Goal: Information Seeking & Learning: Learn about a topic

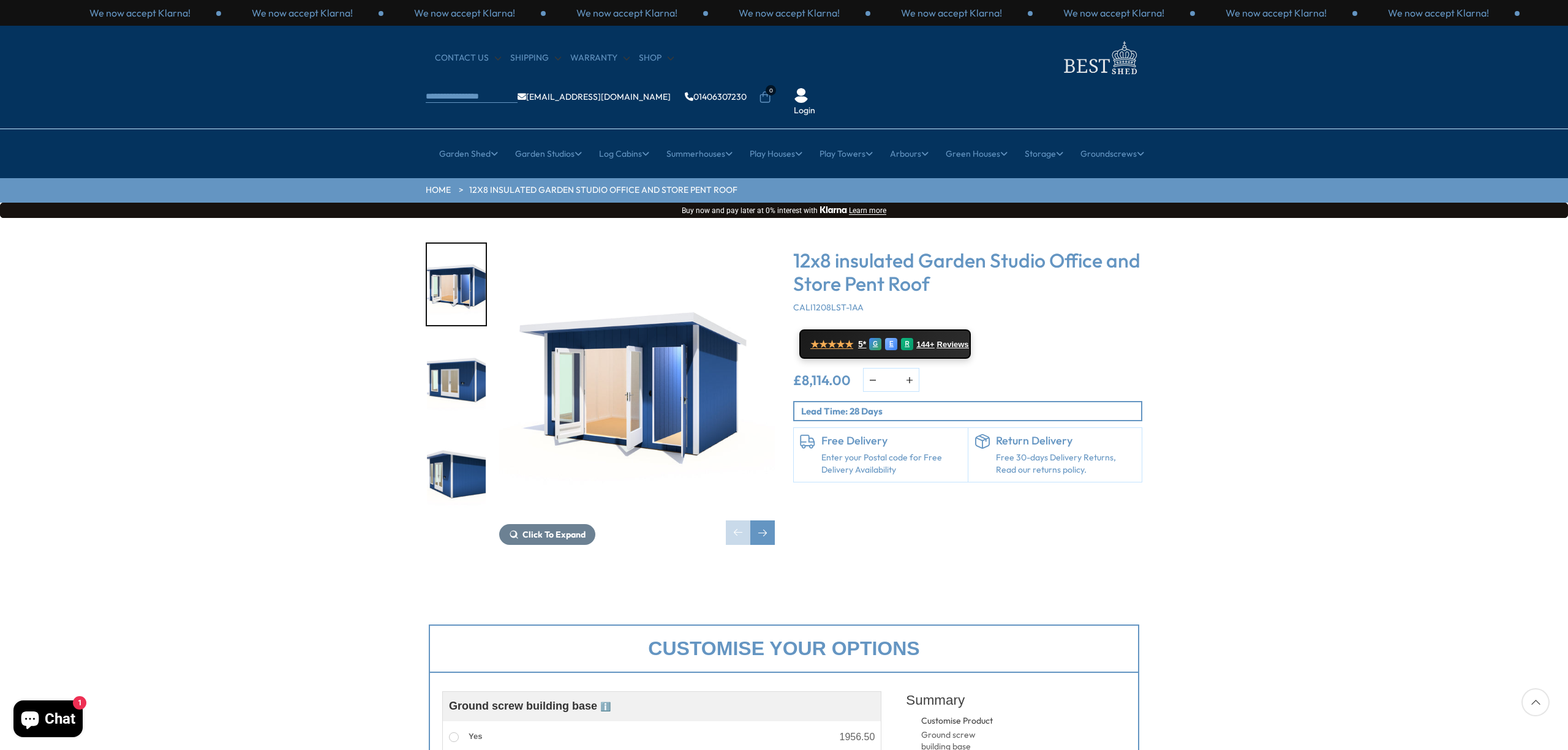
click at [457, 340] on img "2 / 7" at bounding box center [456, 380] width 59 height 82
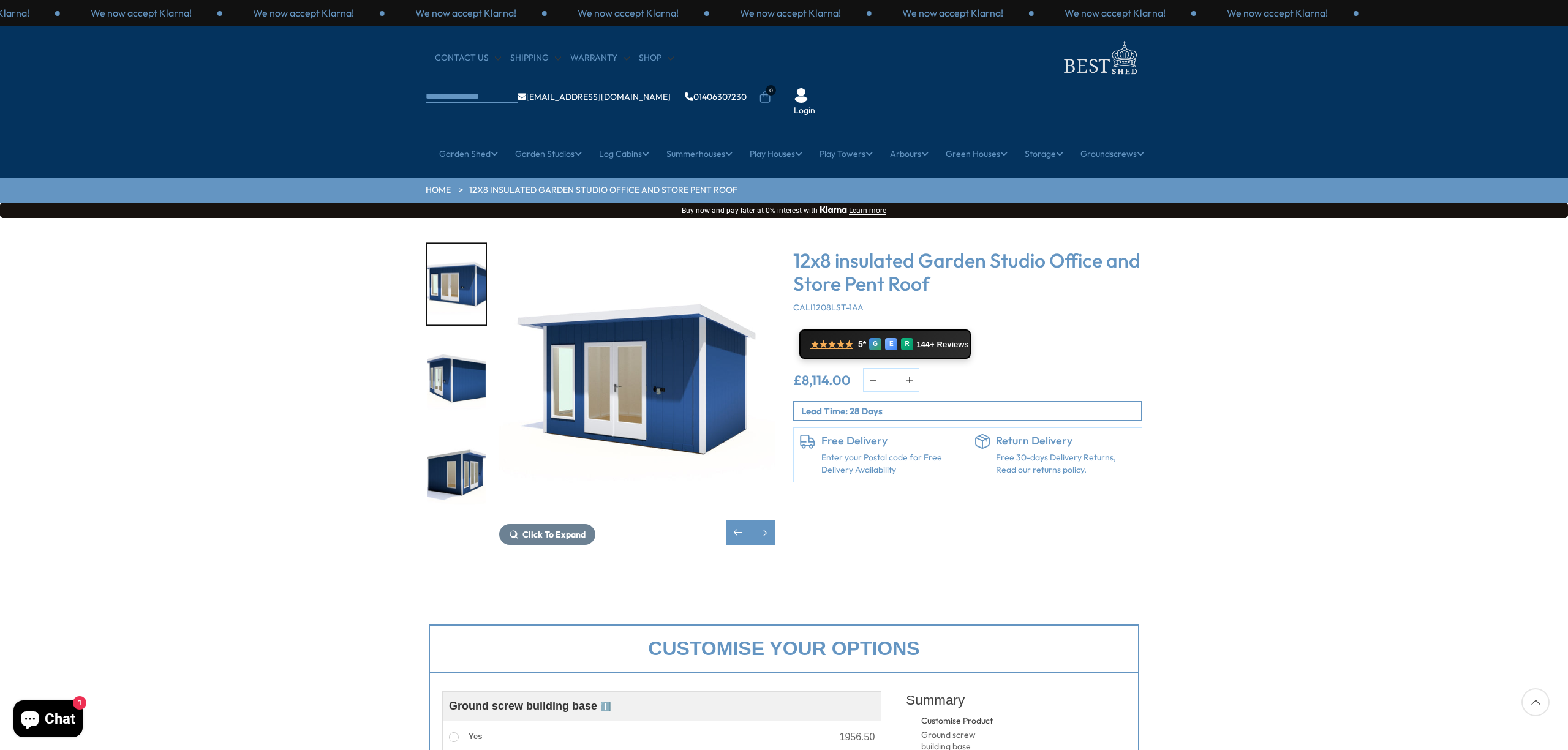
click at [466, 438] on img "4 / 7" at bounding box center [456, 476] width 59 height 82
click at [462, 349] on img "3 / 7" at bounding box center [456, 380] width 59 height 82
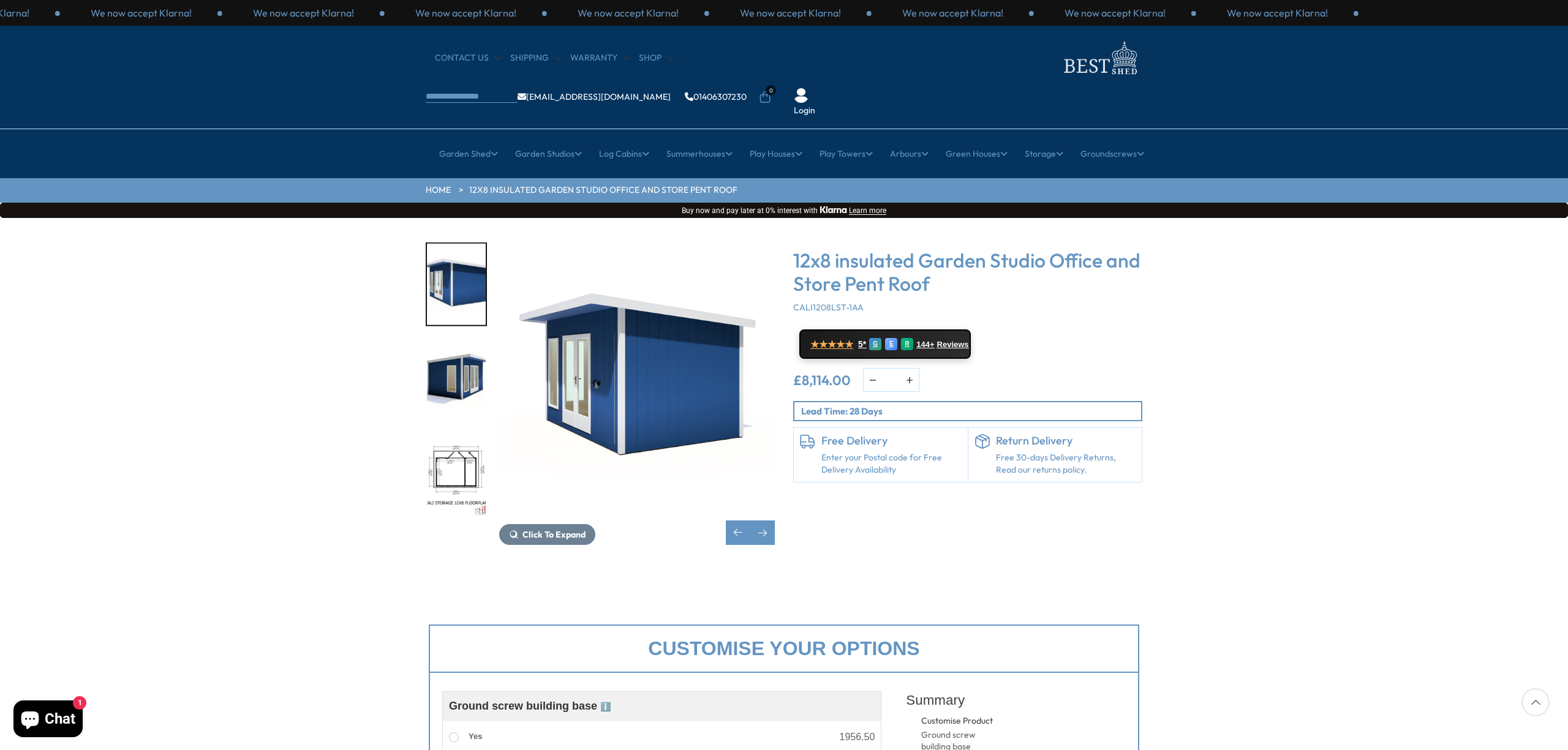
click at [463, 344] on img "4 / 7" at bounding box center [456, 380] width 59 height 82
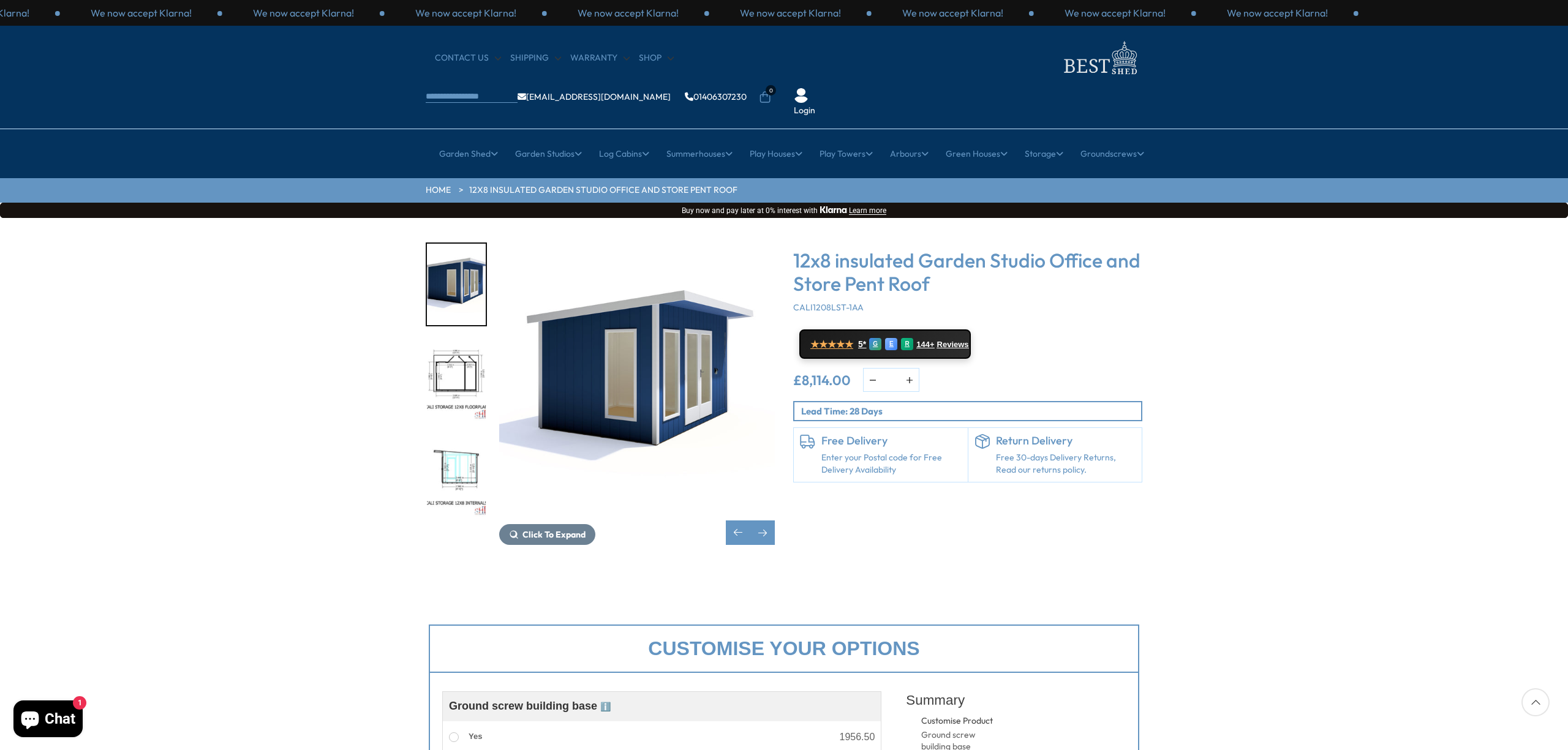
click at [463, 344] on img "5 / 7" at bounding box center [456, 380] width 59 height 82
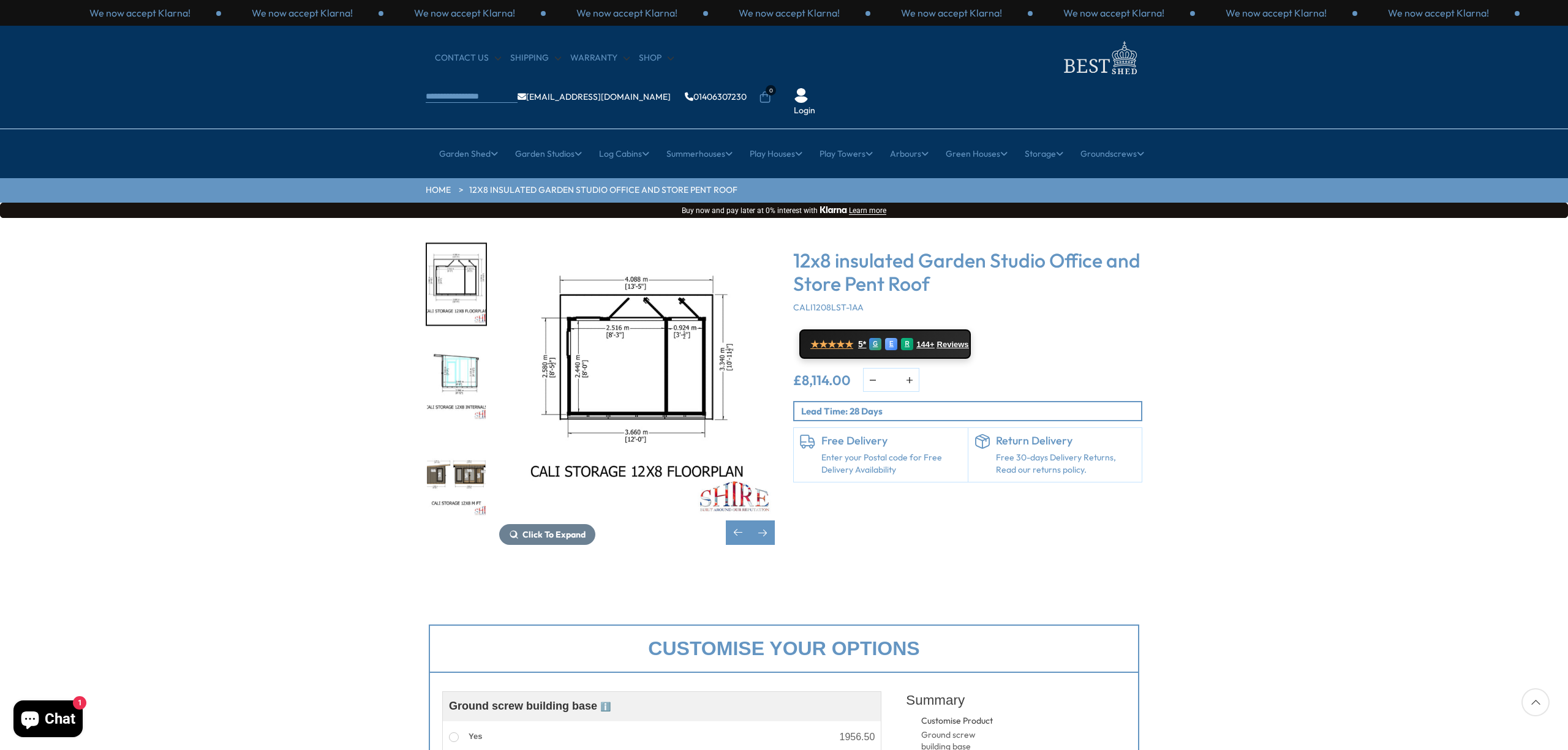
click at [446, 349] on img "6 / 7" at bounding box center [456, 380] width 59 height 82
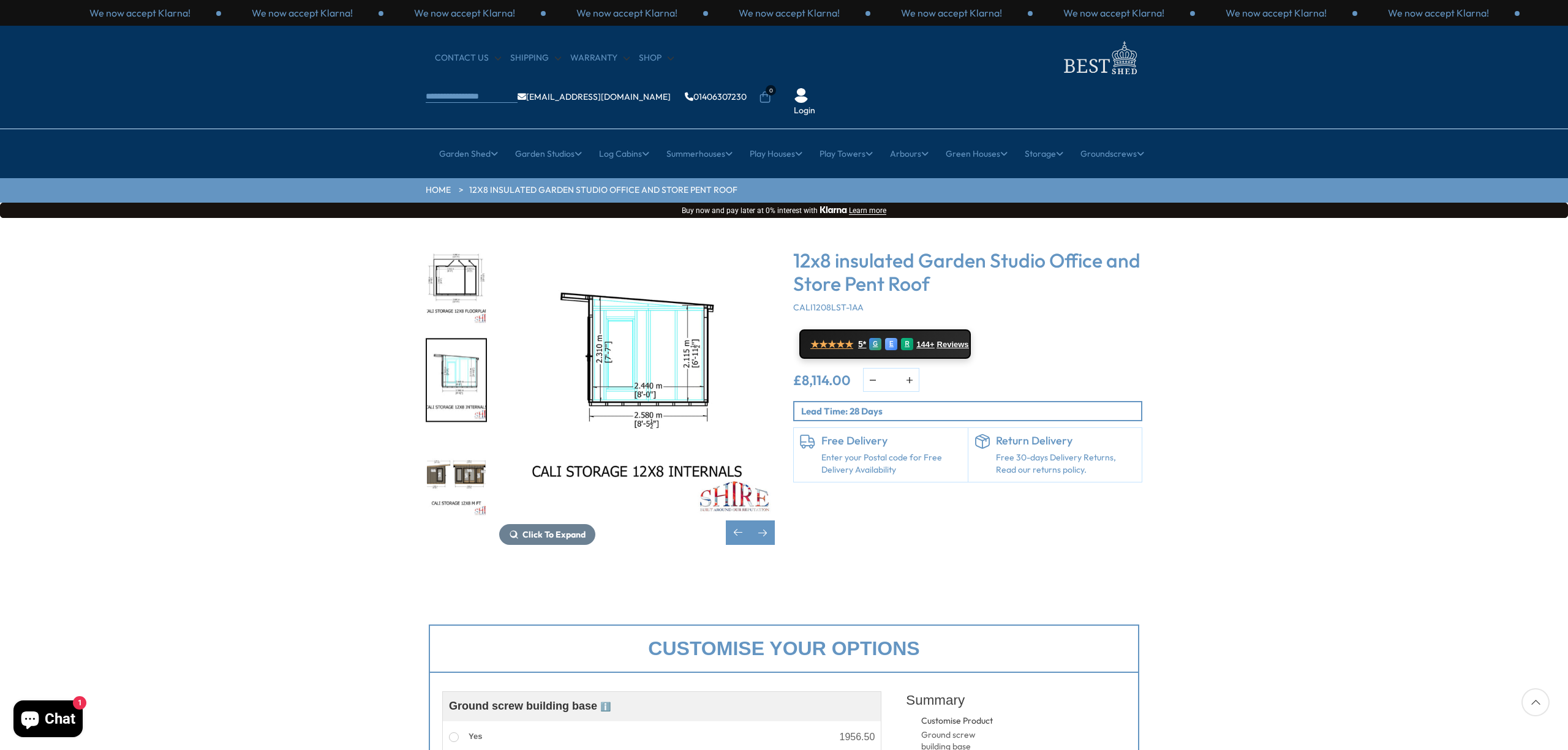
click at [457, 435] on img "7 / 7" at bounding box center [456, 476] width 59 height 82
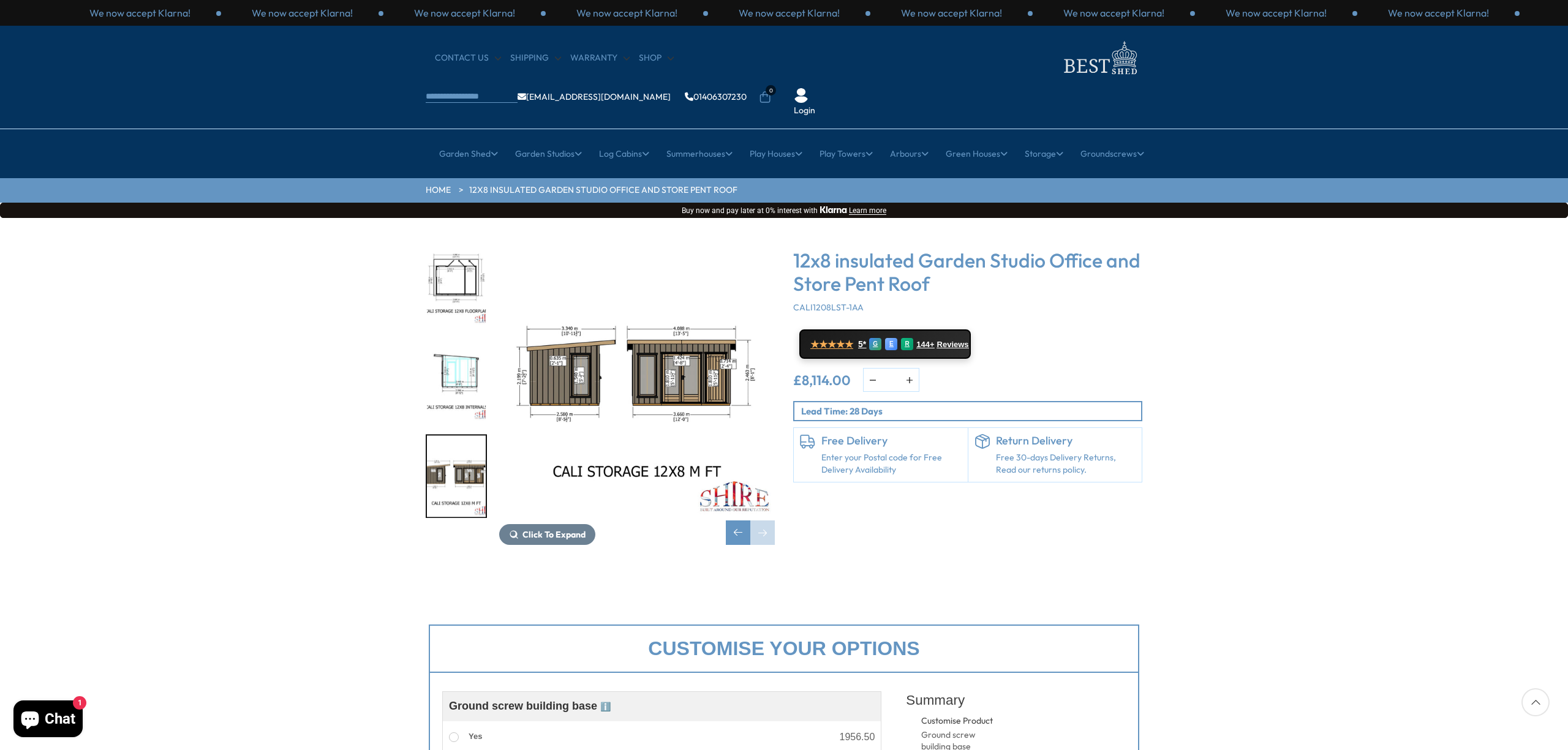
click at [483, 253] on img "5 / 7" at bounding box center [456, 284] width 59 height 82
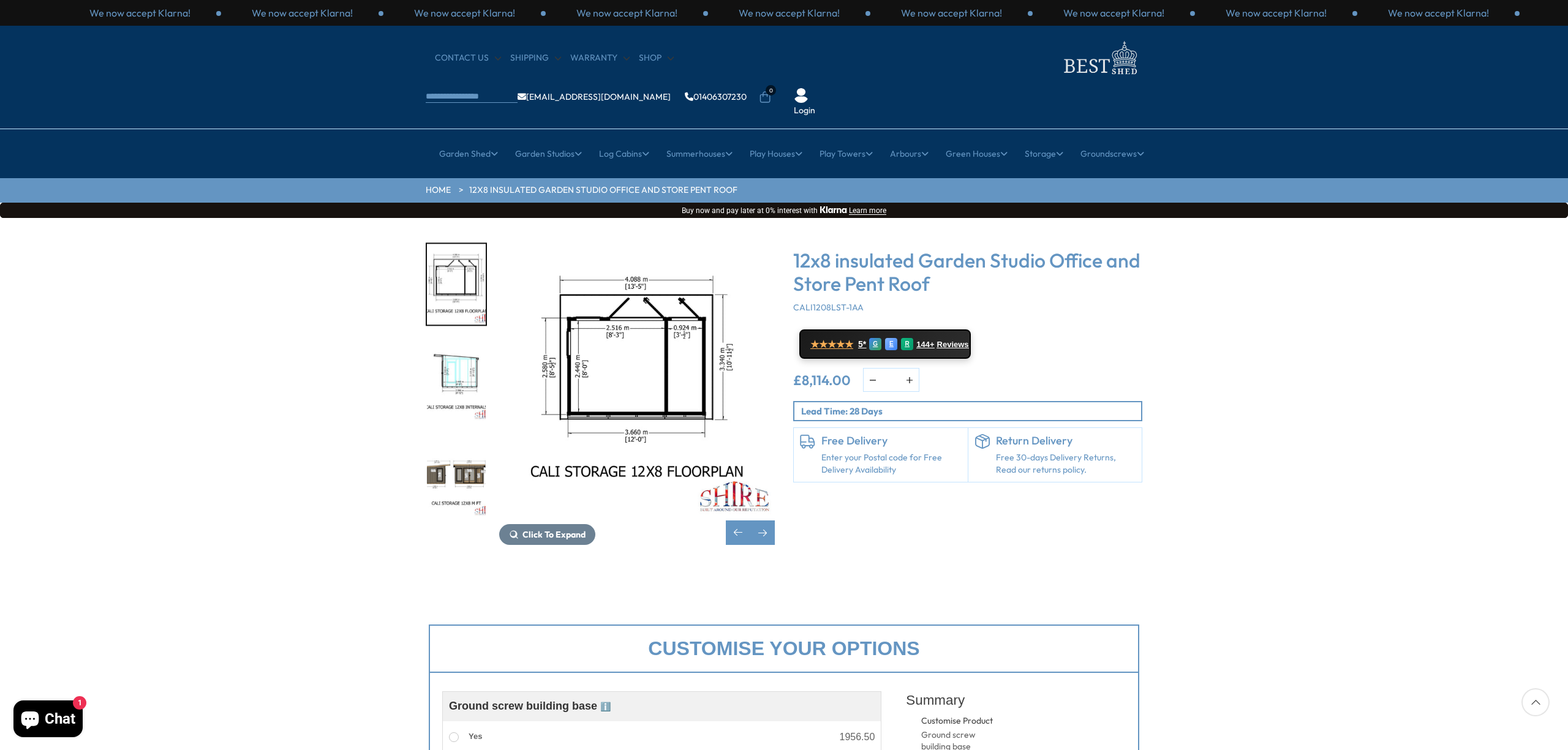
click at [461, 437] on img "7 / 7" at bounding box center [456, 476] width 59 height 82
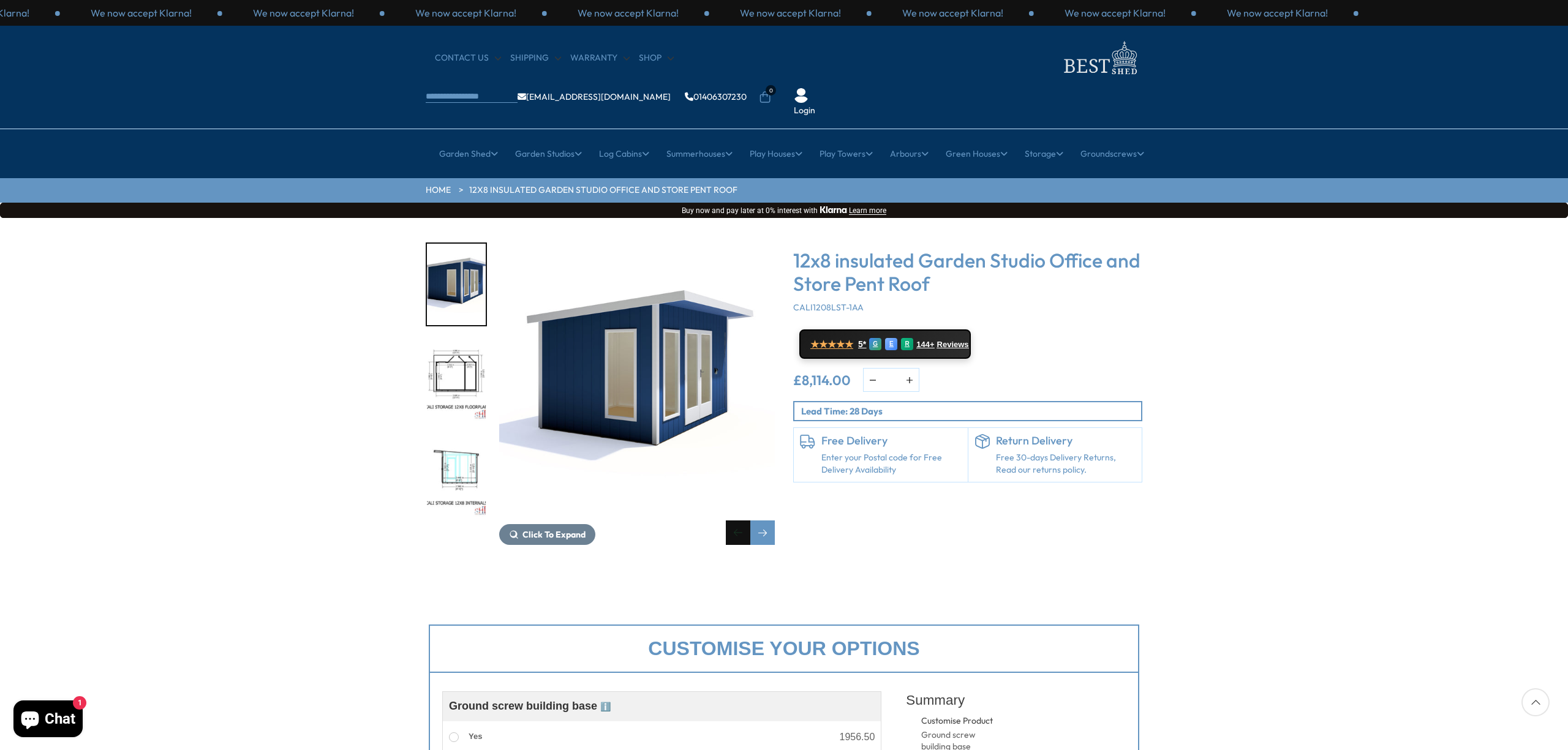
click at [736, 521] on div "Previous slide" at bounding box center [738, 533] width 25 height 25
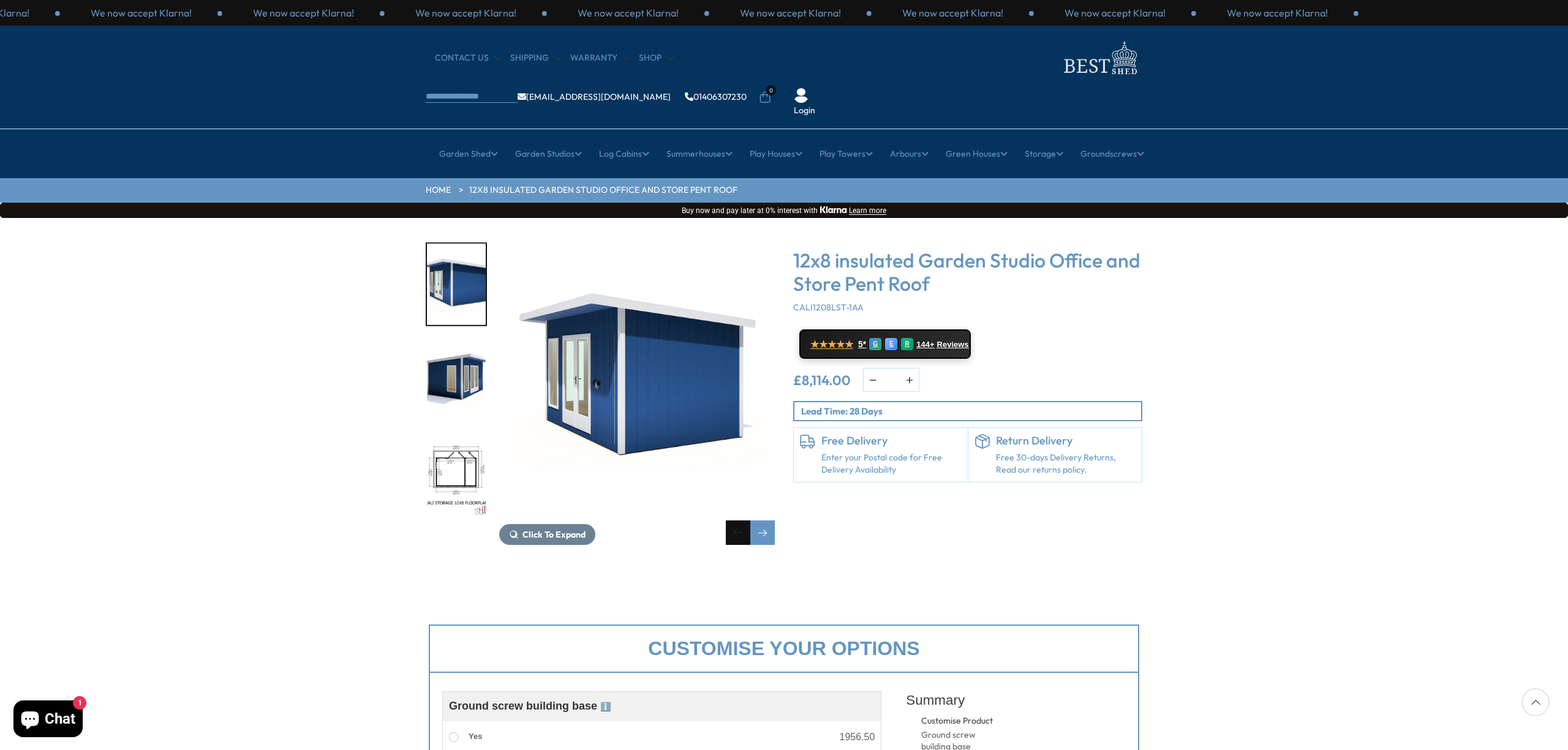
click at [736, 521] on div "Previous slide" at bounding box center [738, 533] width 25 height 25
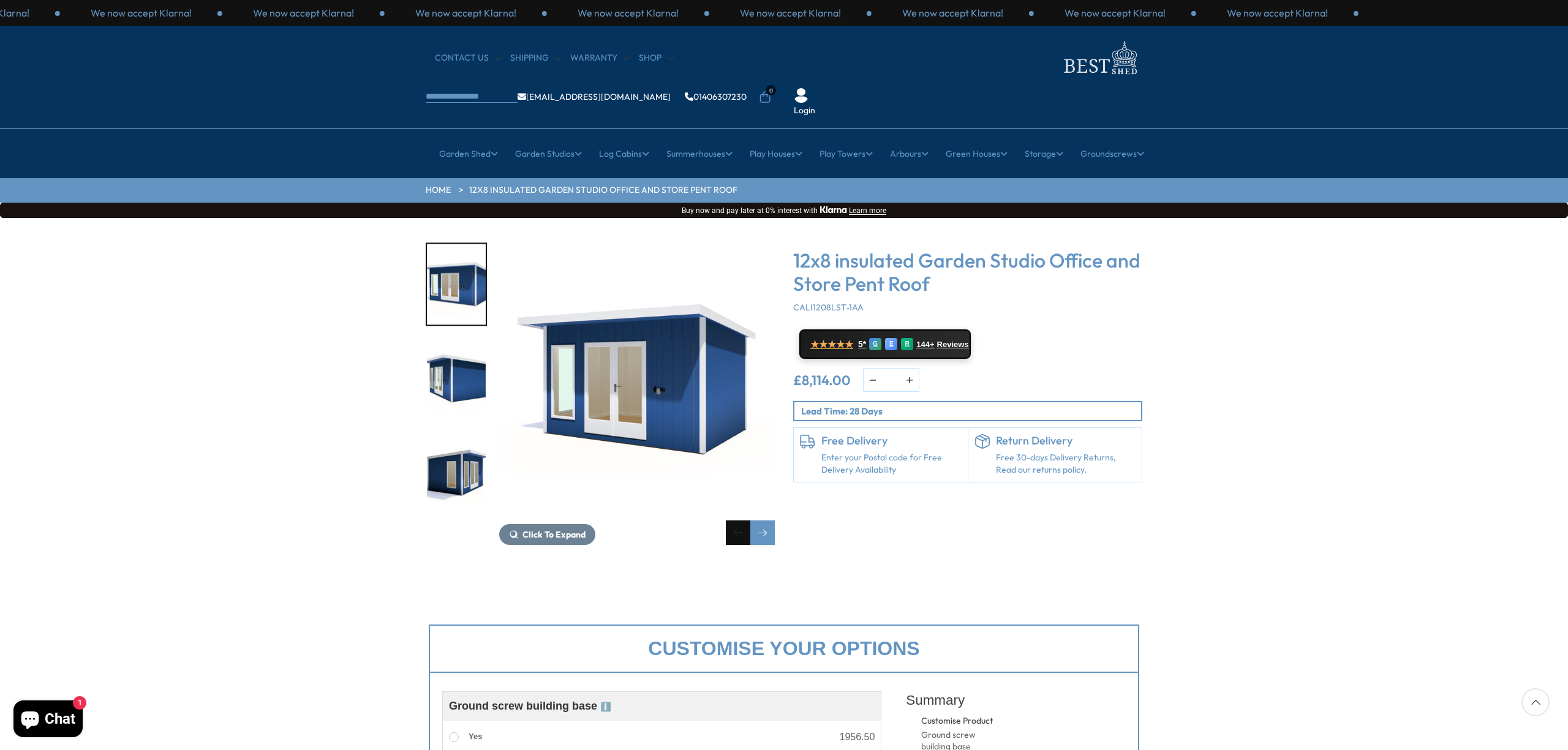
click at [736, 521] on div "Previous slide" at bounding box center [738, 533] width 25 height 25
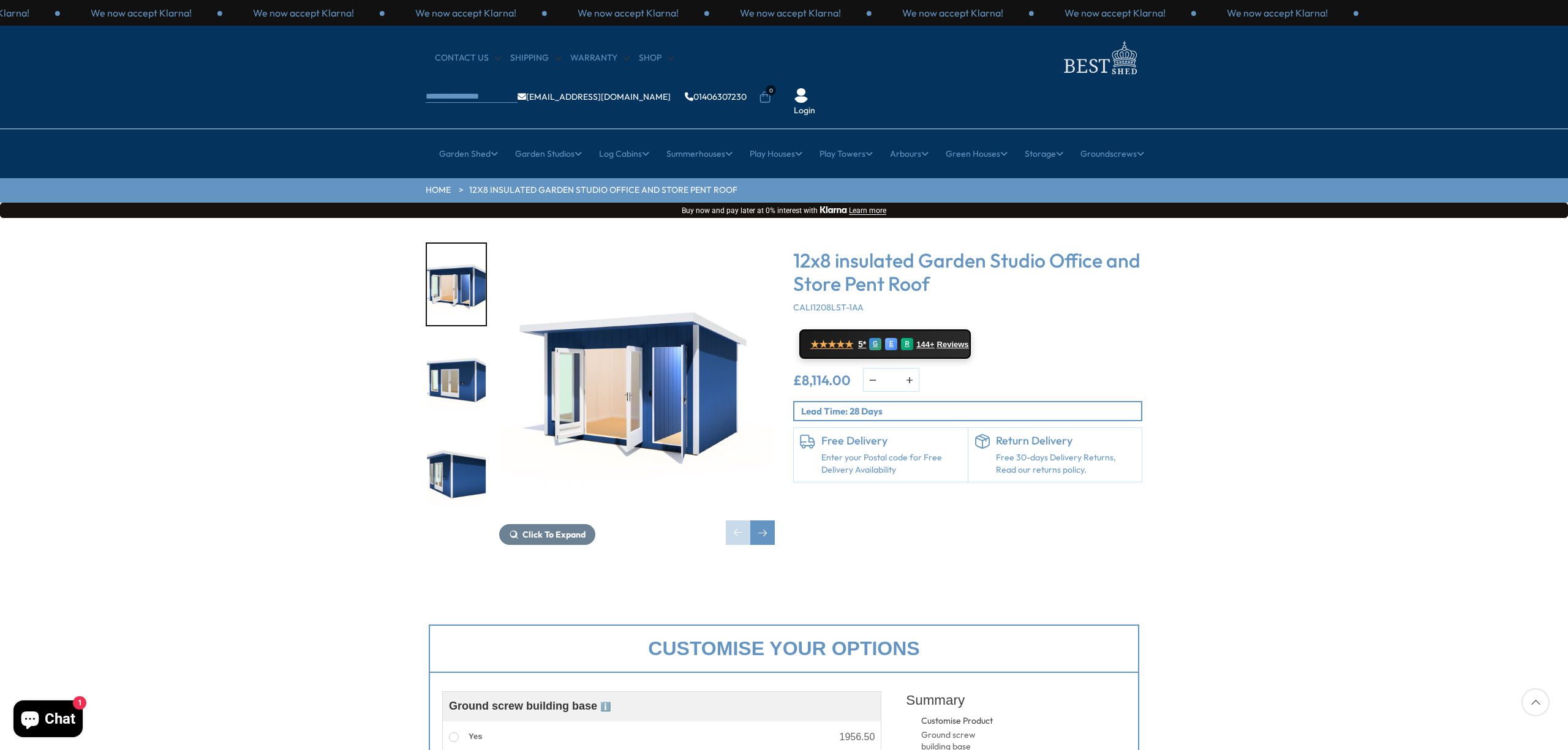
click at [648, 388] on img "1 / 7" at bounding box center [637, 380] width 276 height 276
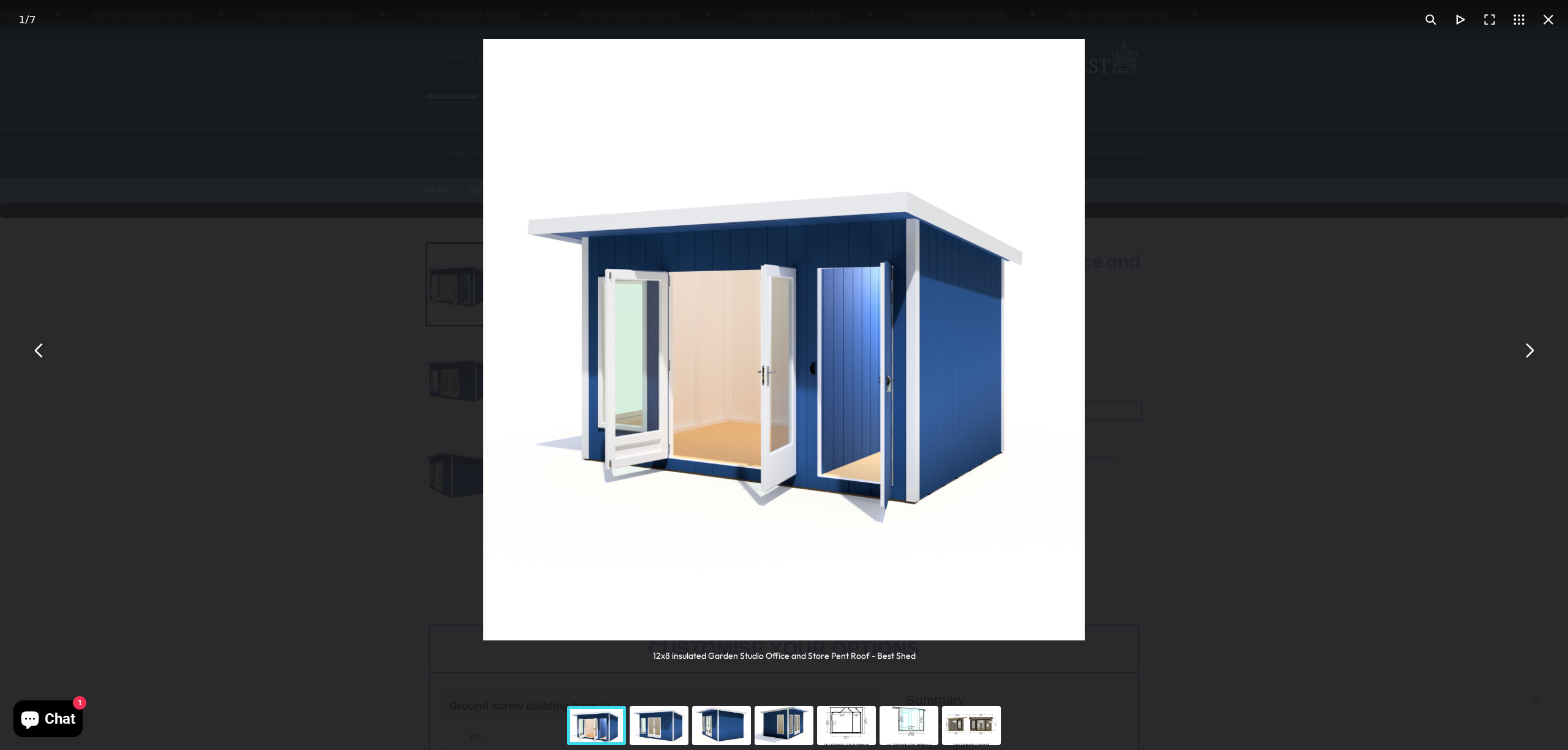
click at [854, 715] on div "You can close this modal content with the ESC key" at bounding box center [847, 725] width 62 height 49
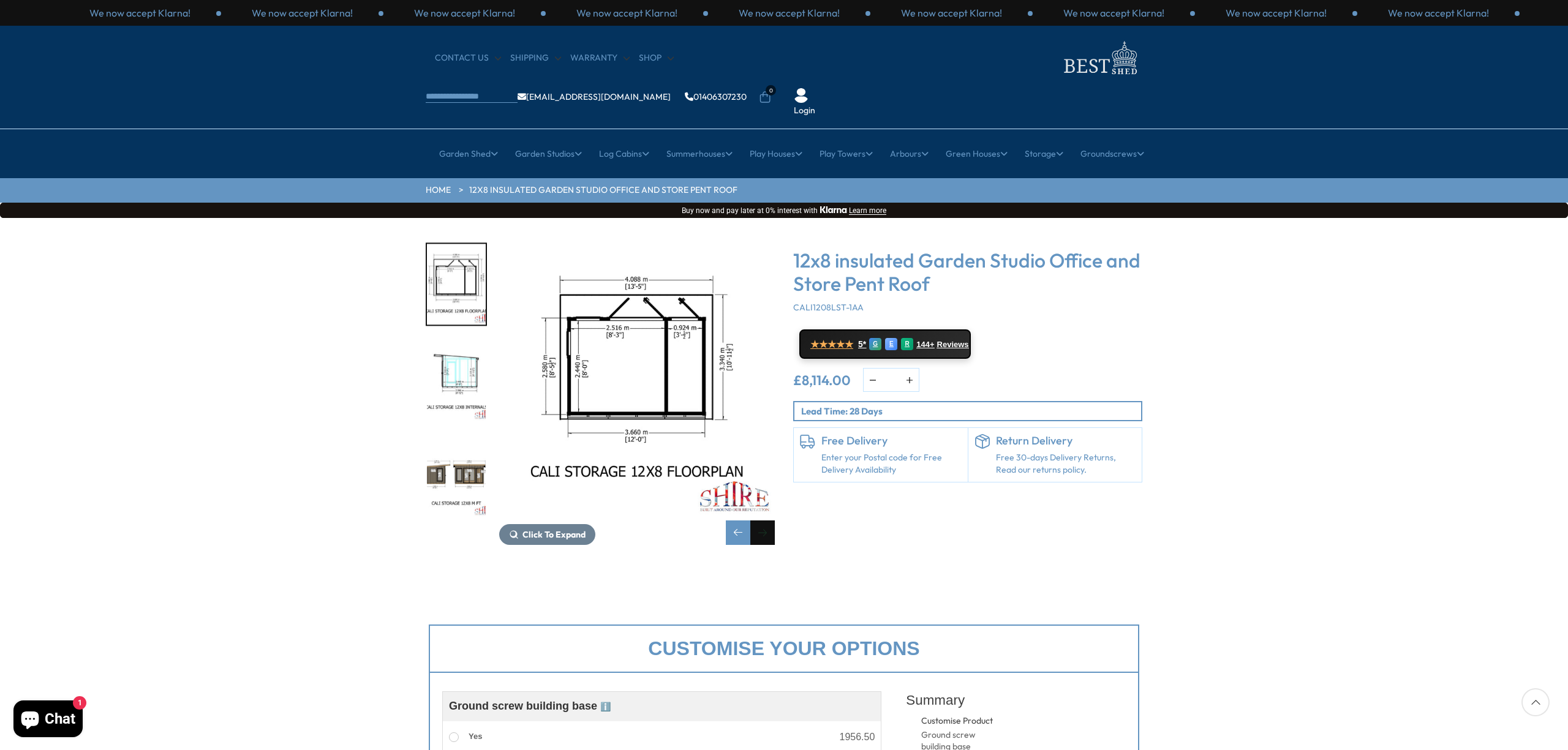
click at [773, 521] on div "Next slide" at bounding box center [763, 533] width 25 height 25
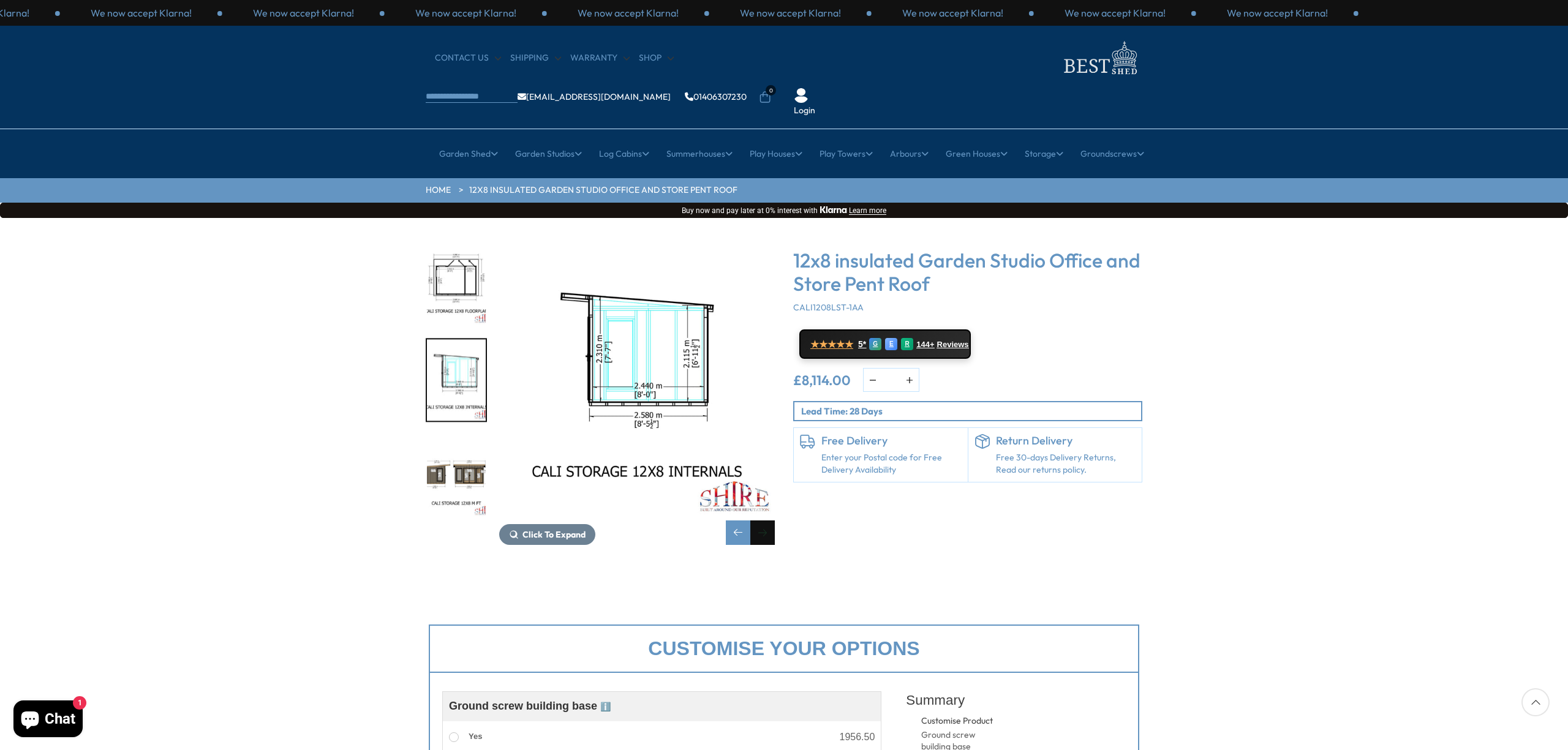
click at [773, 521] on div "Next slide" at bounding box center [763, 533] width 25 height 25
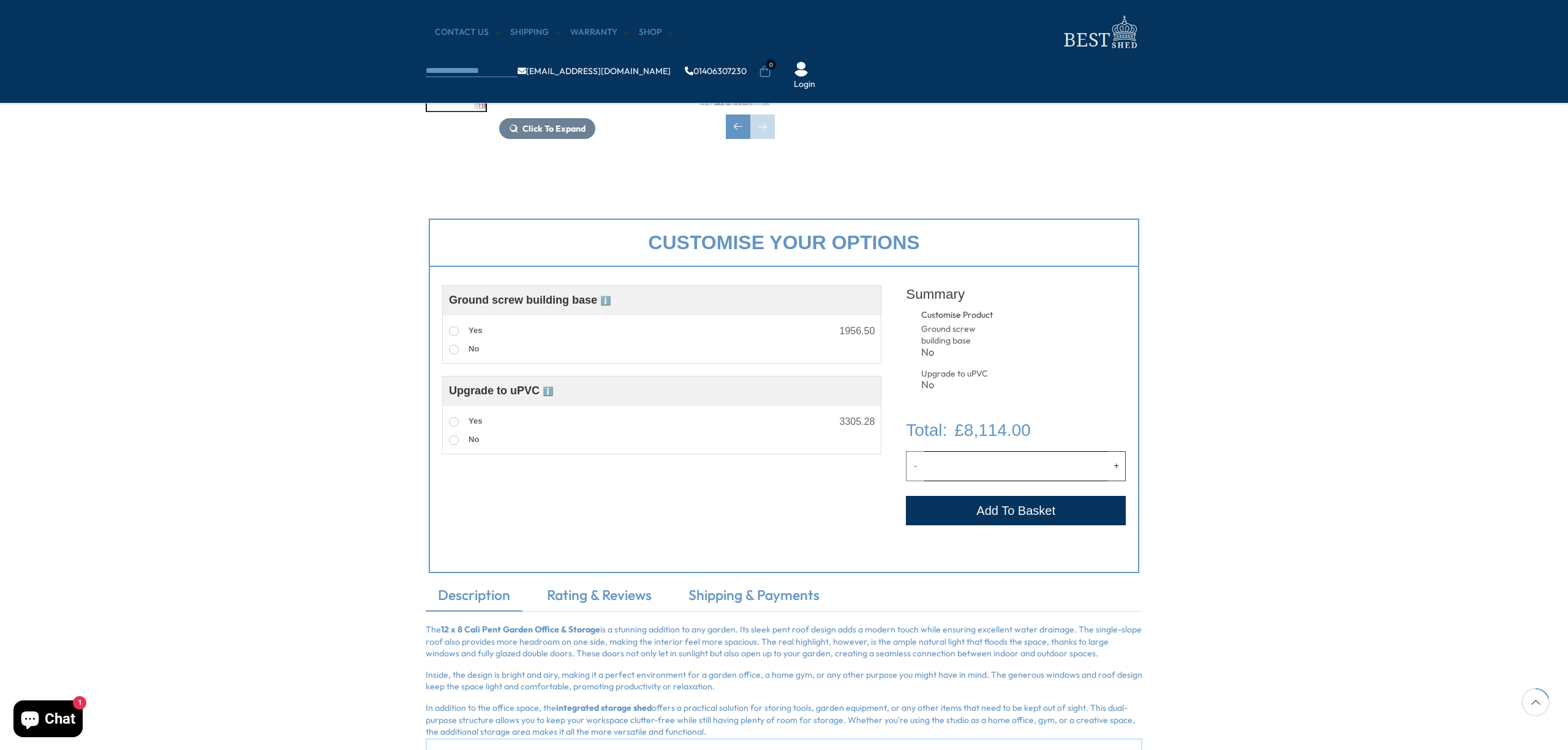
scroll to position [393, 0]
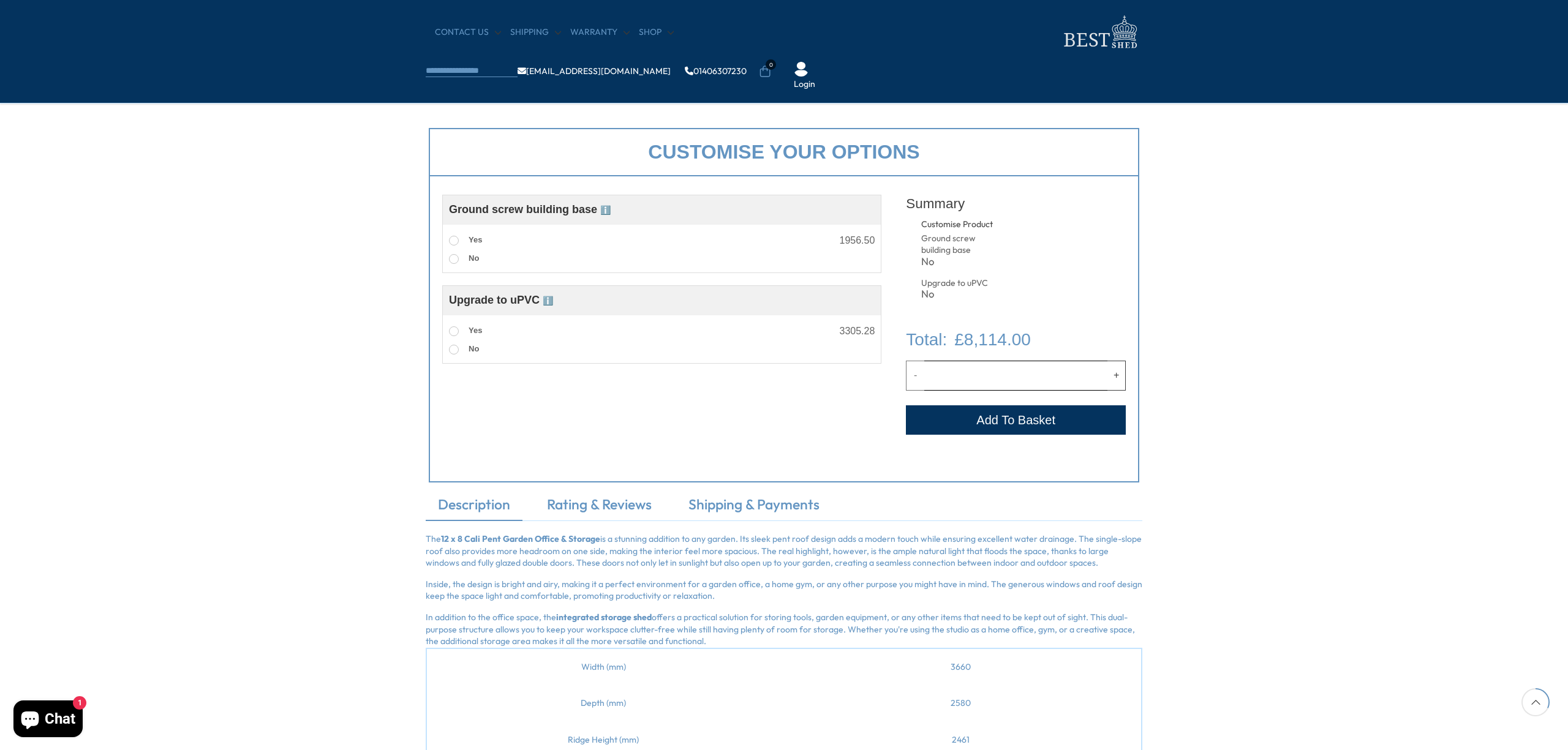
click at [609, 213] on span "ℹ️" at bounding box center [606, 210] width 10 height 10
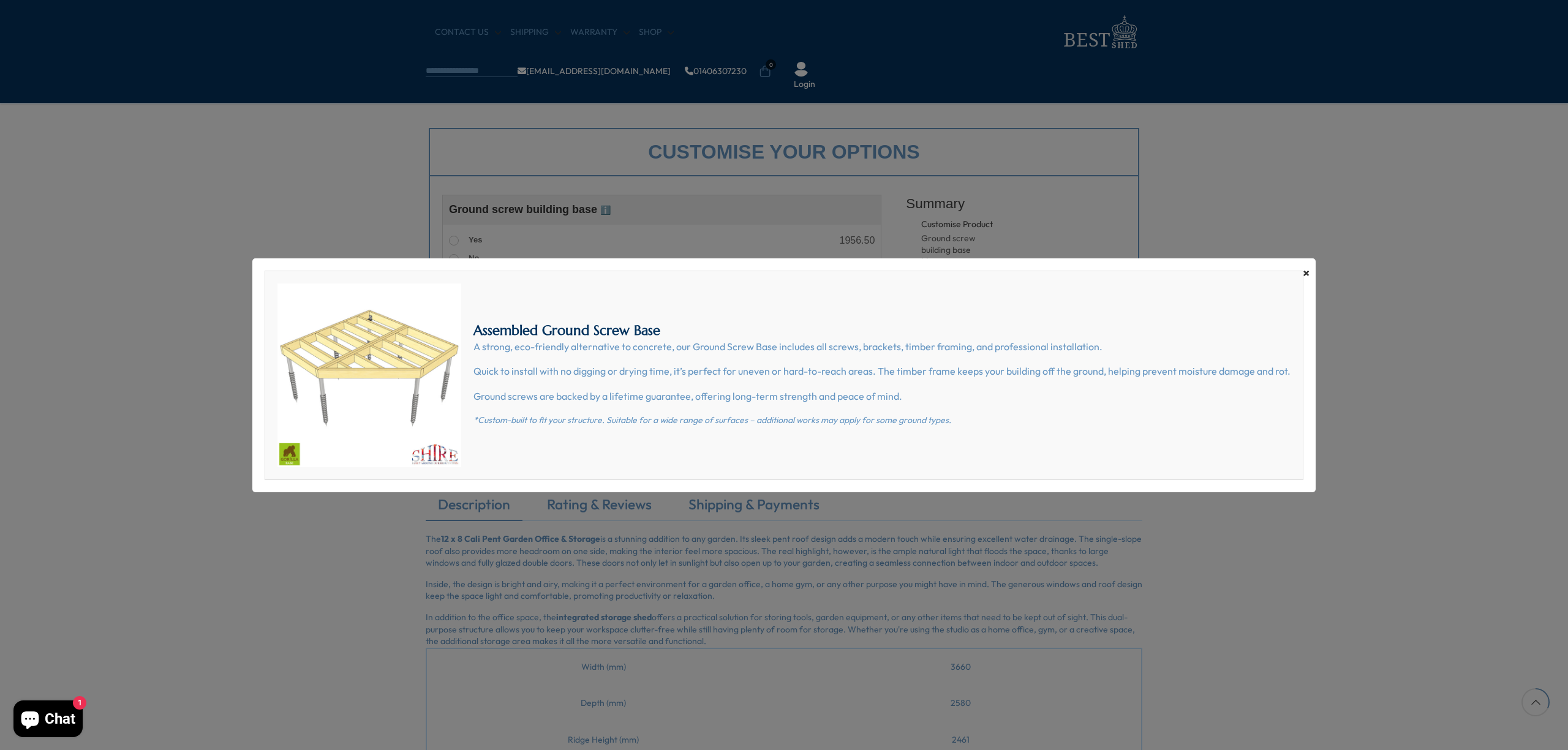
click at [1305, 274] on span "×" at bounding box center [1306, 273] width 7 height 17
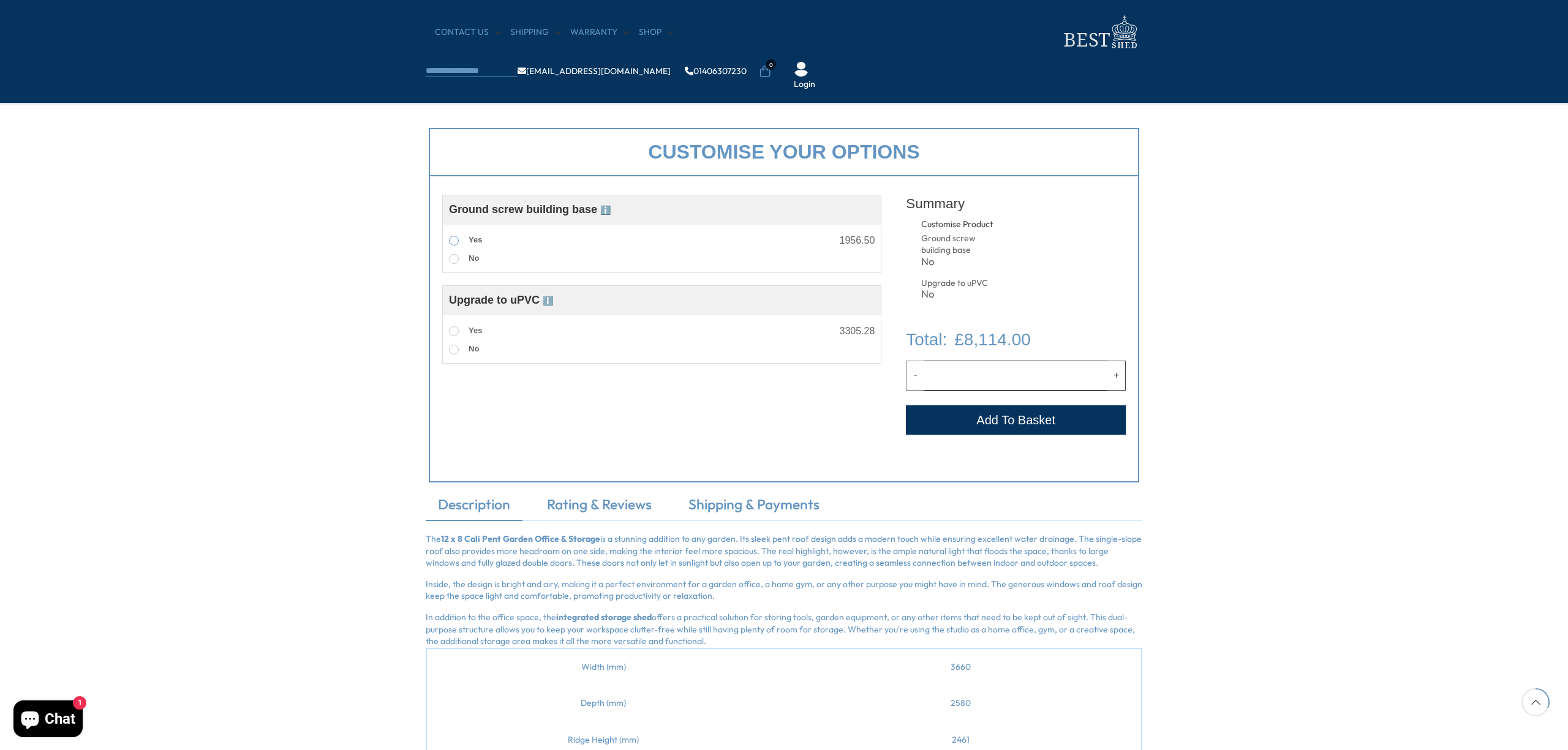
click at [455, 241] on span at bounding box center [454, 241] width 10 height 10
click at [550, 305] on span "ℹ️" at bounding box center [548, 301] width 10 height 10
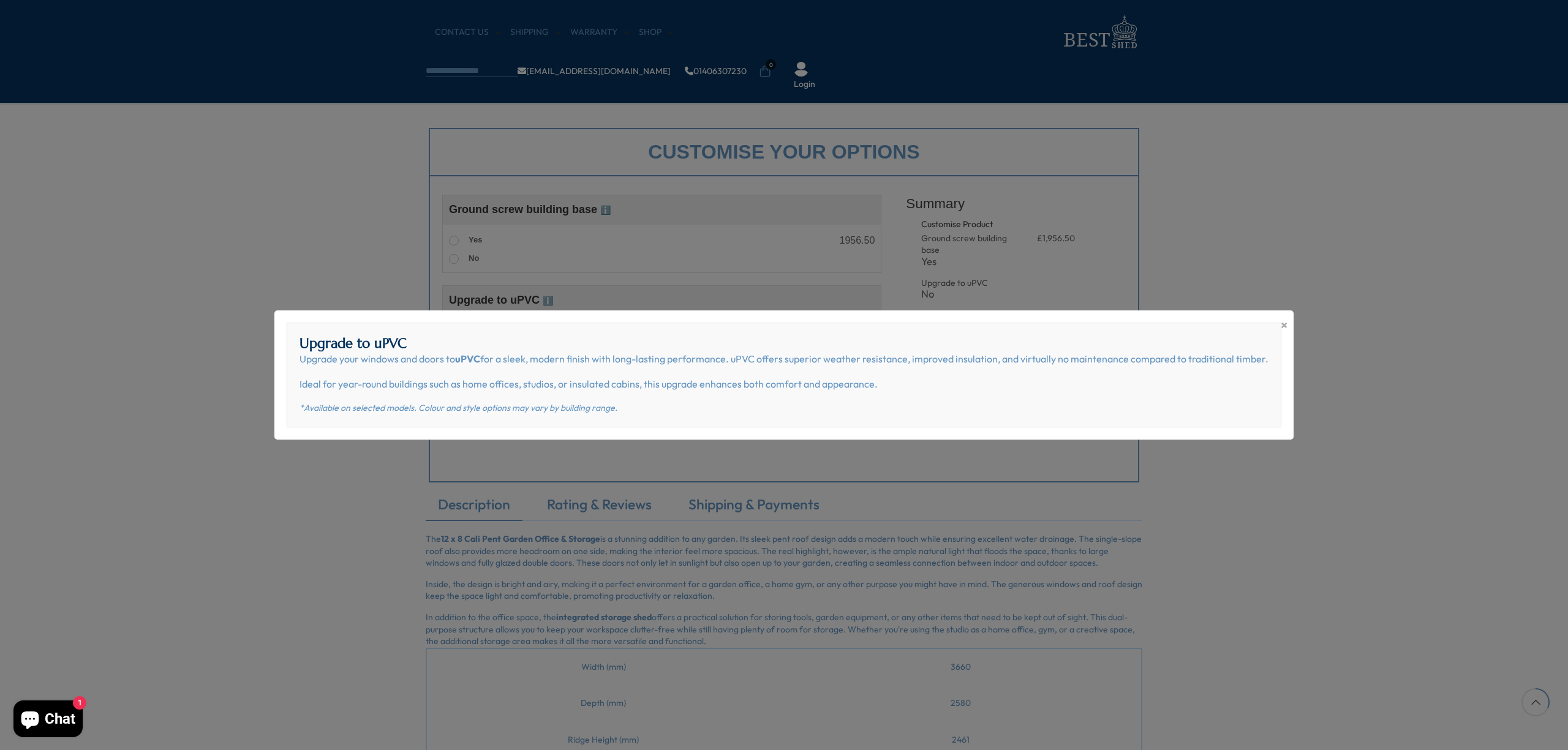
click at [680, 289] on div "× Upgrade to uPVC Upgrade your windows and doors to uPVC for a sleek, modern fi…" at bounding box center [784, 375] width 1568 height 750
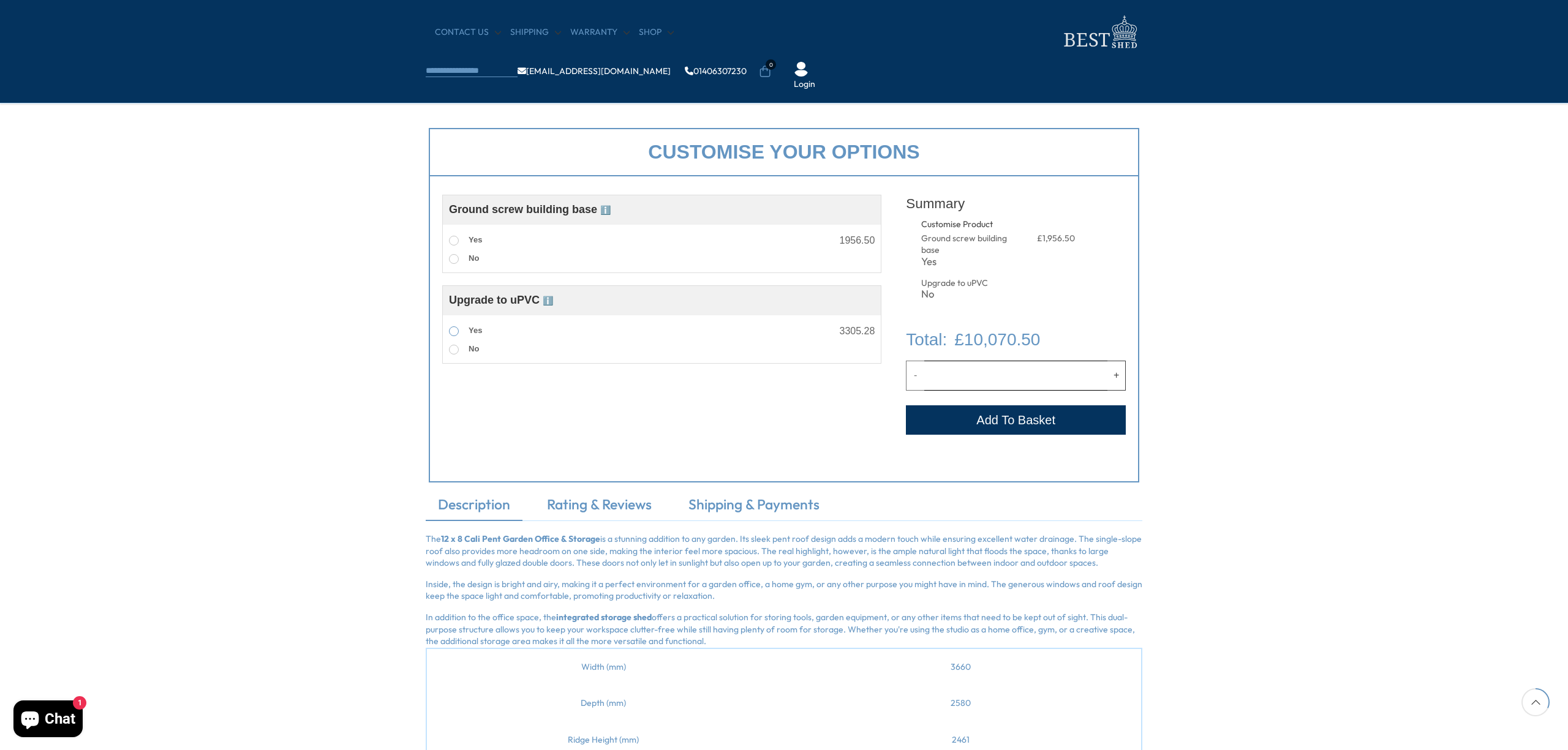
click at [452, 333] on span at bounding box center [454, 331] width 10 height 10
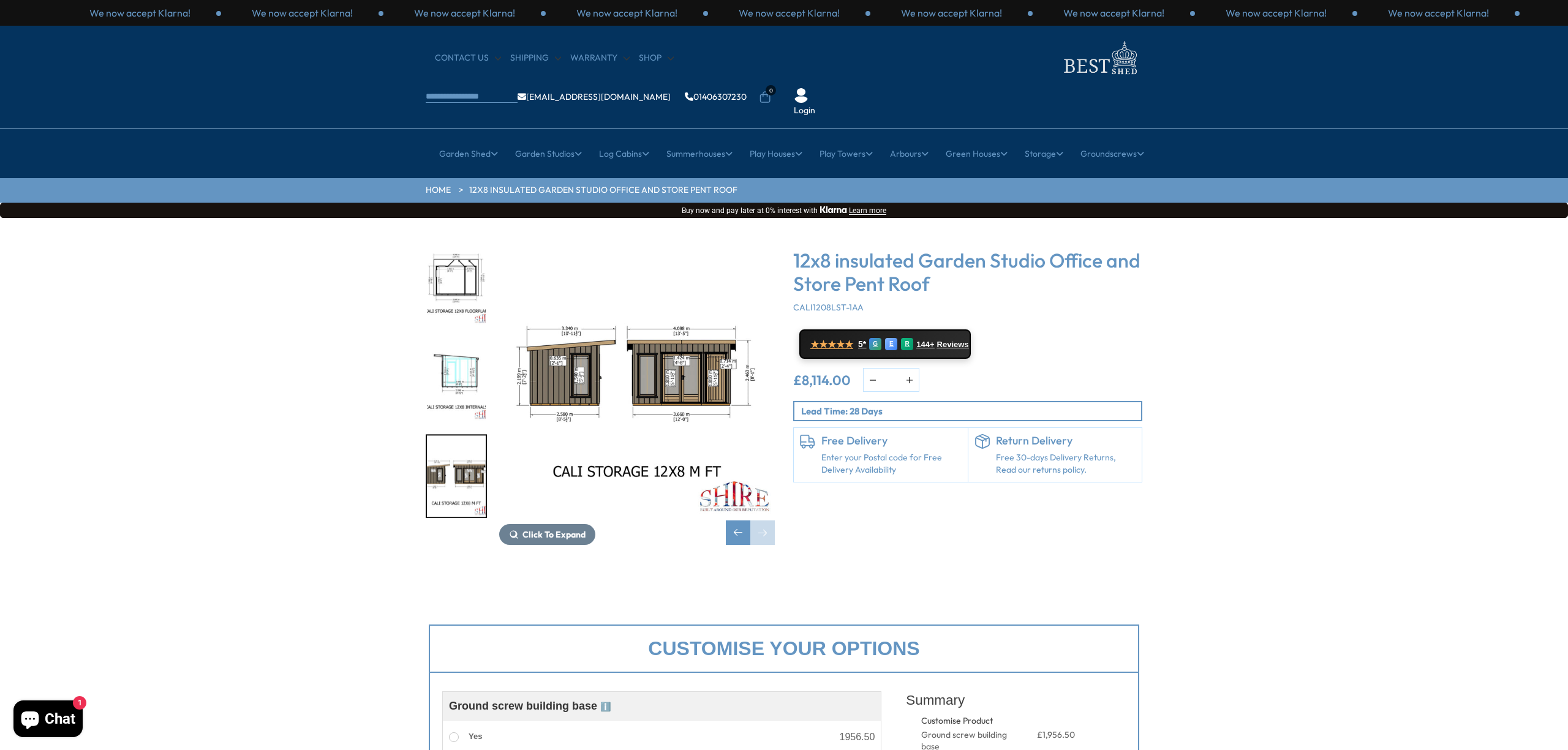
click at [670, 328] on img "7 / 7" at bounding box center [637, 380] width 276 height 276
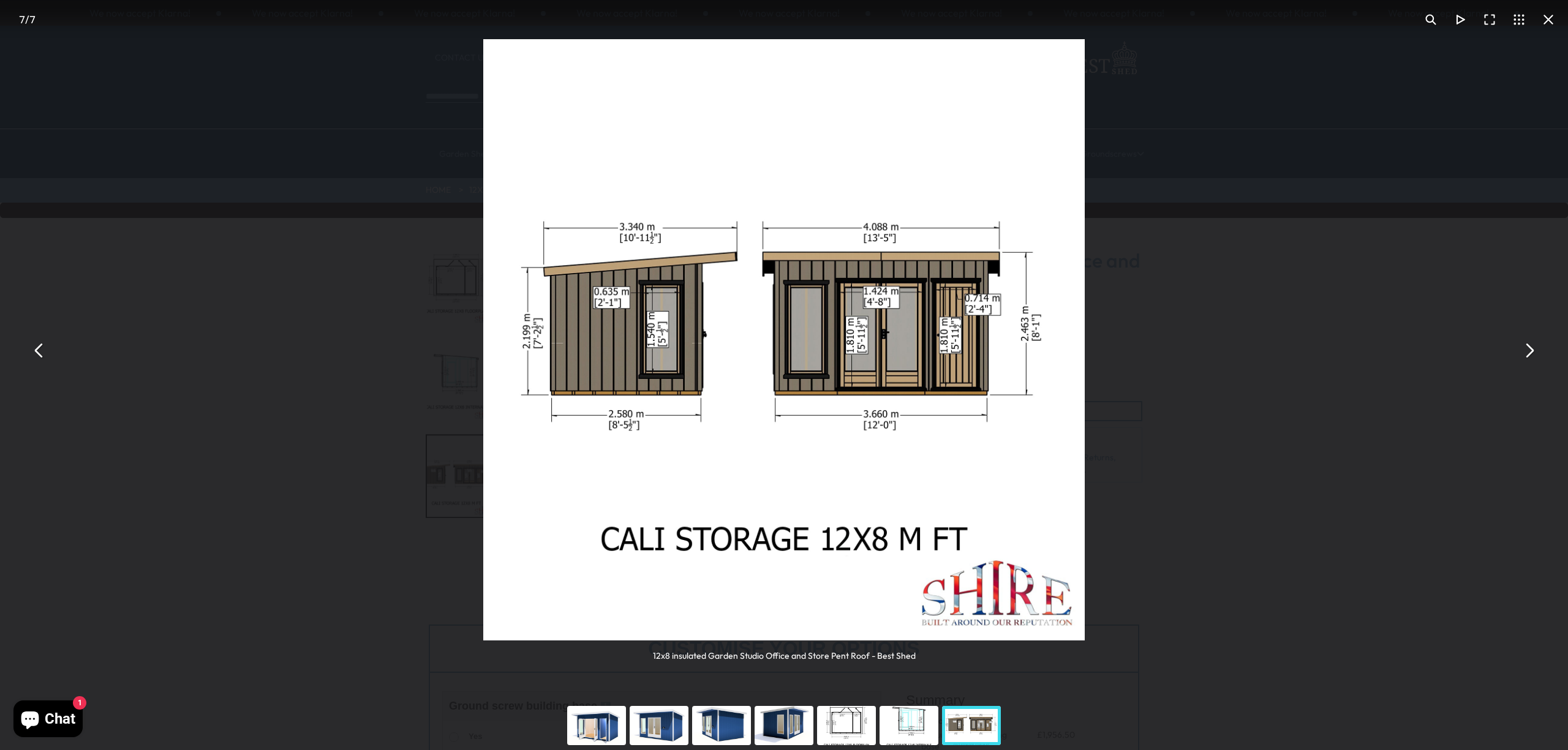
click at [1535, 349] on button "You can close this modal content with the ESC key" at bounding box center [1529, 351] width 30 height 30
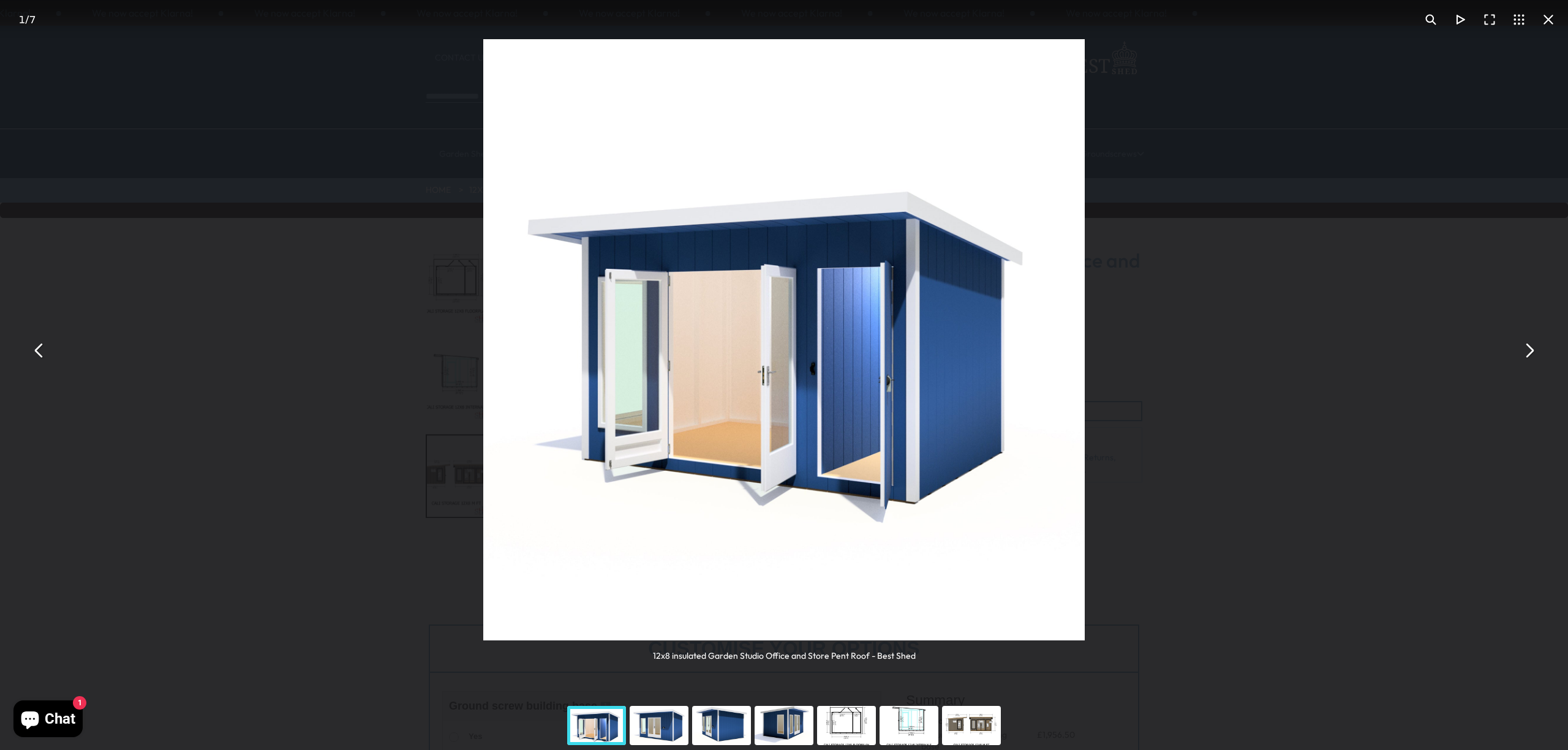
click at [1534, 349] on button "You can close this modal content with the ESC key" at bounding box center [1529, 351] width 30 height 30
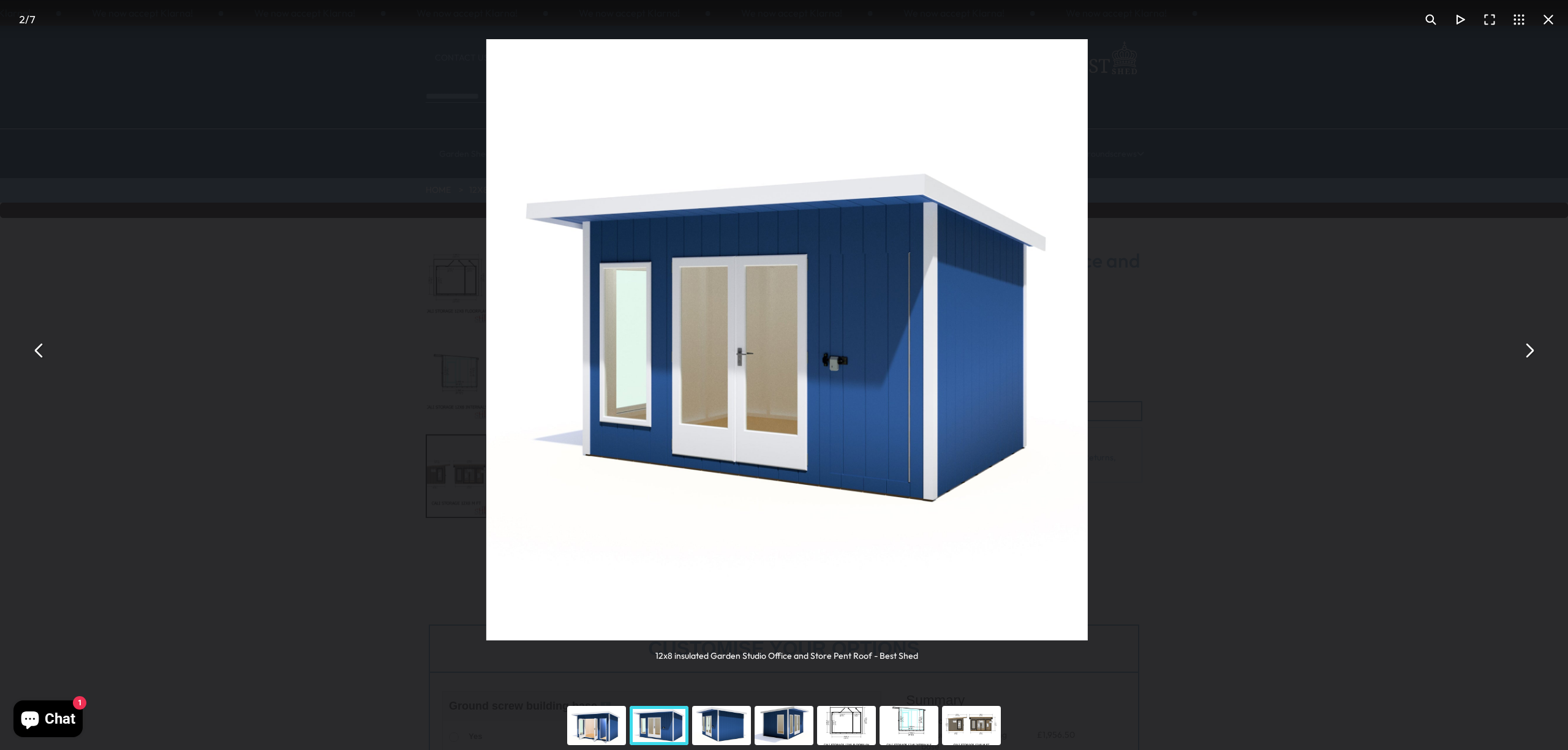
click at [1534, 349] on button "You can close this modal content with the ESC key" at bounding box center [1529, 351] width 30 height 30
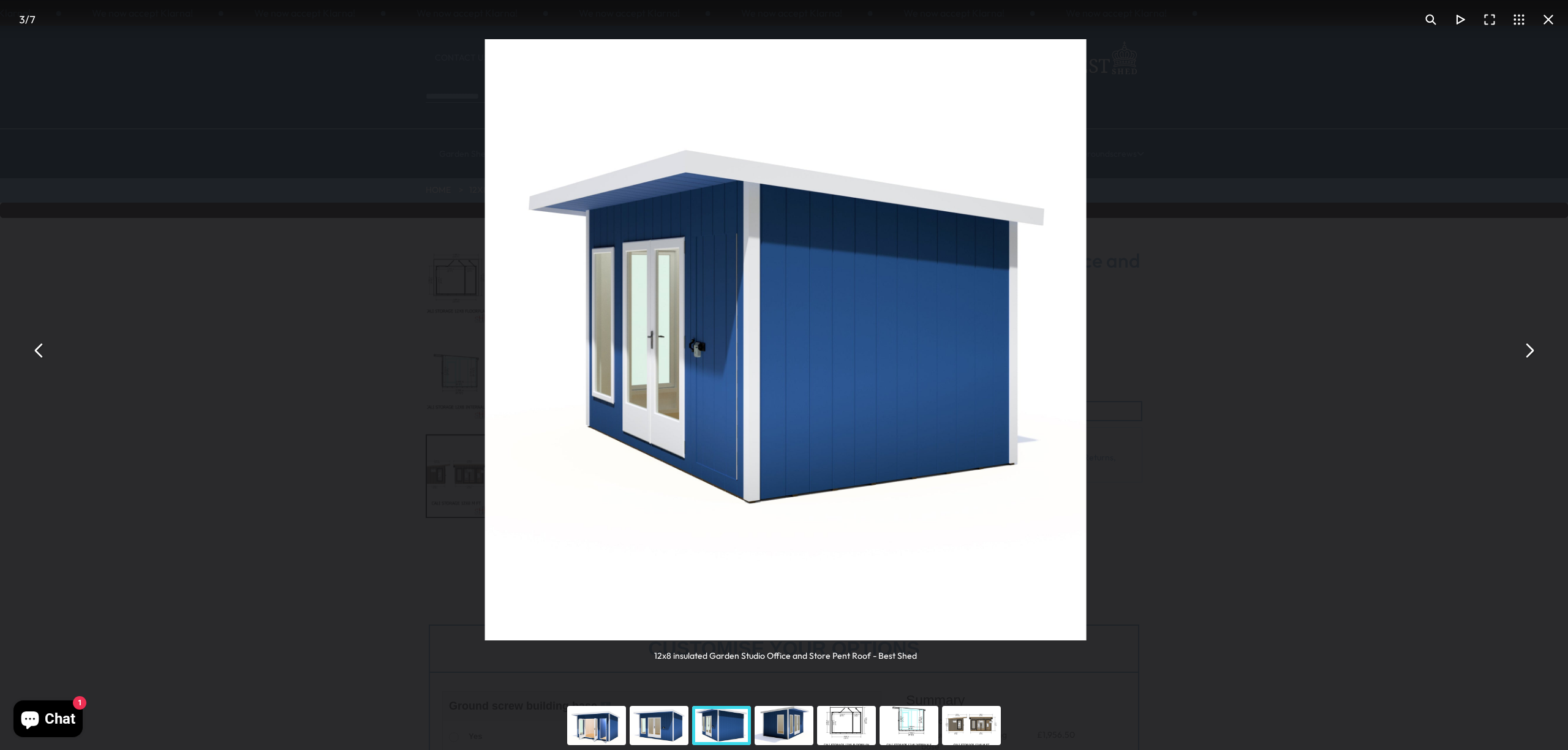
click at [1534, 349] on button "You can close this modal content with the ESC key" at bounding box center [1529, 351] width 30 height 30
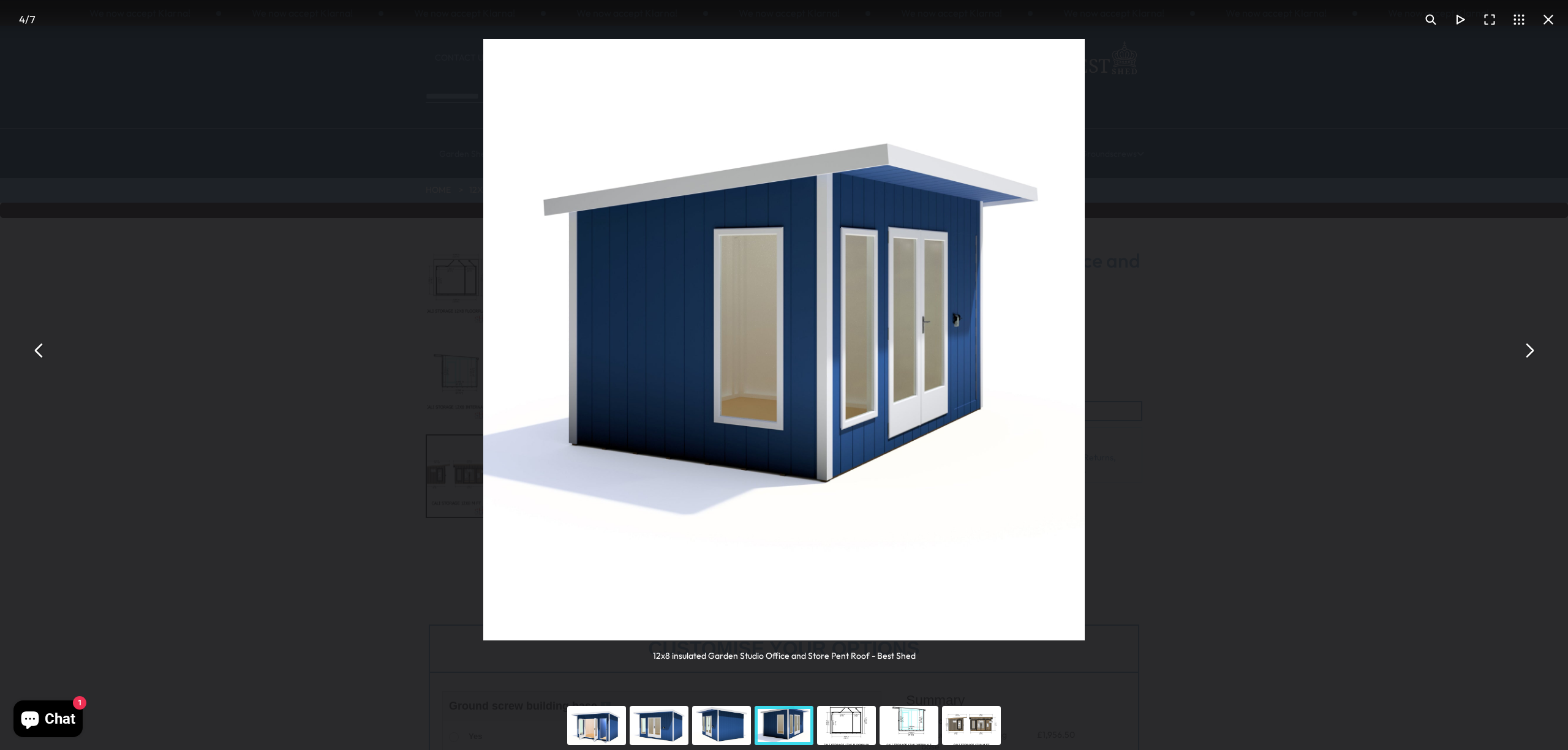
click at [1534, 349] on button "You can close this modal content with the ESC key" at bounding box center [1529, 351] width 30 height 30
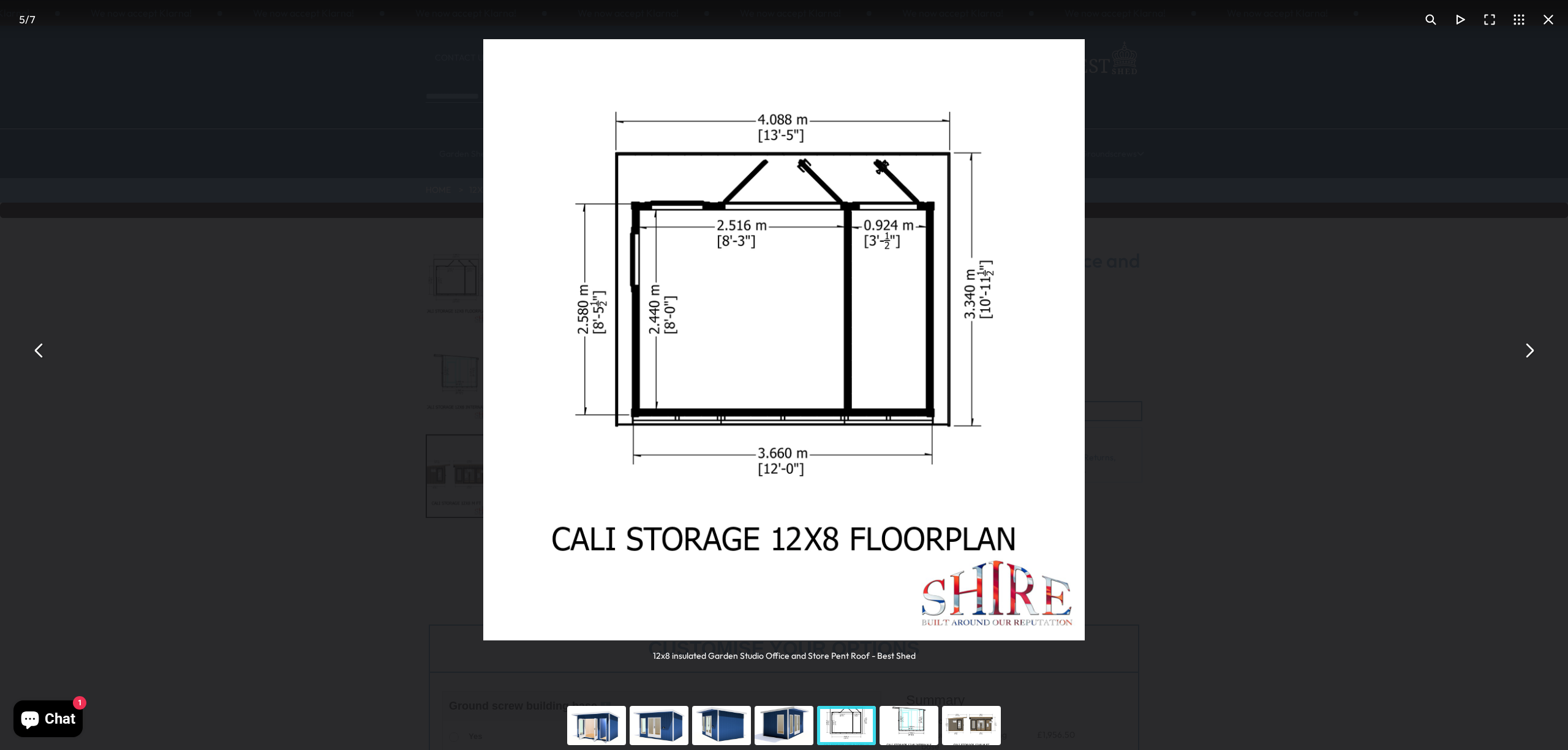
click at [1384, 369] on div "12x8 insulated Garden Studio Office and Store Pent Roof - Best Shed" at bounding box center [784, 350] width 1568 height 701
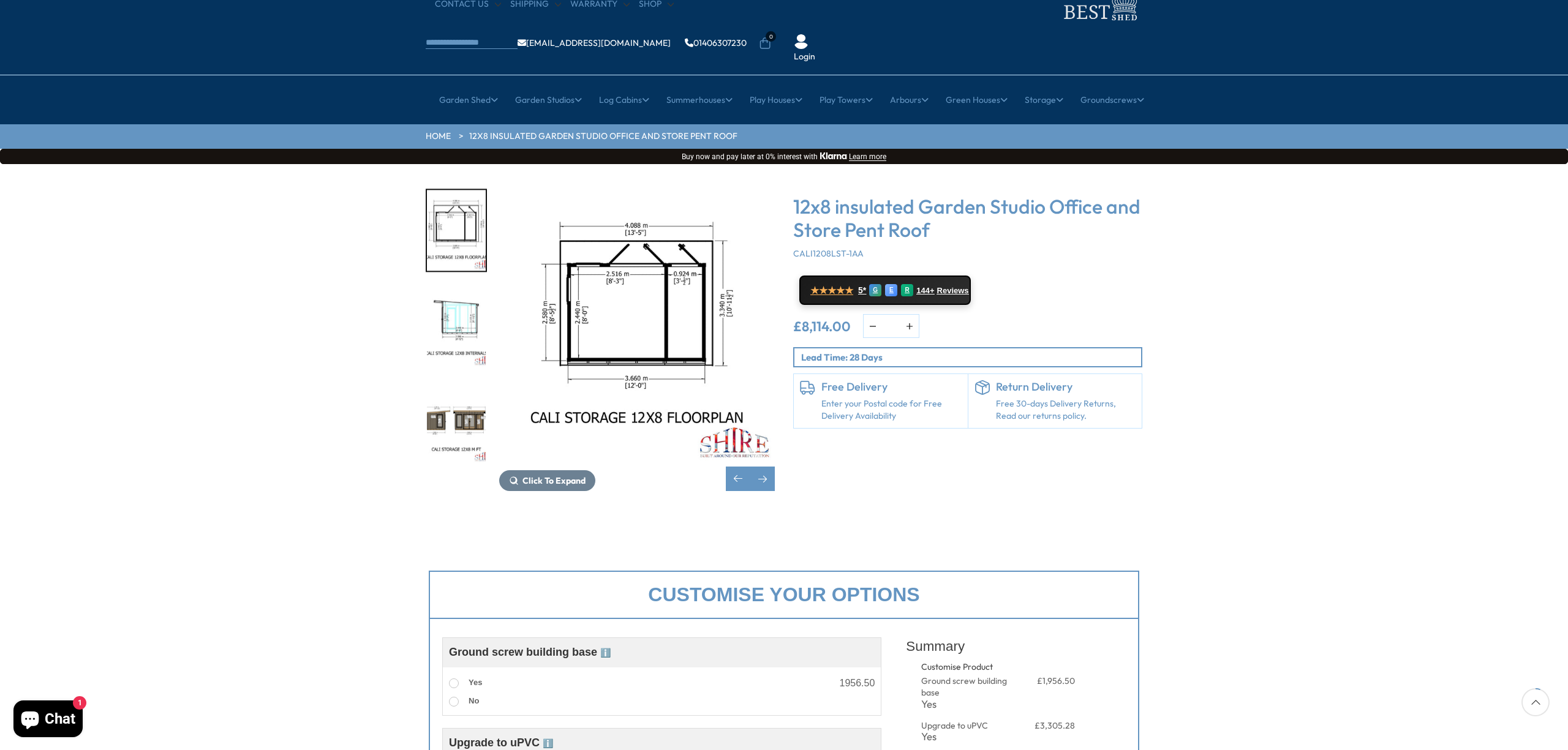
scroll to position [10, 0]
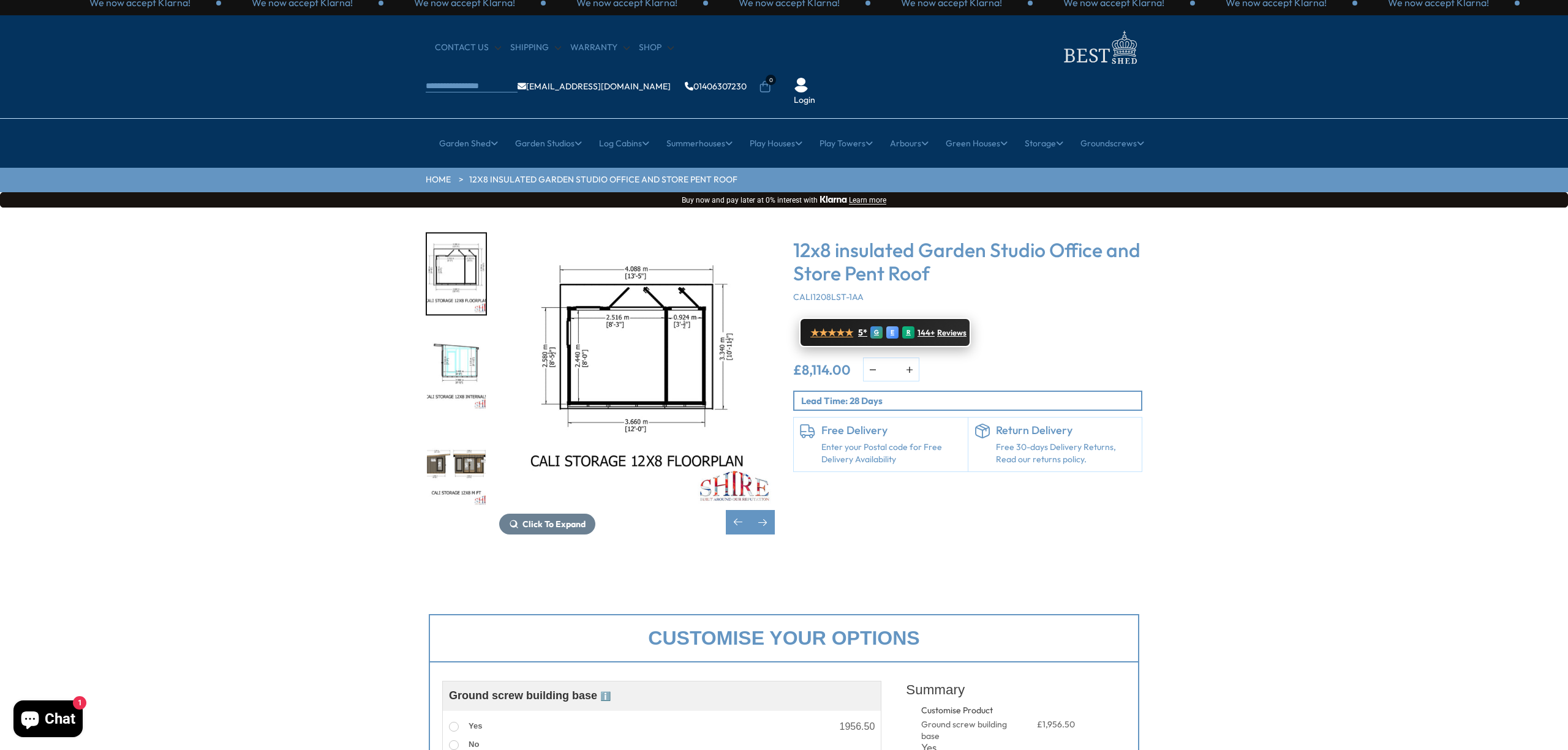
click at [946, 328] on span "Reviews" at bounding box center [952, 333] width 30 height 10
click at [463, 329] on img "6 / 7" at bounding box center [456, 370] width 59 height 82
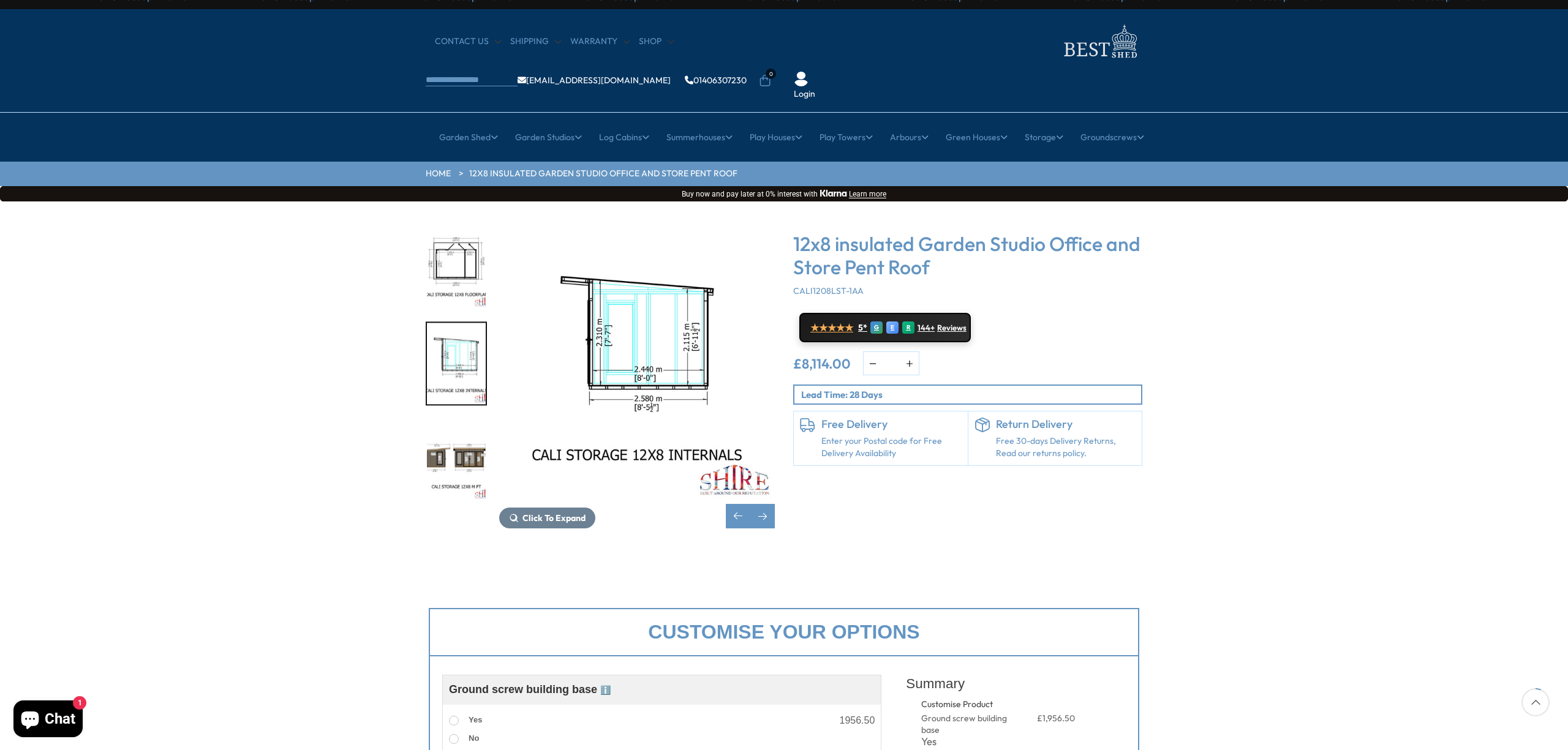
scroll to position [0, 0]
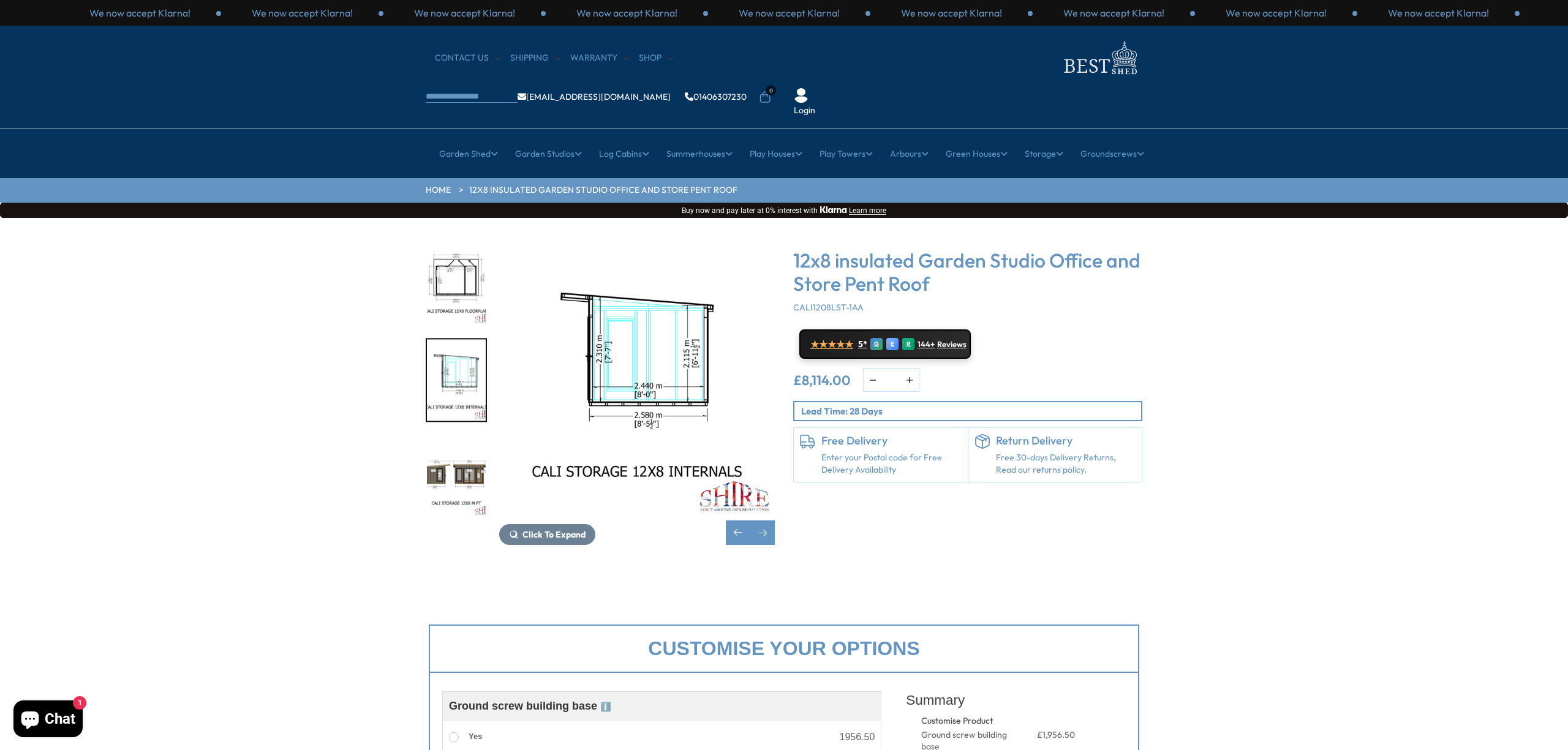
click at [457, 257] on img "5 / 7" at bounding box center [456, 284] width 59 height 82
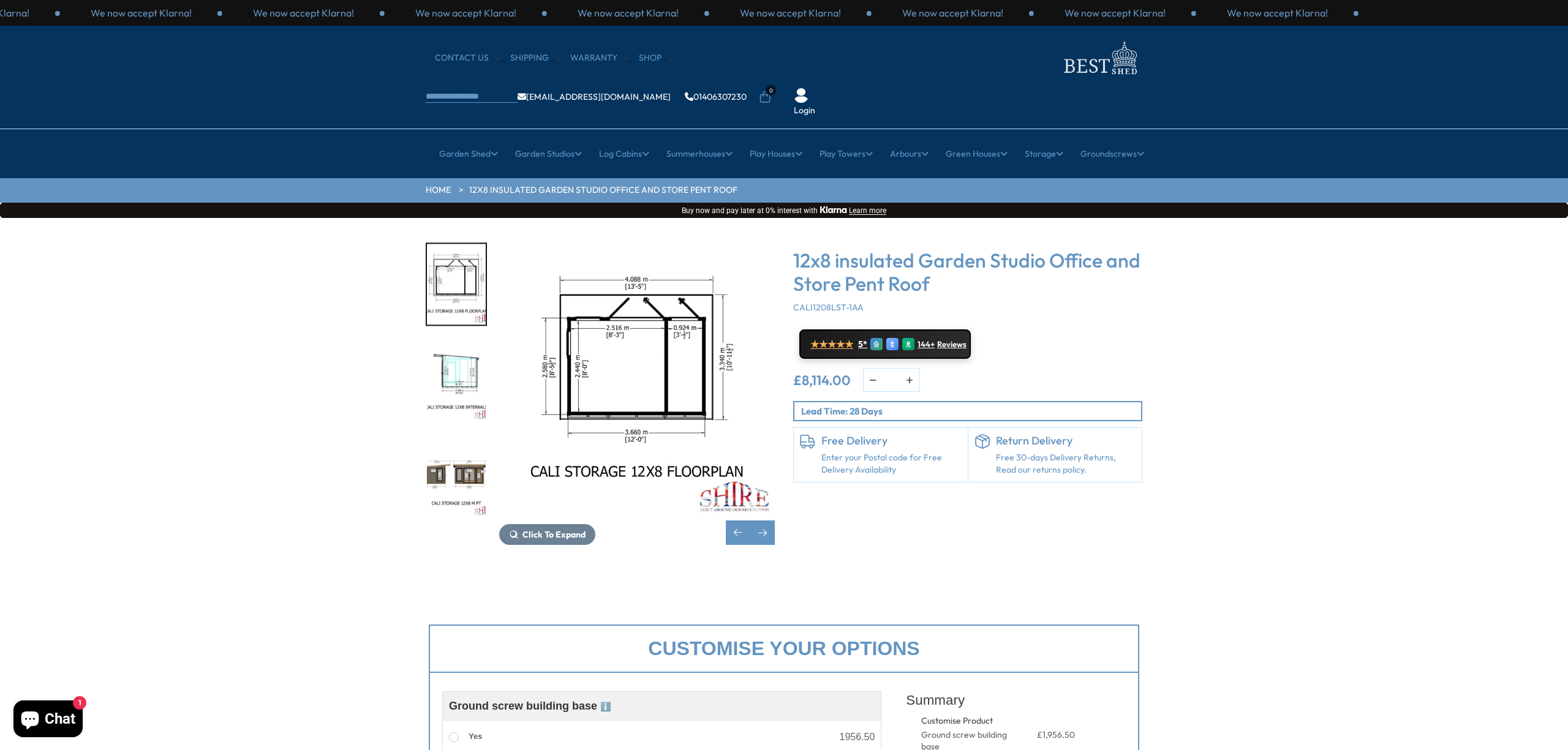
click at [455, 441] on img "7 / 7" at bounding box center [456, 476] width 59 height 82
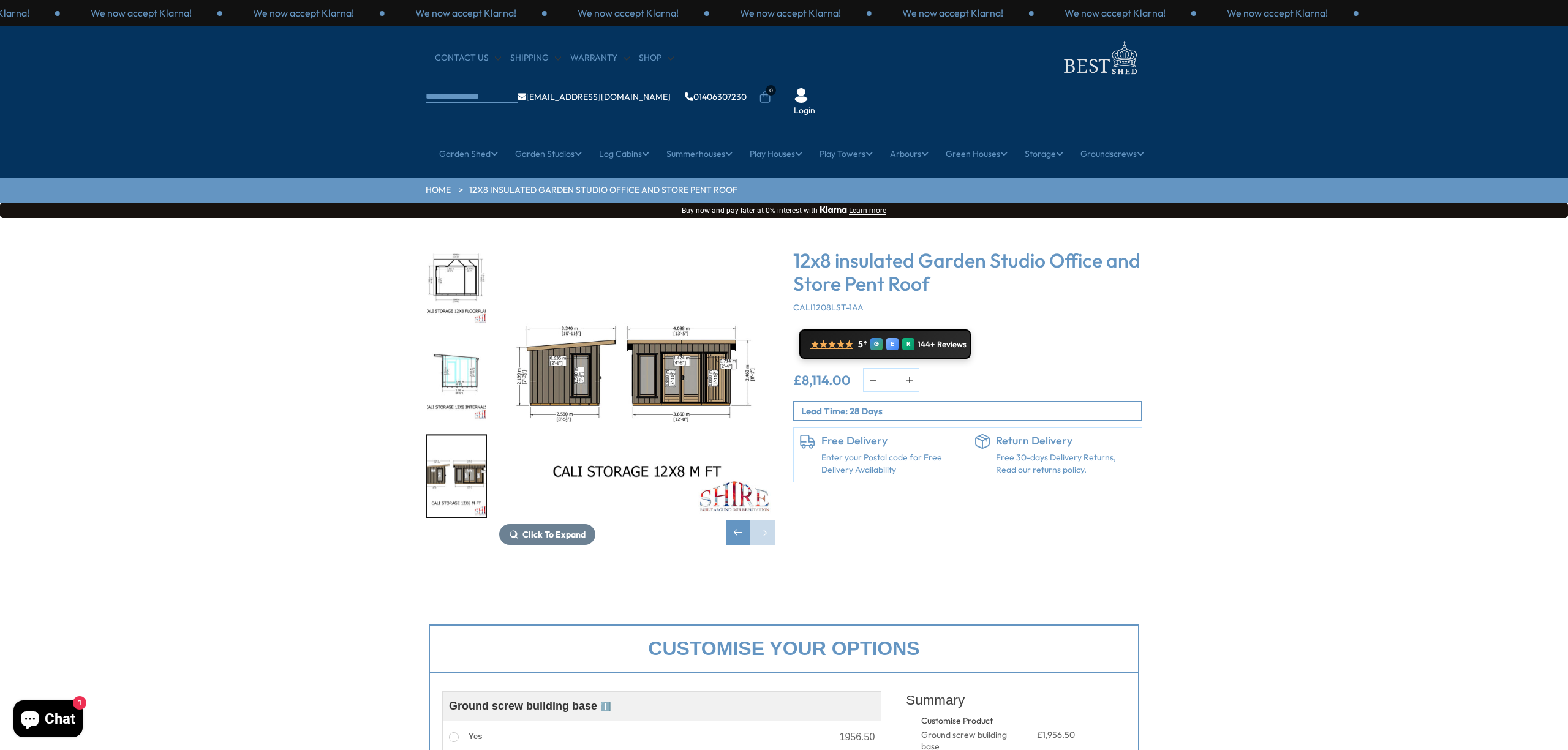
click at [575, 325] on img "7 / 7" at bounding box center [637, 380] width 276 height 276
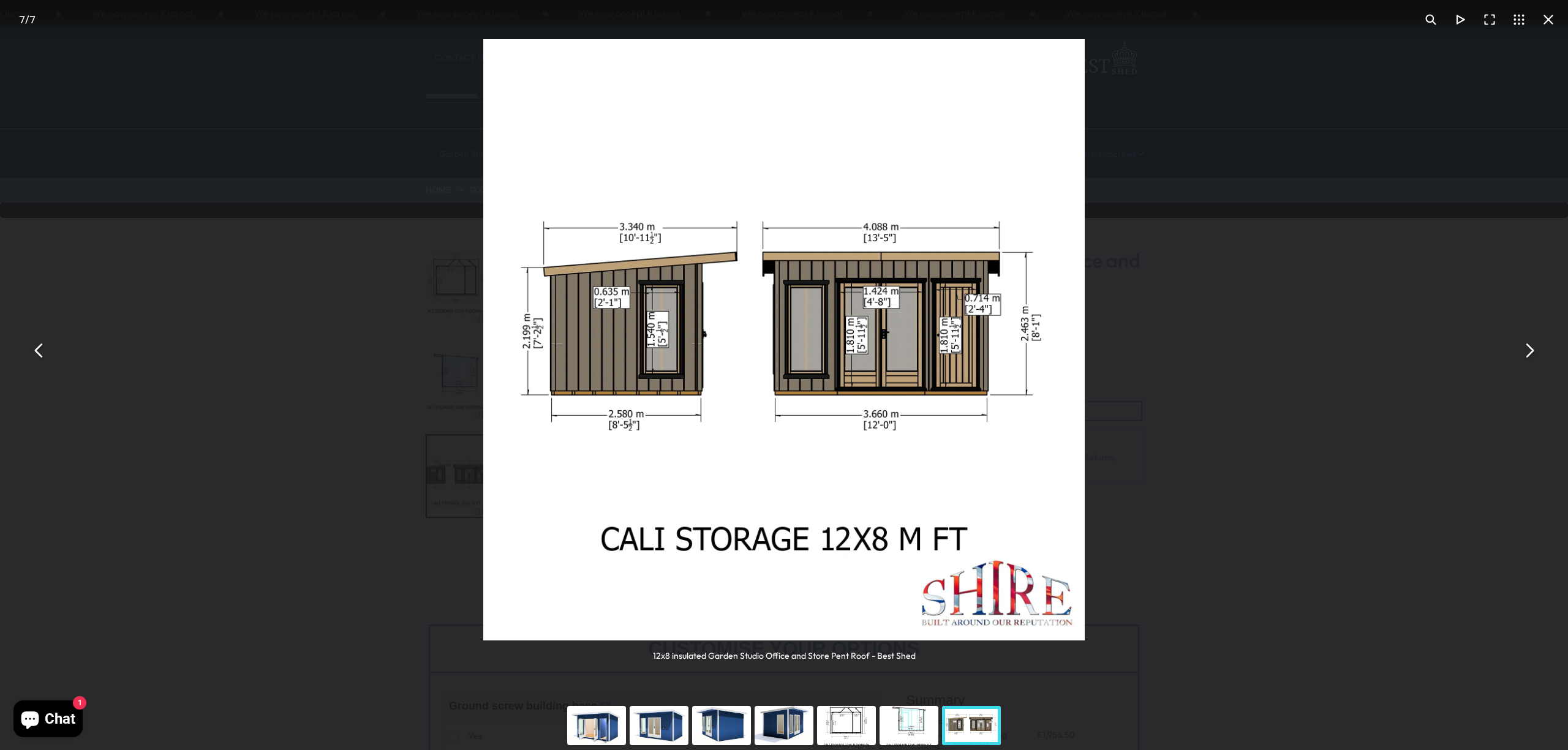
click at [1526, 350] on button "You can close this modal content with the ESC key" at bounding box center [1529, 351] width 30 height 30
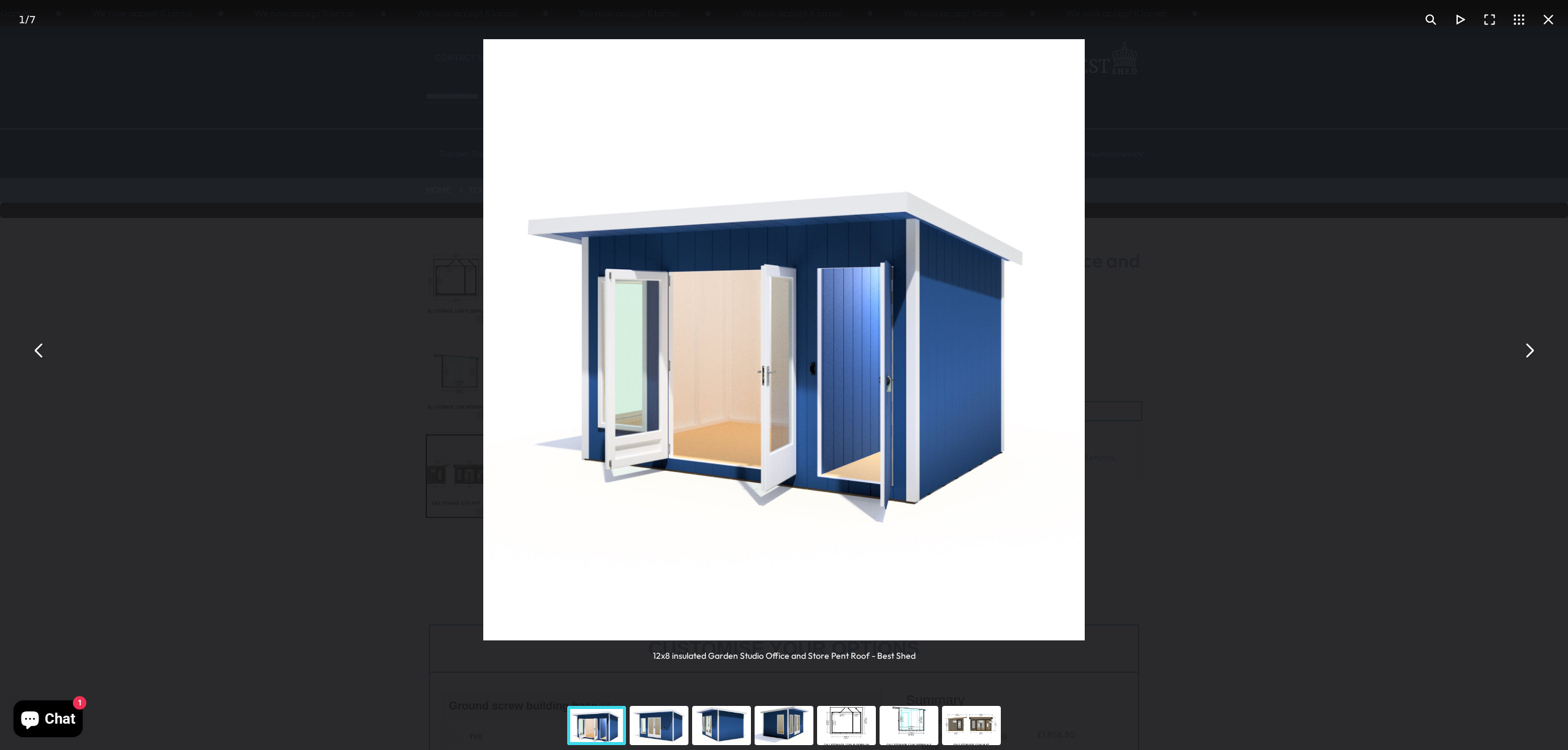
click at [1526, 350] on button "You can close this modal content with the ESC key" at bounding box center [1529, 351] width 30 height 30
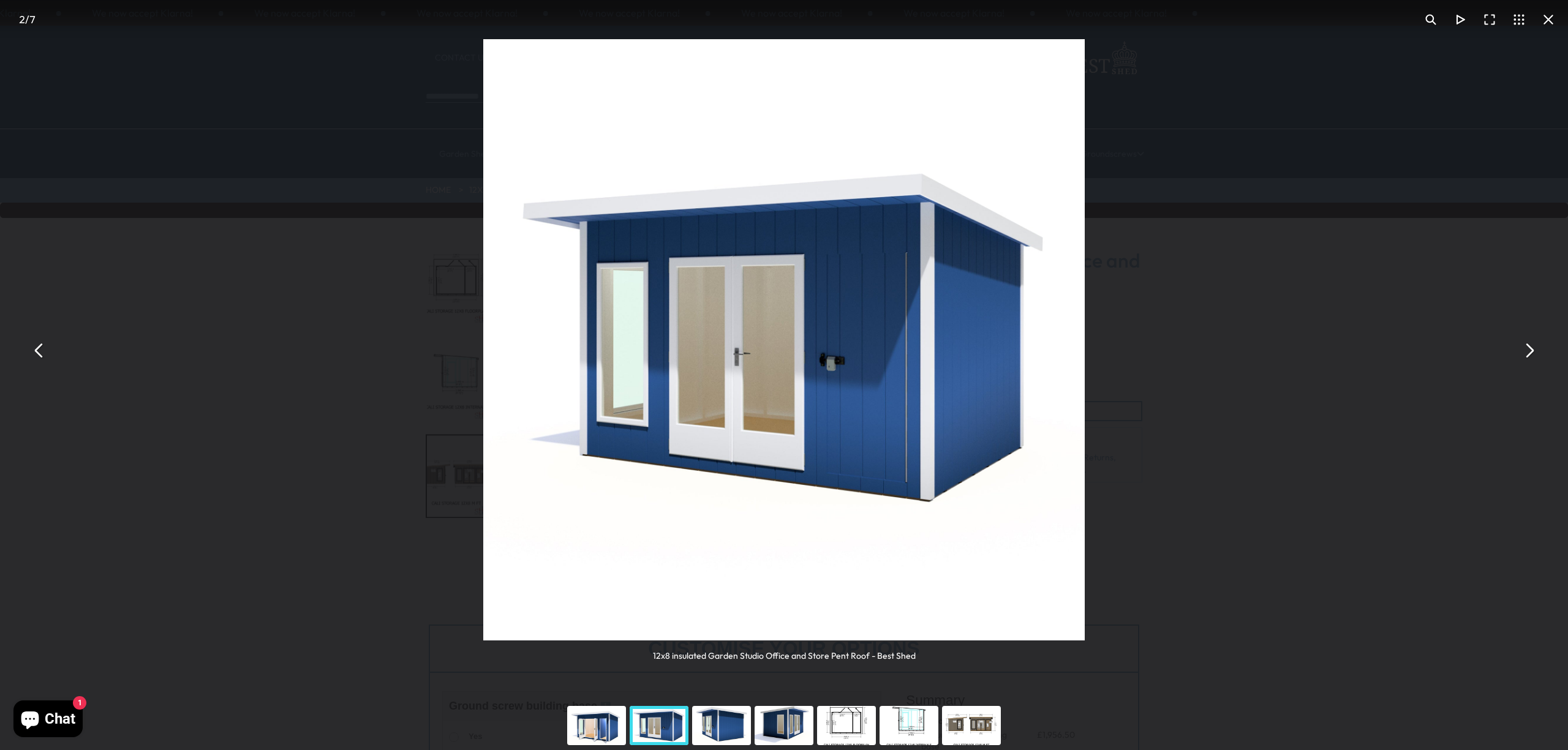
click at [1526, 350] on button "You can close this modal content with the ESC key" at bounding box center [1529, 351] width 30 height 30
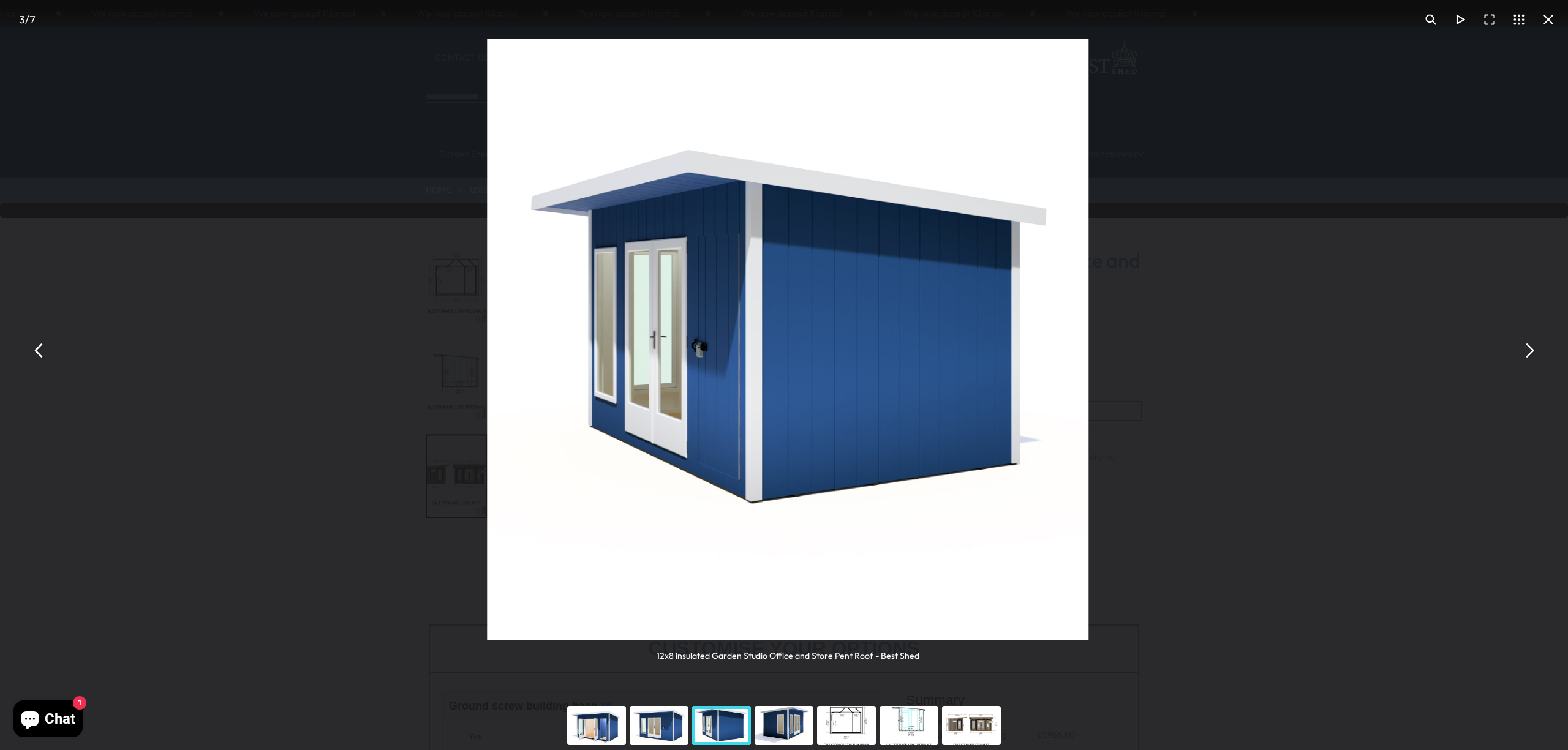
click at [1526, 350] on button "You can close this modal content with the ESC key" at bounding box center [1529, 351] width 30 height 30
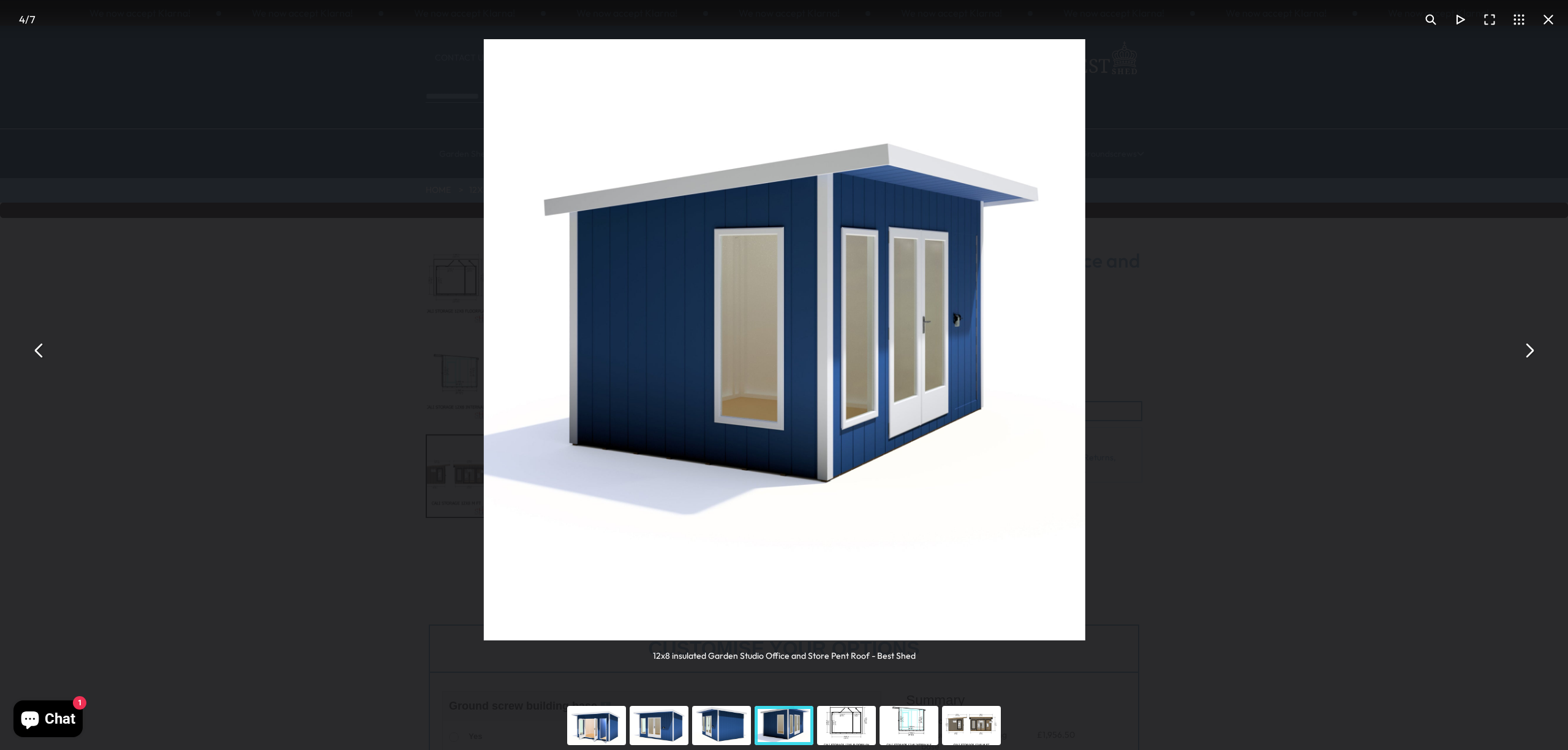
click at [1526, 350] on button "You can close this modal content with the ESC key" at bounding box center [1529, 351] width 30 height 30
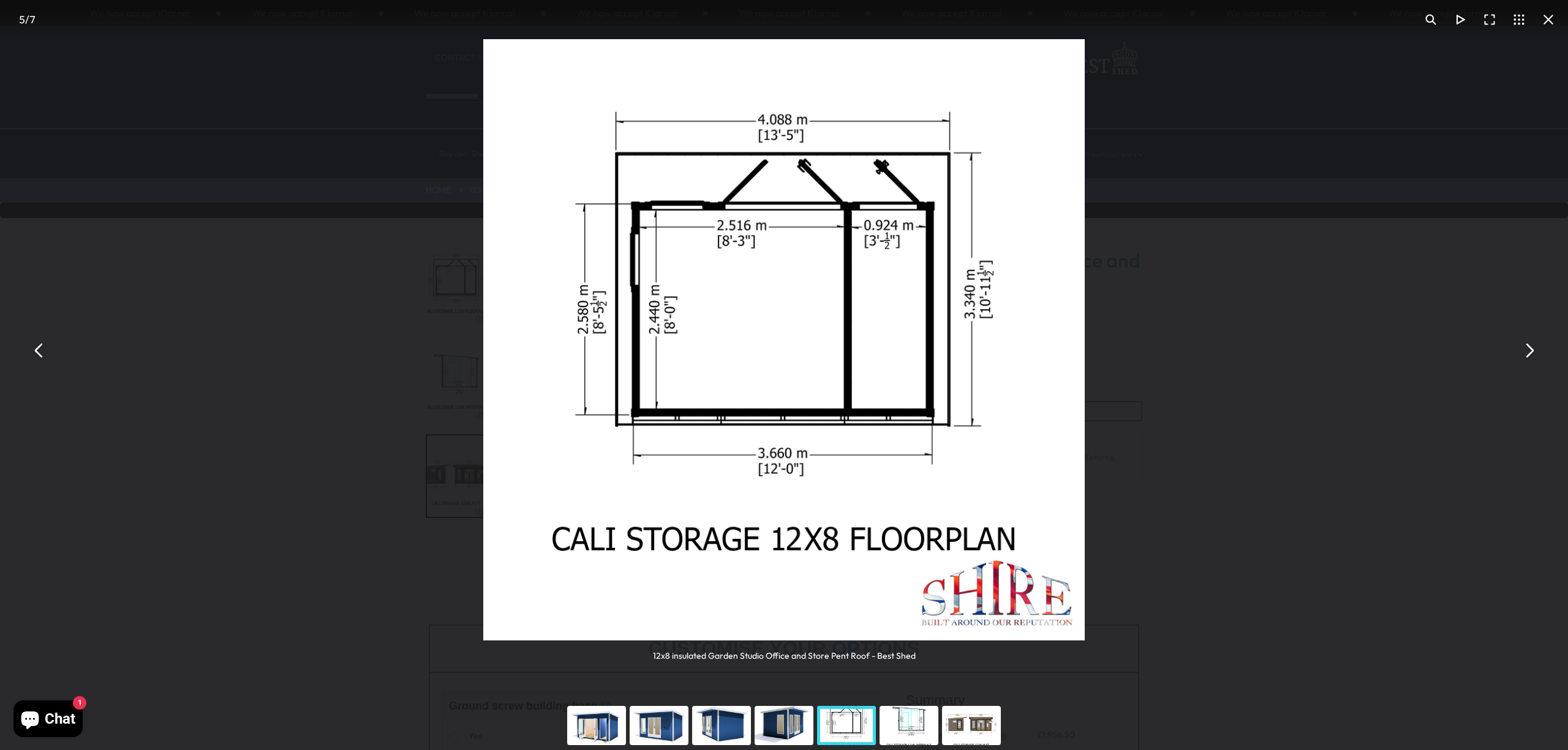
click at [676, 250] on img "You can close this modal content with the ESC key" at bounding box center [784, 339] width 601 height 601
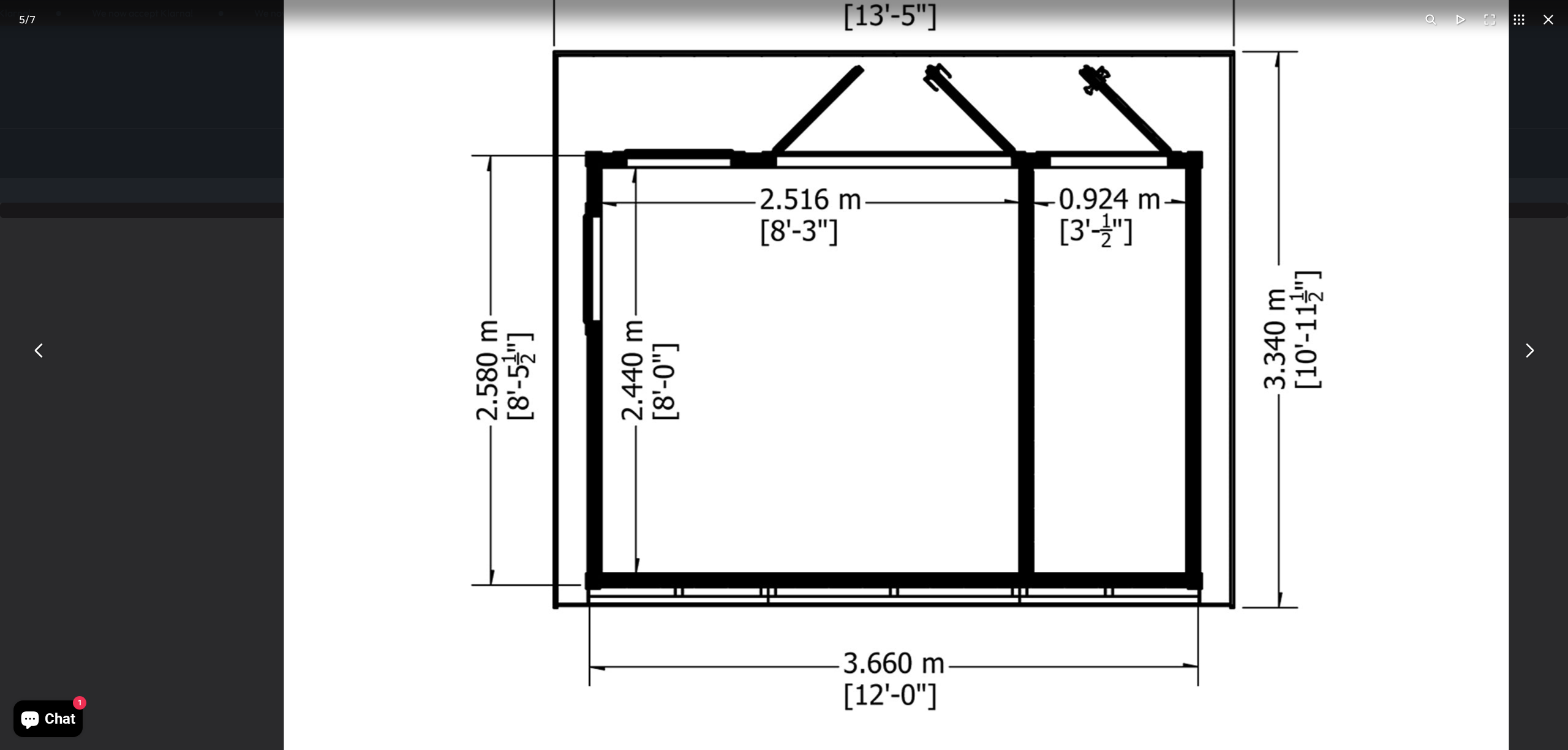
click at [1550, 26] on button "You can close this modal content with the ESC key" at bounding box center [1548, 20] width 30 height 30
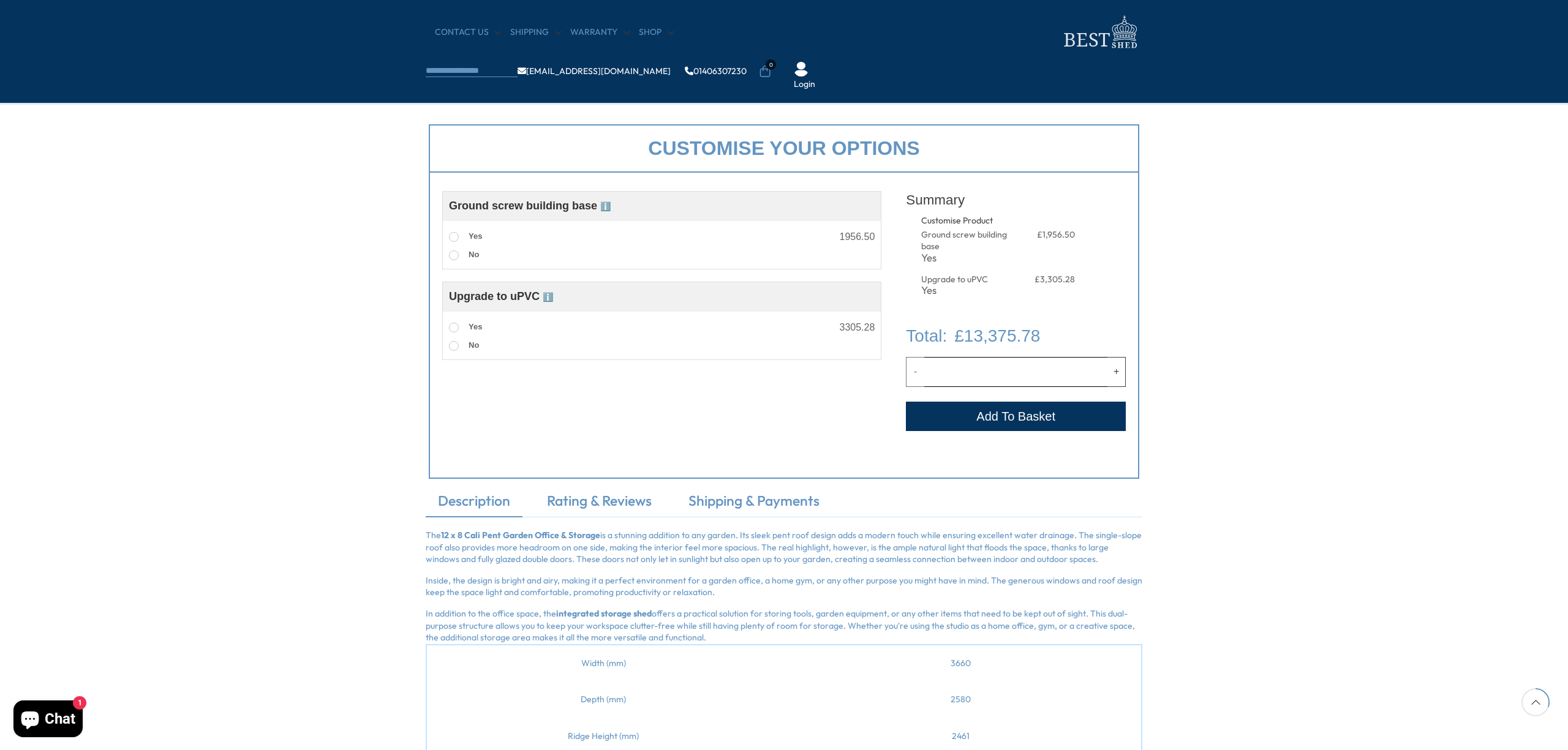
scroll to position [401, 0]
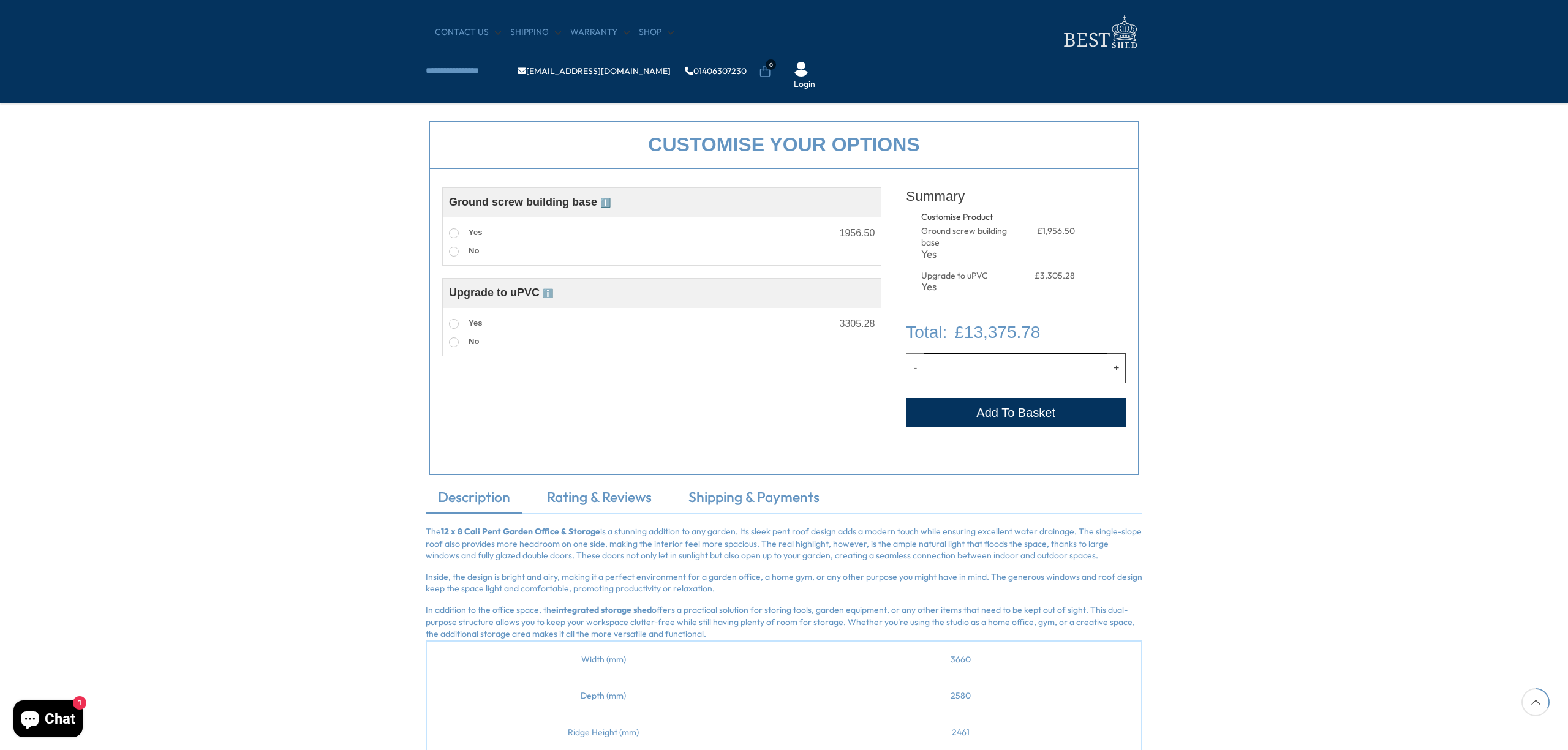
click at [1262, 301] on div "Customise your options Customise Product Ground screw building base ℹ️ Assemble…" at bounding box center [784, 298] width 1568 height 379
click at [1271, 333] on div "Customise your options Customise Product Ground screw building base ℹ️ Assemble…" at bounding box center [784, 298] width 1568 height 379
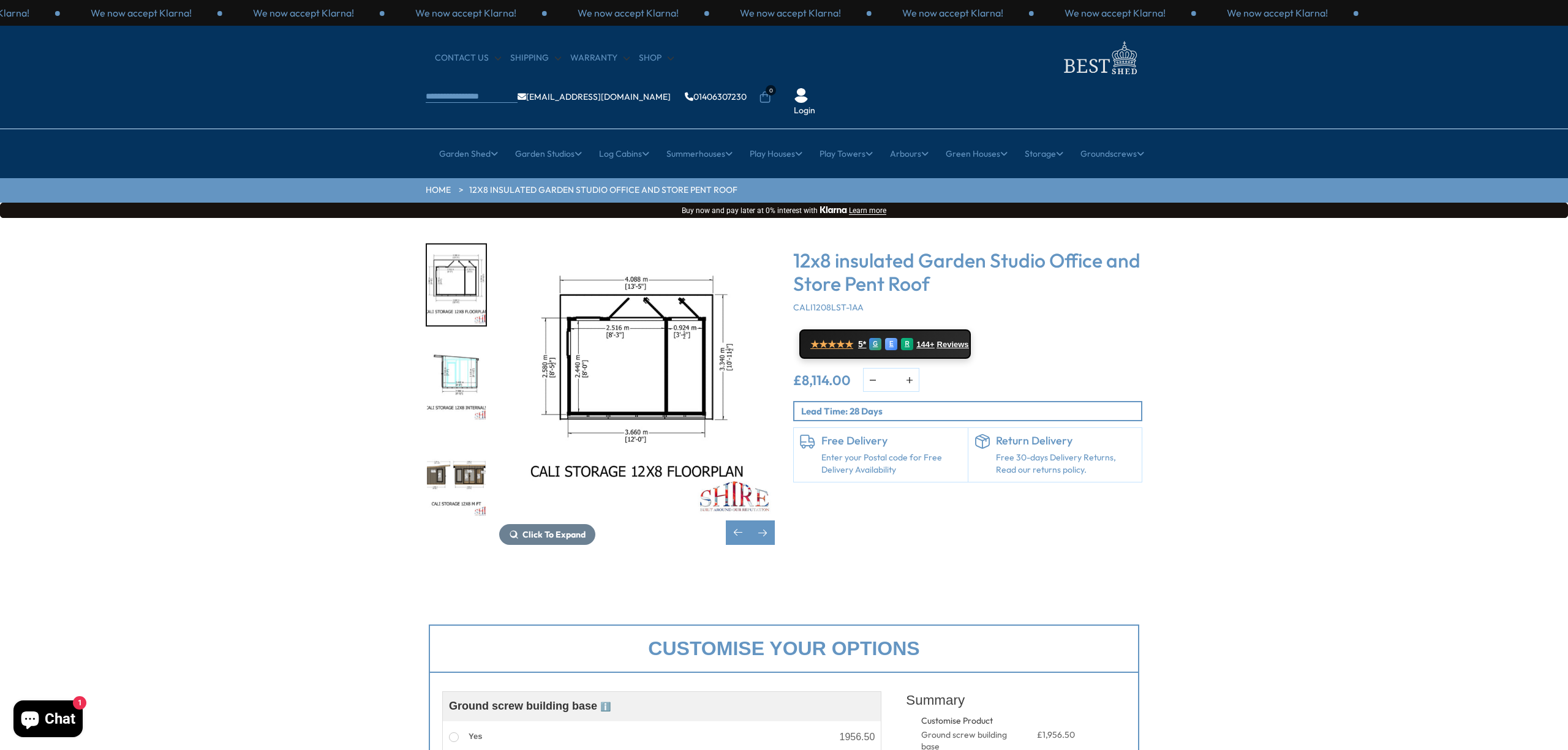
click at [461, 341] on img "6 / 7" at bounding box center [456, 381] width 59 height 82
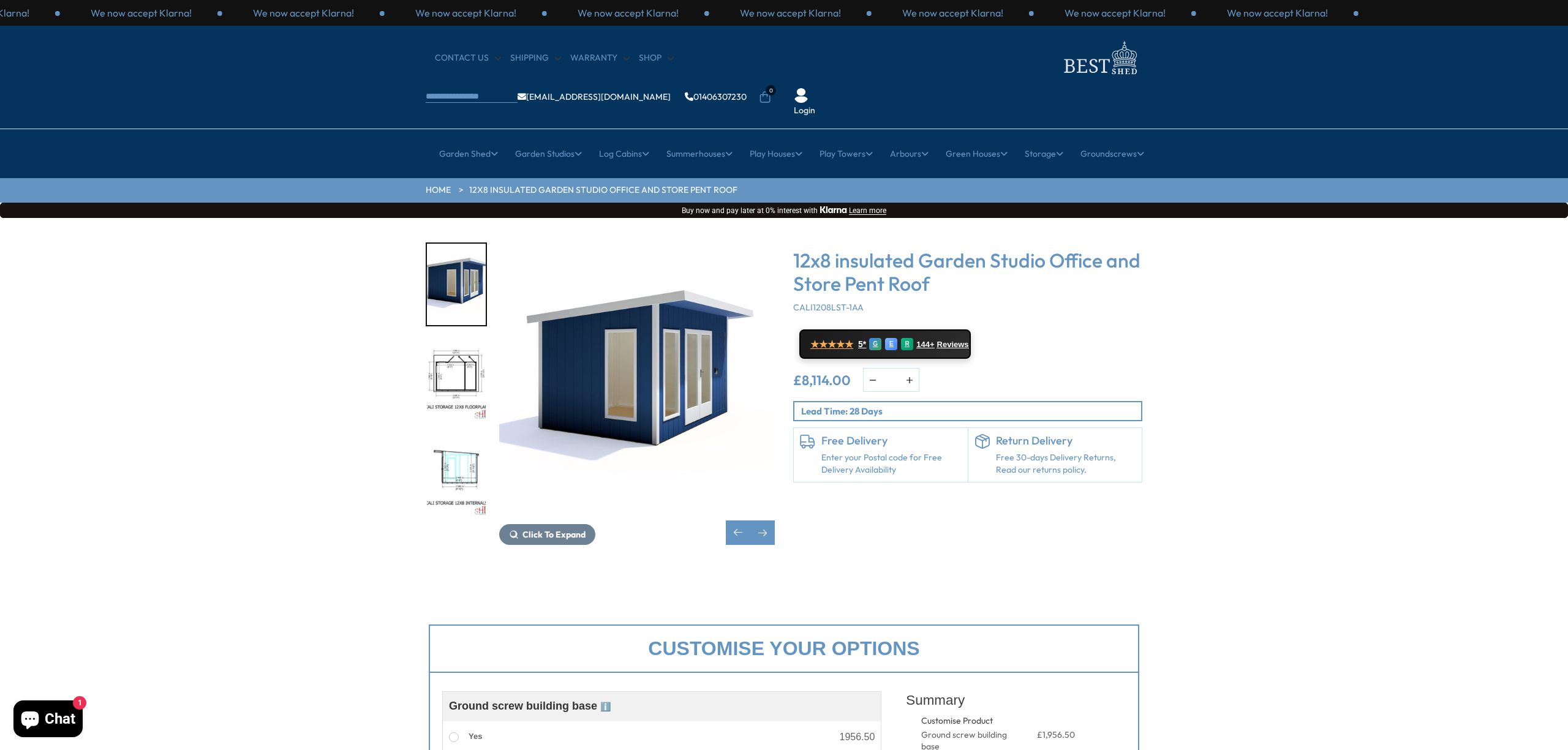
click at [457, 435] on img "6 / 7" at bounding box center [456, 476] width 59 height 82
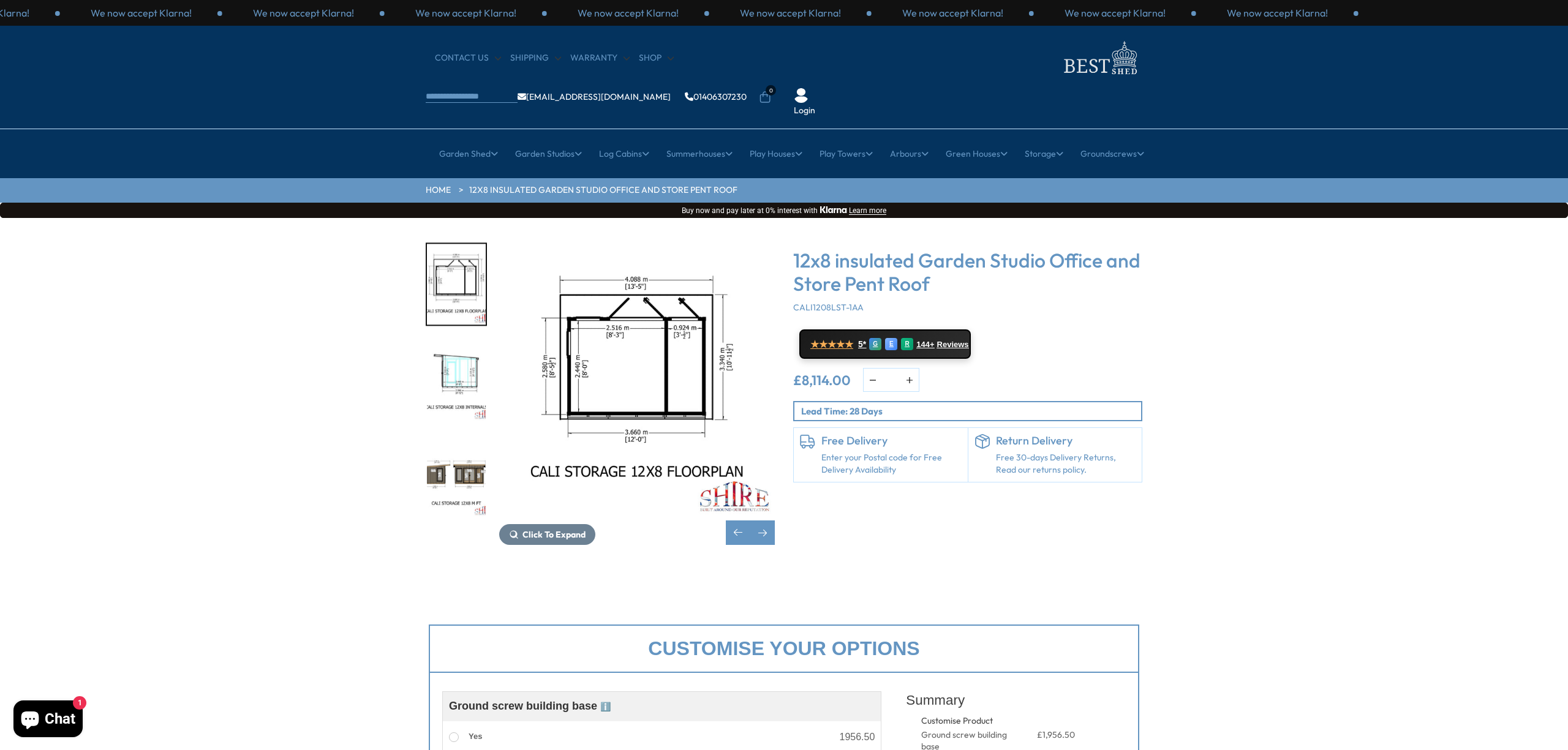
click at [449, 344] on img "6 / 7" at bounding box center [456, 380] width 59 height 82
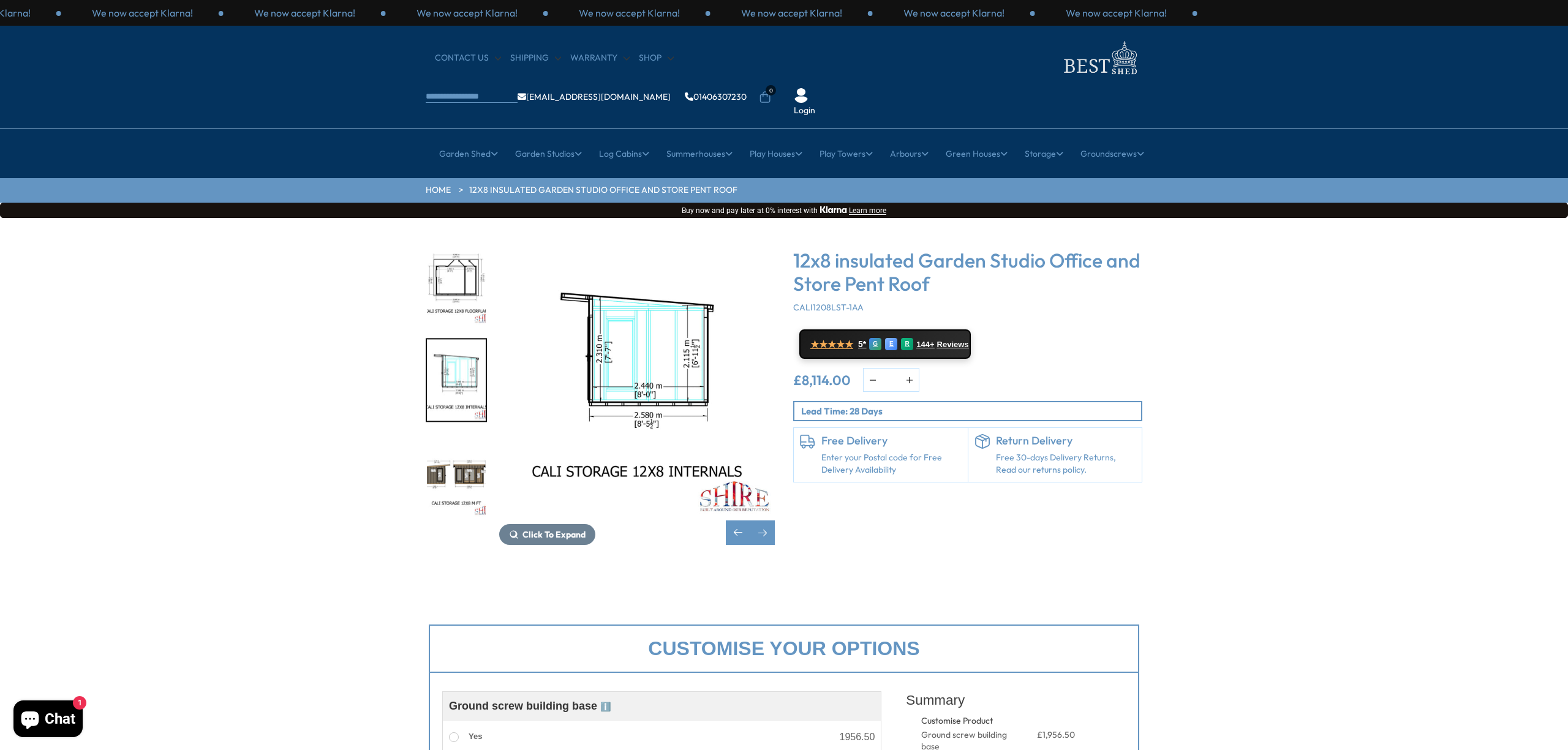
click at [640, 340] on img "6 / 7" at bounding box center [637, 380] width 276 height 276
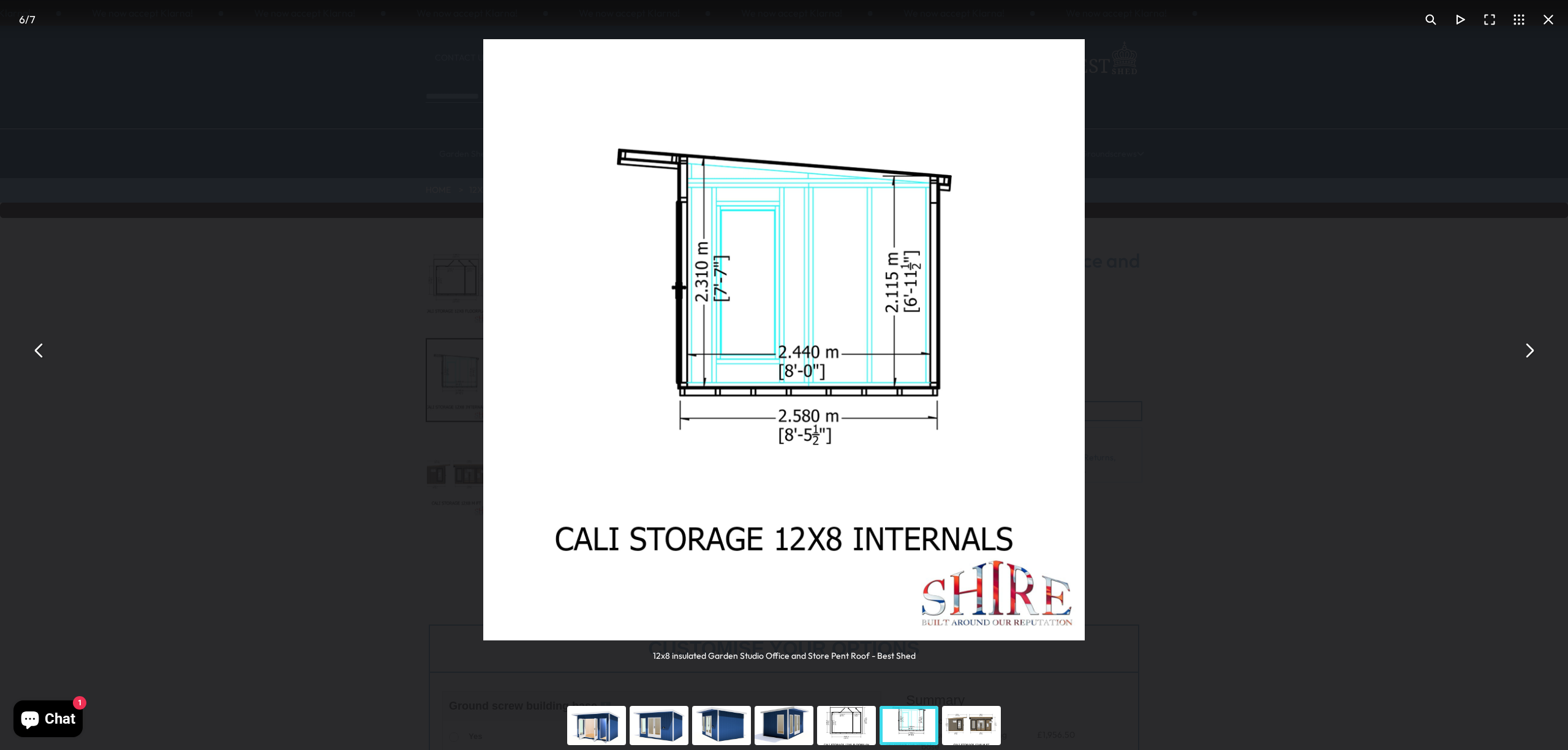
click at [686, 221] on img "You can close this modal content with the ESC key" at bounding box center [784, 339] width 601 height 601
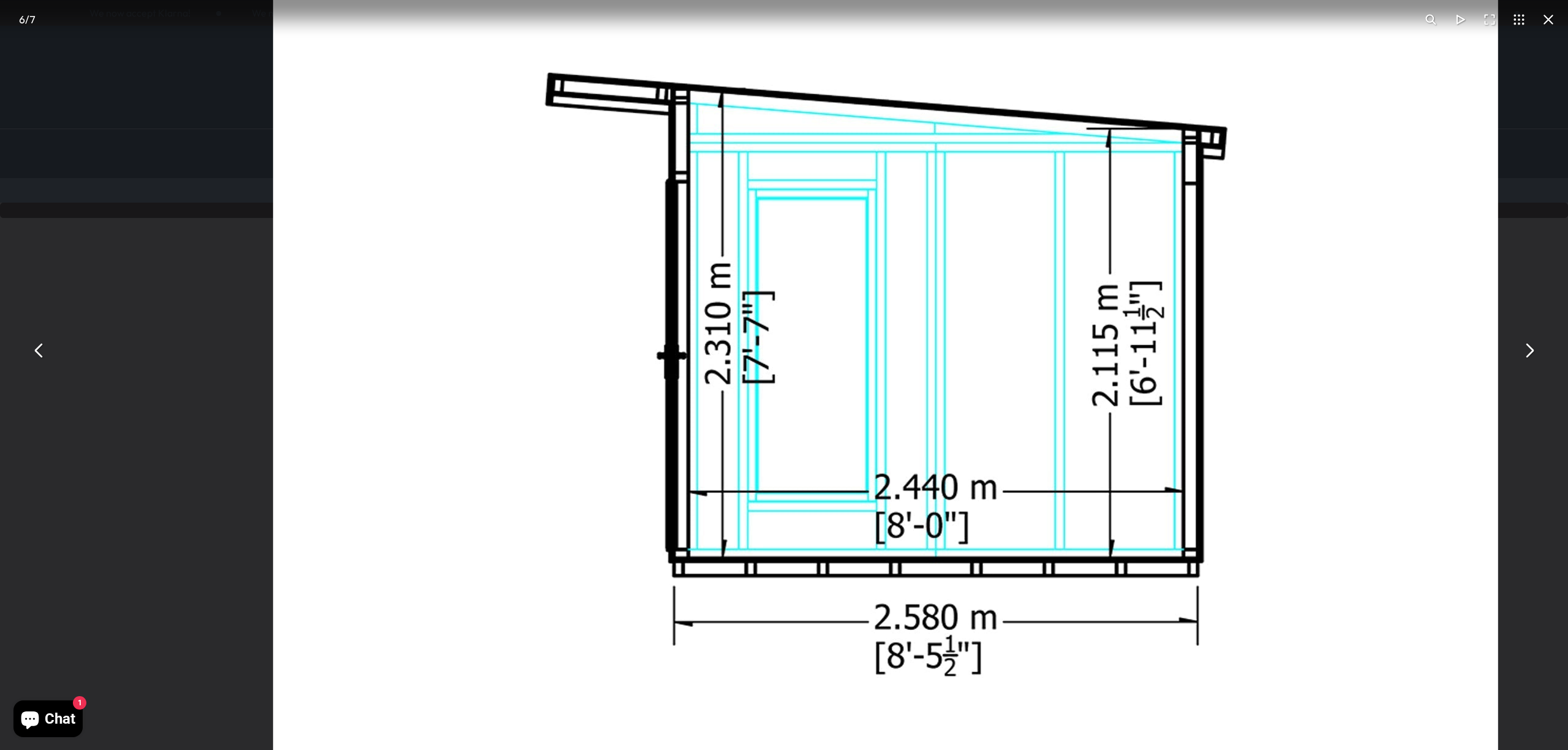
click at [700, 227] on img "You can close this modal content with the ESC key" at bounding box center [886, 462] width 1225 height 1224
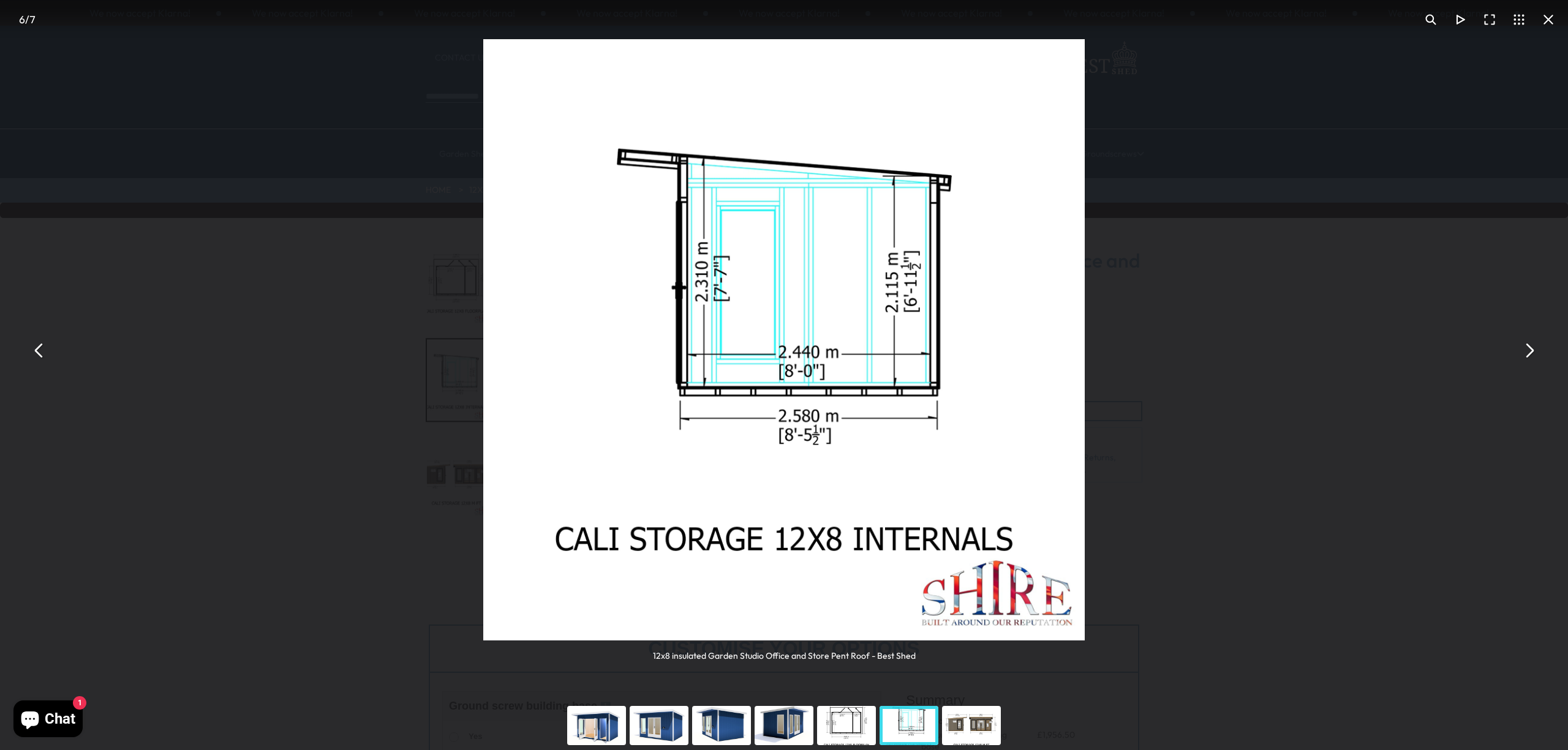
click at [1534, 363] on button "You can close this modal content with the ESC key" at bounding box center [1529, 351] width 30 height 30
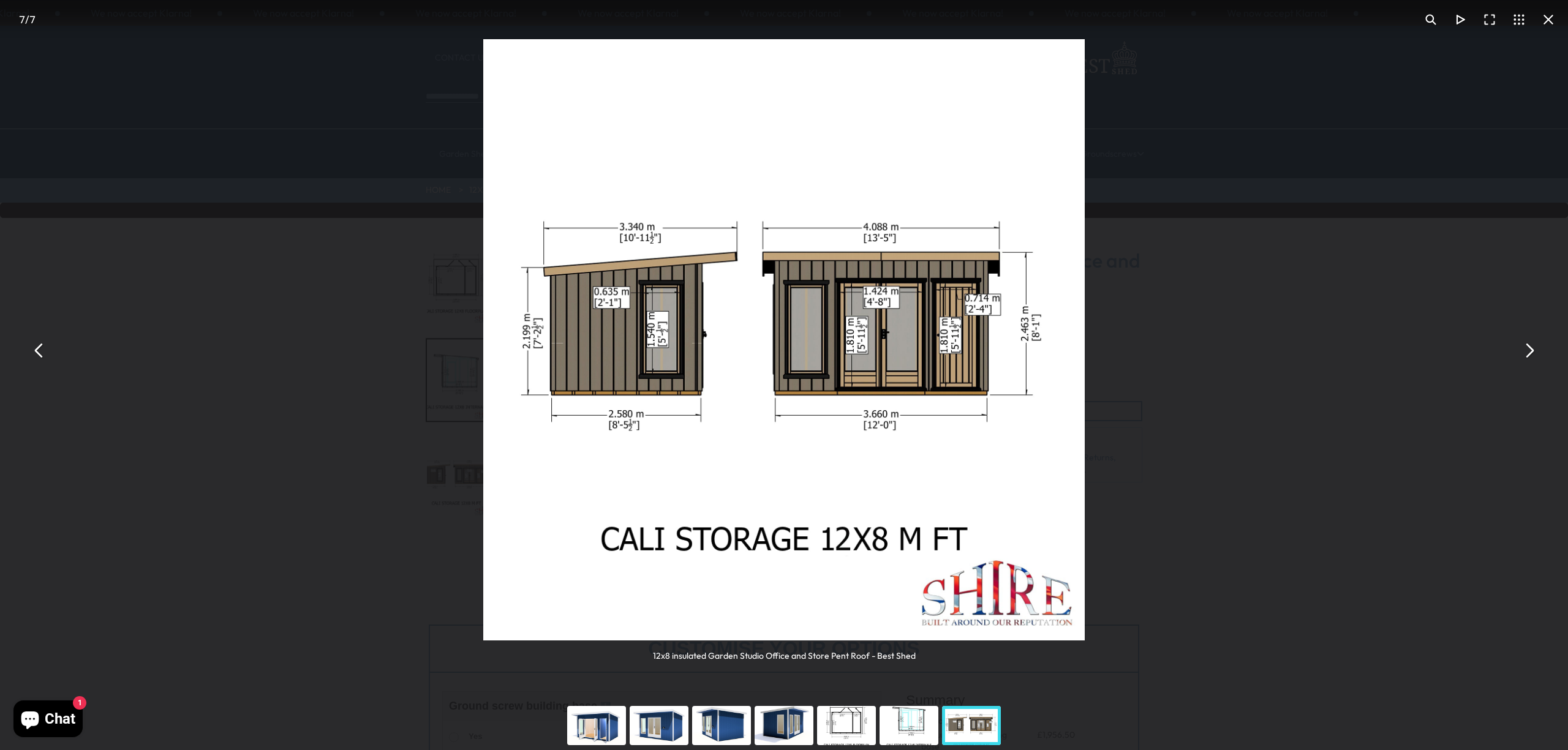
click at [1534, 363] on button "You can close this modal content with the ESC key" at bounding box center [1529, 351] width 30 height 30
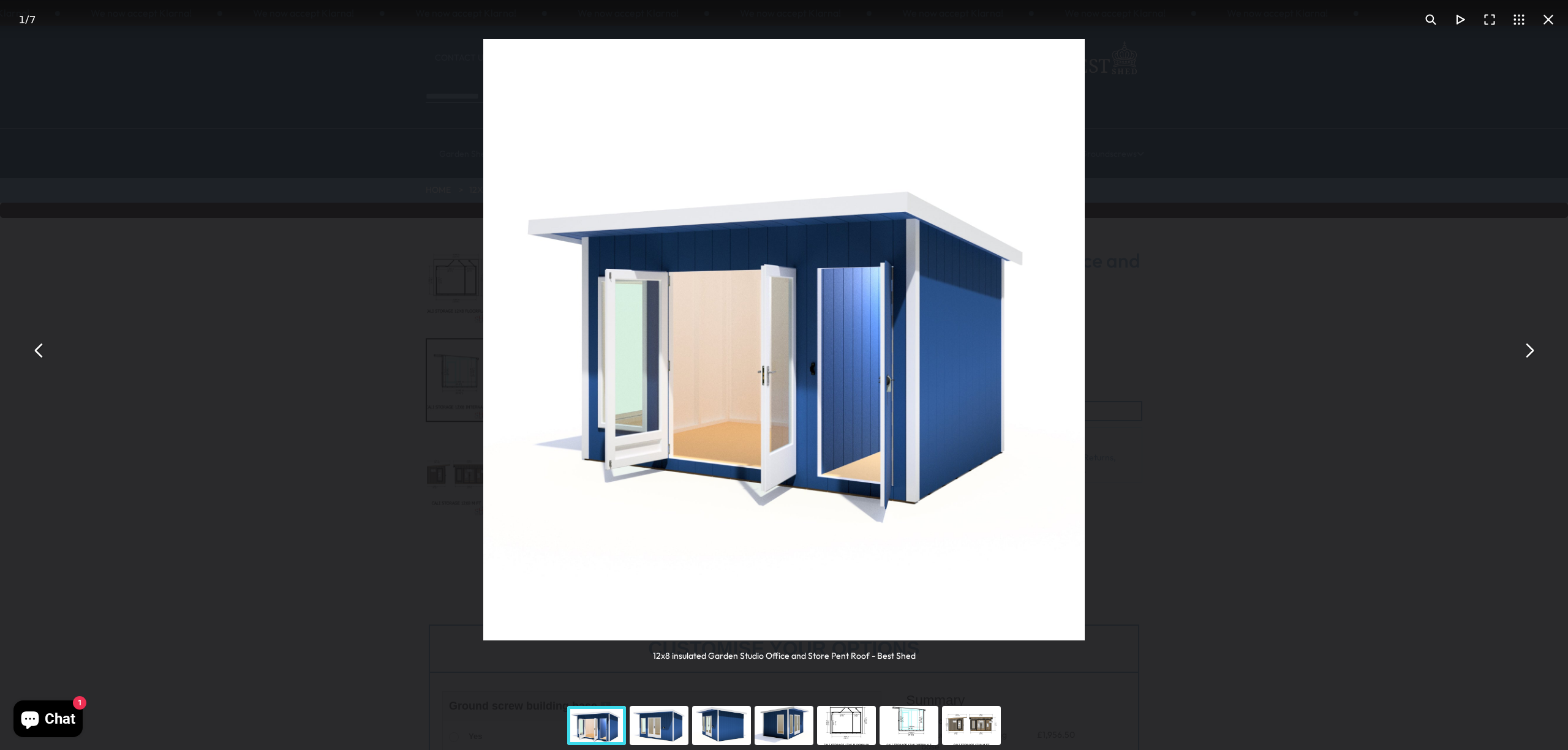
click at [1534, 363] on button "You can close this modal content with the ESC key" at bounding box center [1529, 351] width 30 height 30
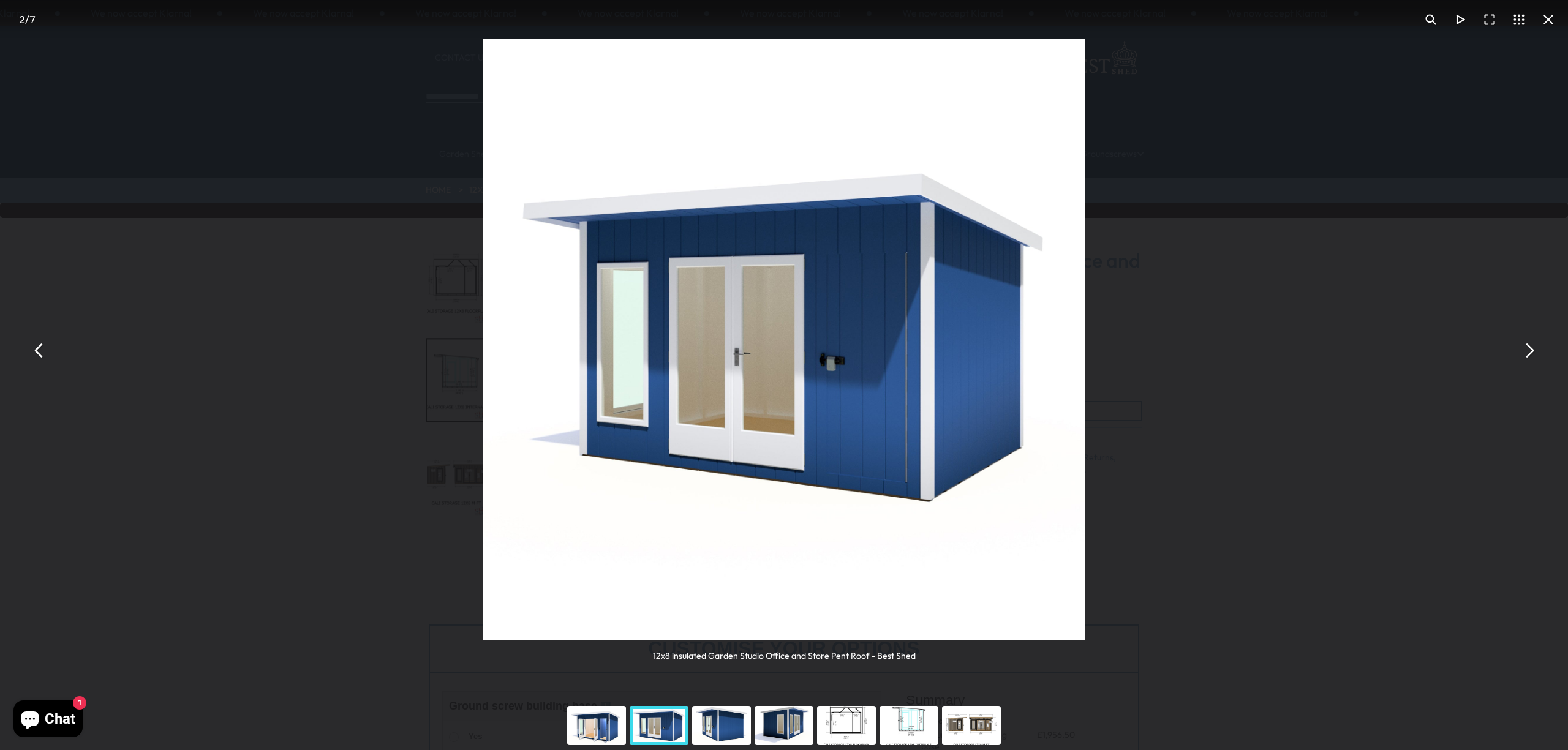
click at [1525, 358] on button "You can close this modal content with the ESC key" at bounding box center [1529, 351] width 30 height 30
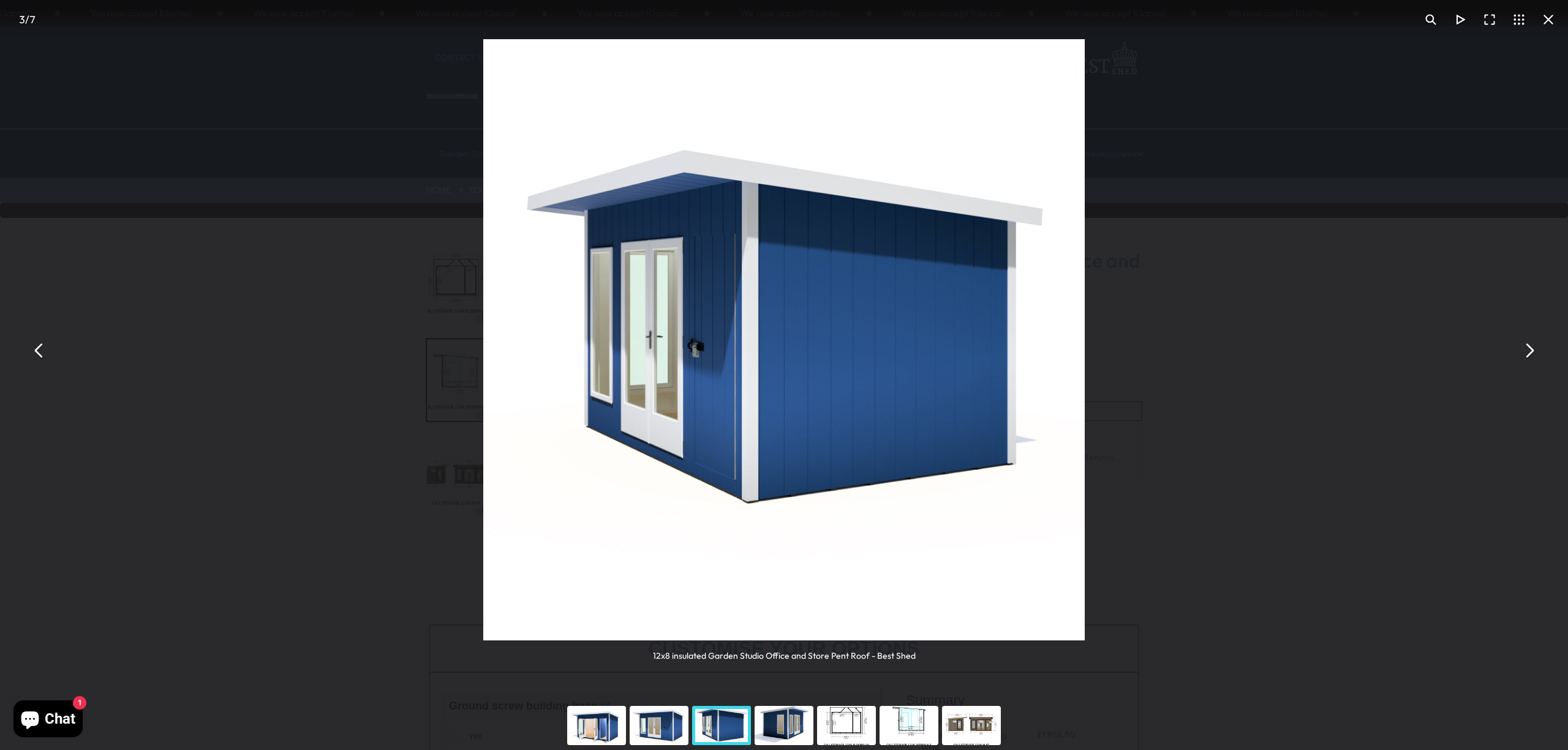
click at [1525, 358] on button "You can close this modal content with the ESC key" at bounding box center [1529, 351] width 30 height 30
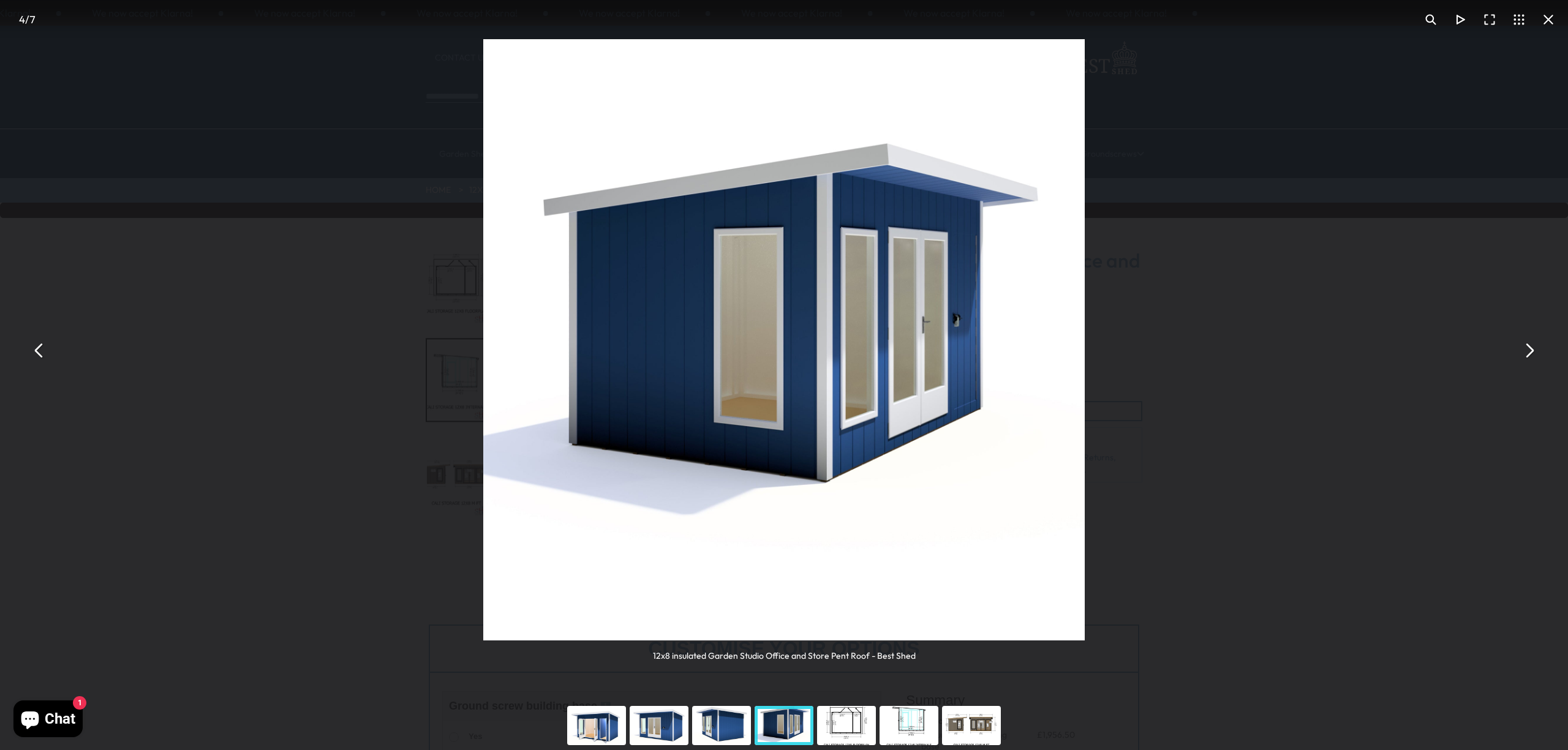
click at [1525, 358] on button "You can close this modal content with the ESC key" at bounding box center [1529, 351] width 30 height 30
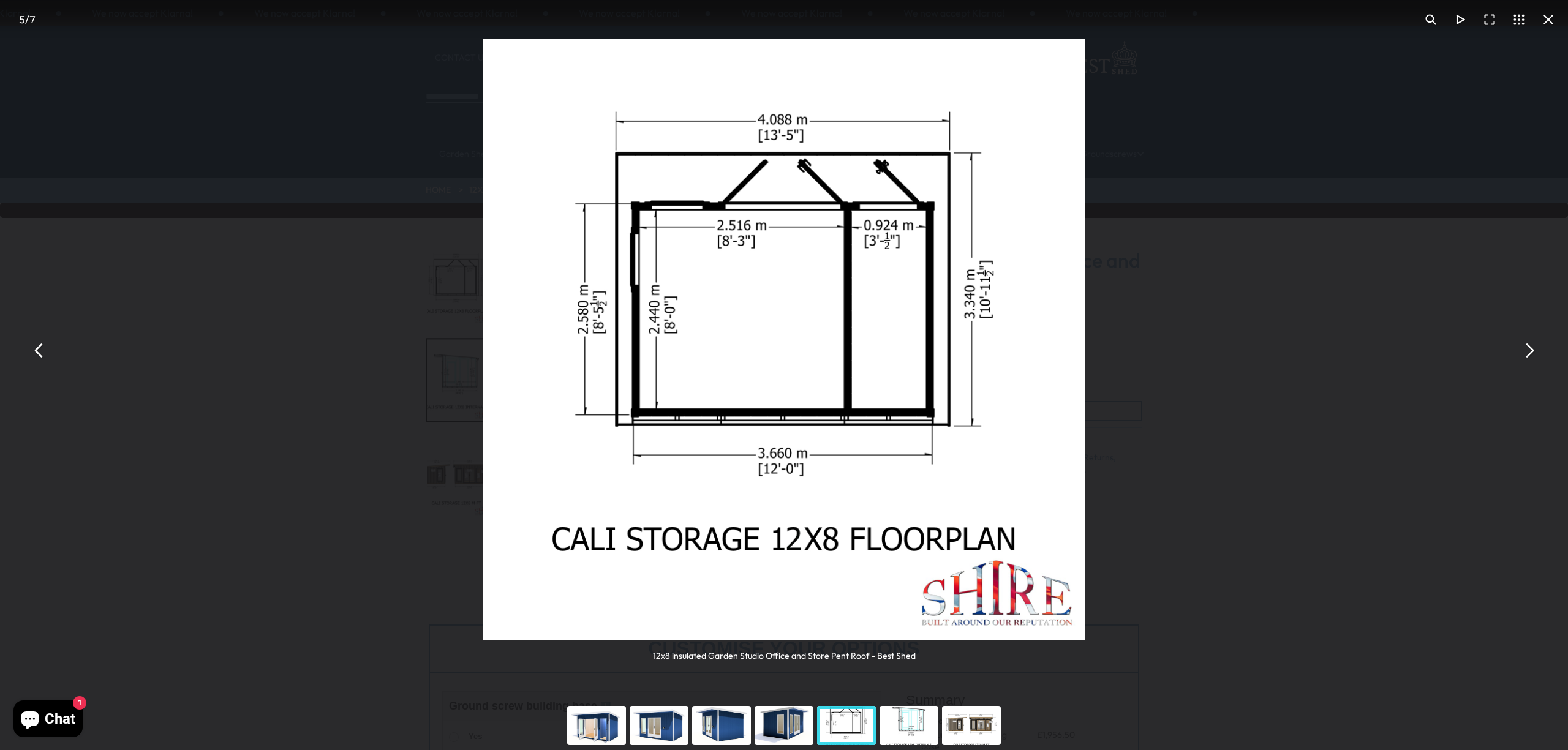
click at [1525, 358] on button "You can close this modal content with the ESC key" at bounding box center [1529, 351] width 30 height 30
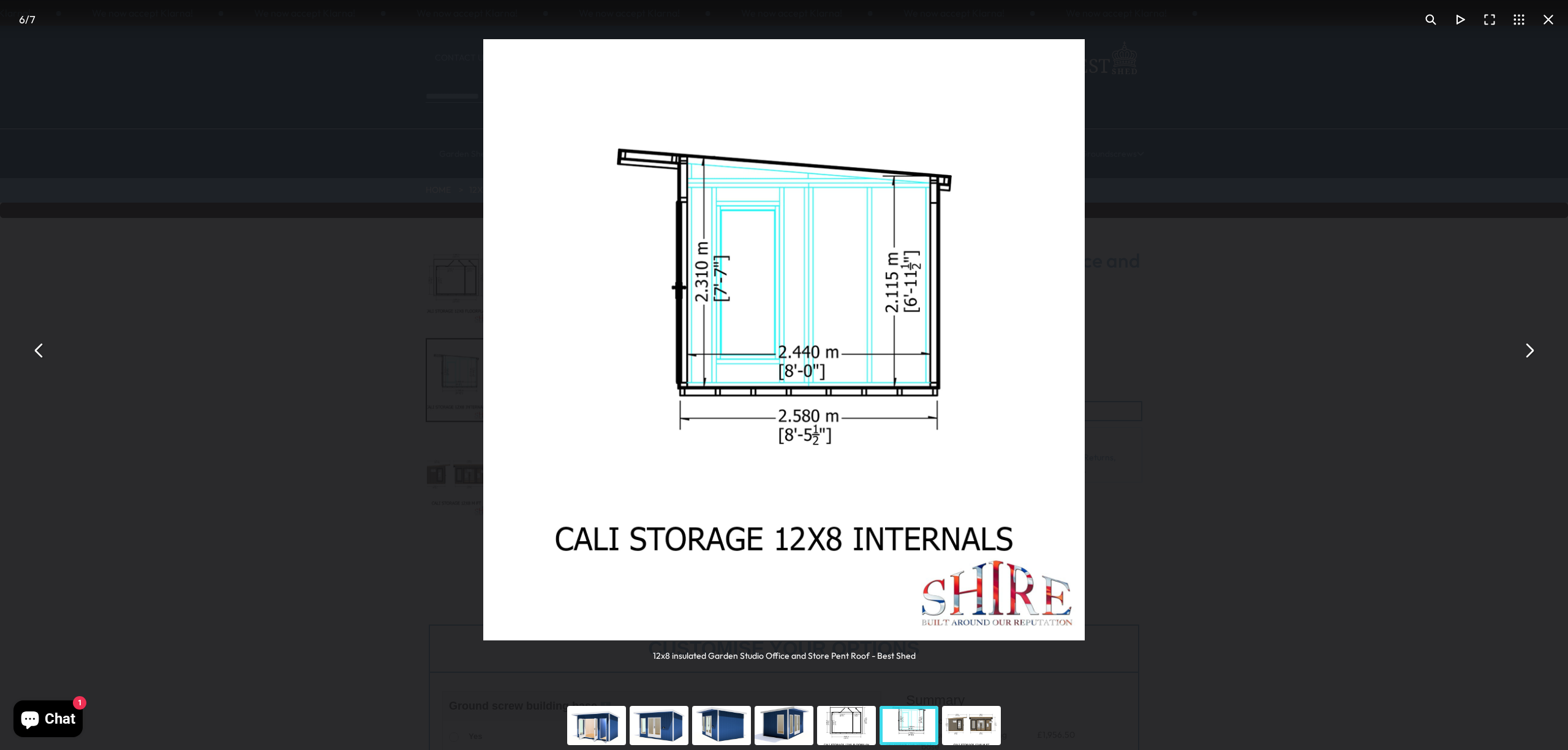
click at [936, 296] on img "You can close this modal content with the ESC key" at bounding box center [784, 339] width 601 height 601
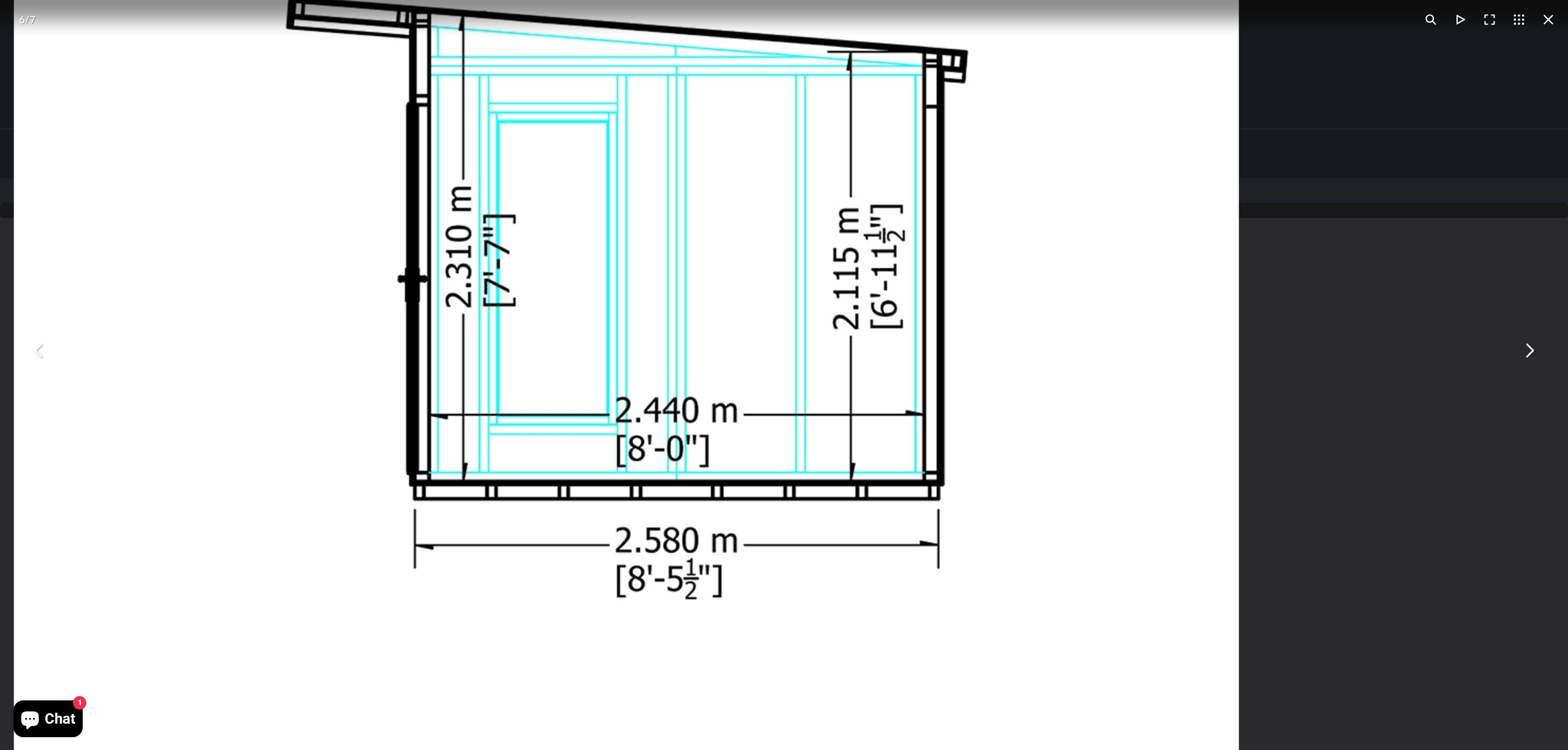
click at [1535, 353] on button "You can close this modal content with the ESC key" at bounding box center [1529, 351] width 30 height 30
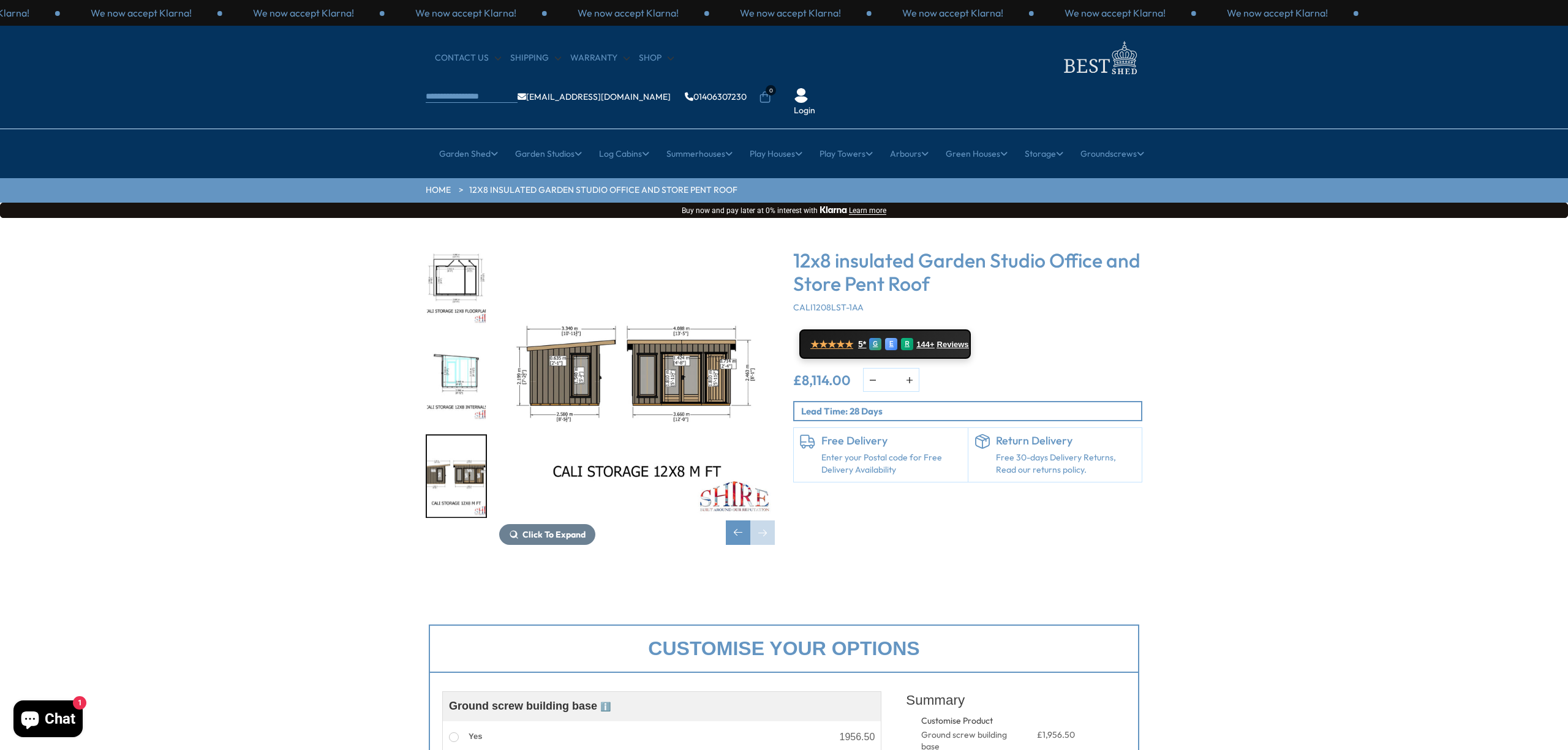
click at [444, 255] on img "5 / 7" at bounding box center [456, 284] width 59 height 82
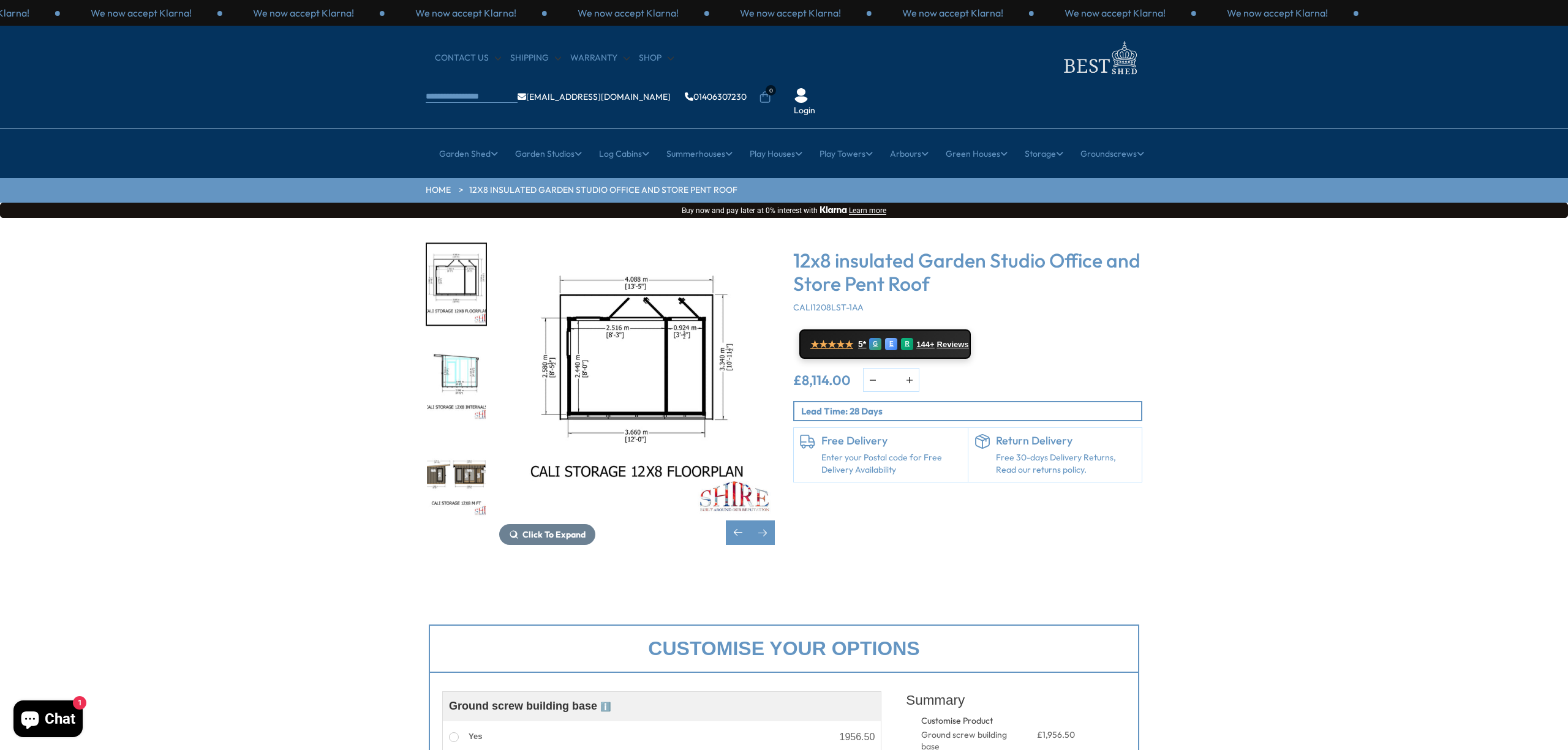
click at [629, 331] on img "5 / 7" at bounding box center [637, 380] width 276 height 276
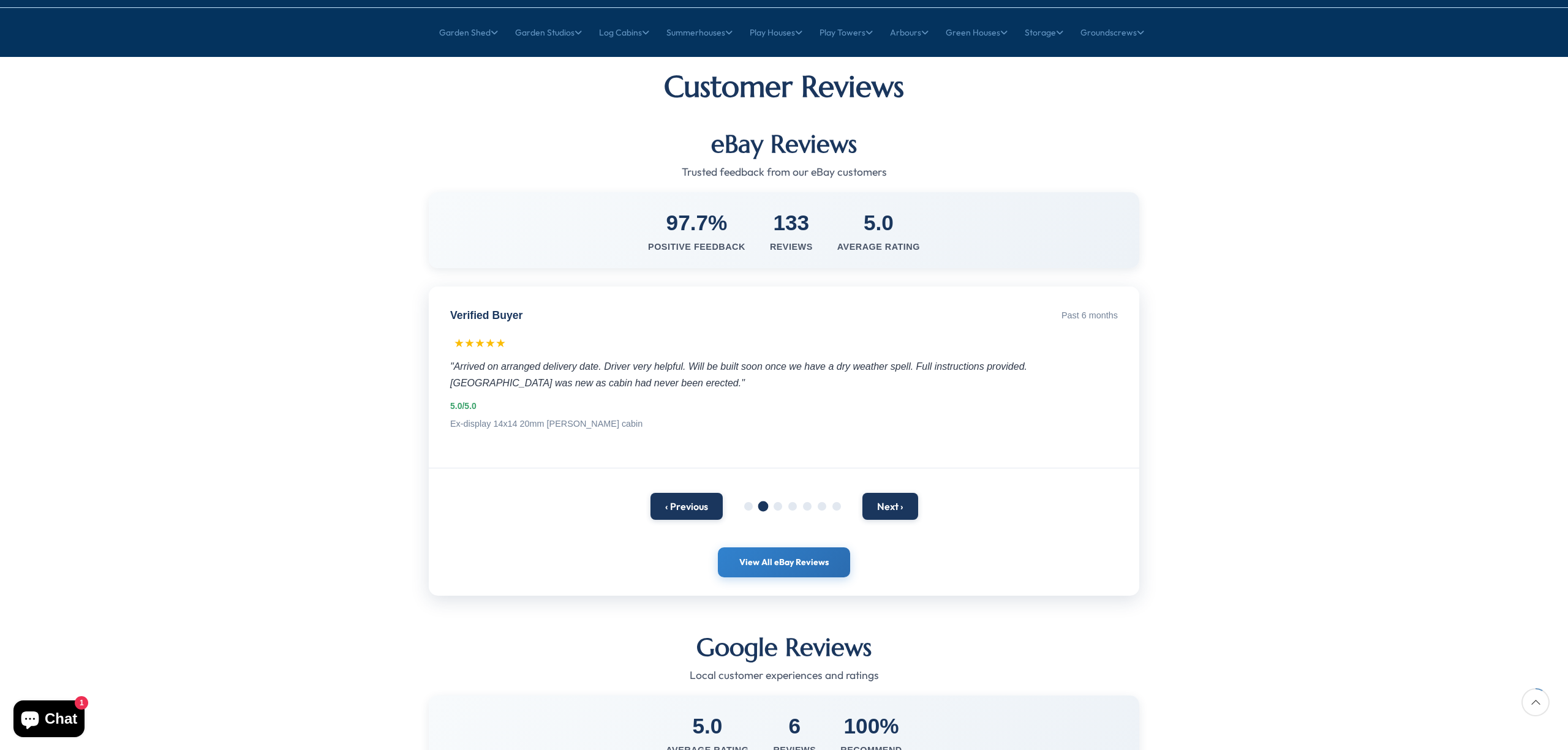
scroll to position [122, 0]
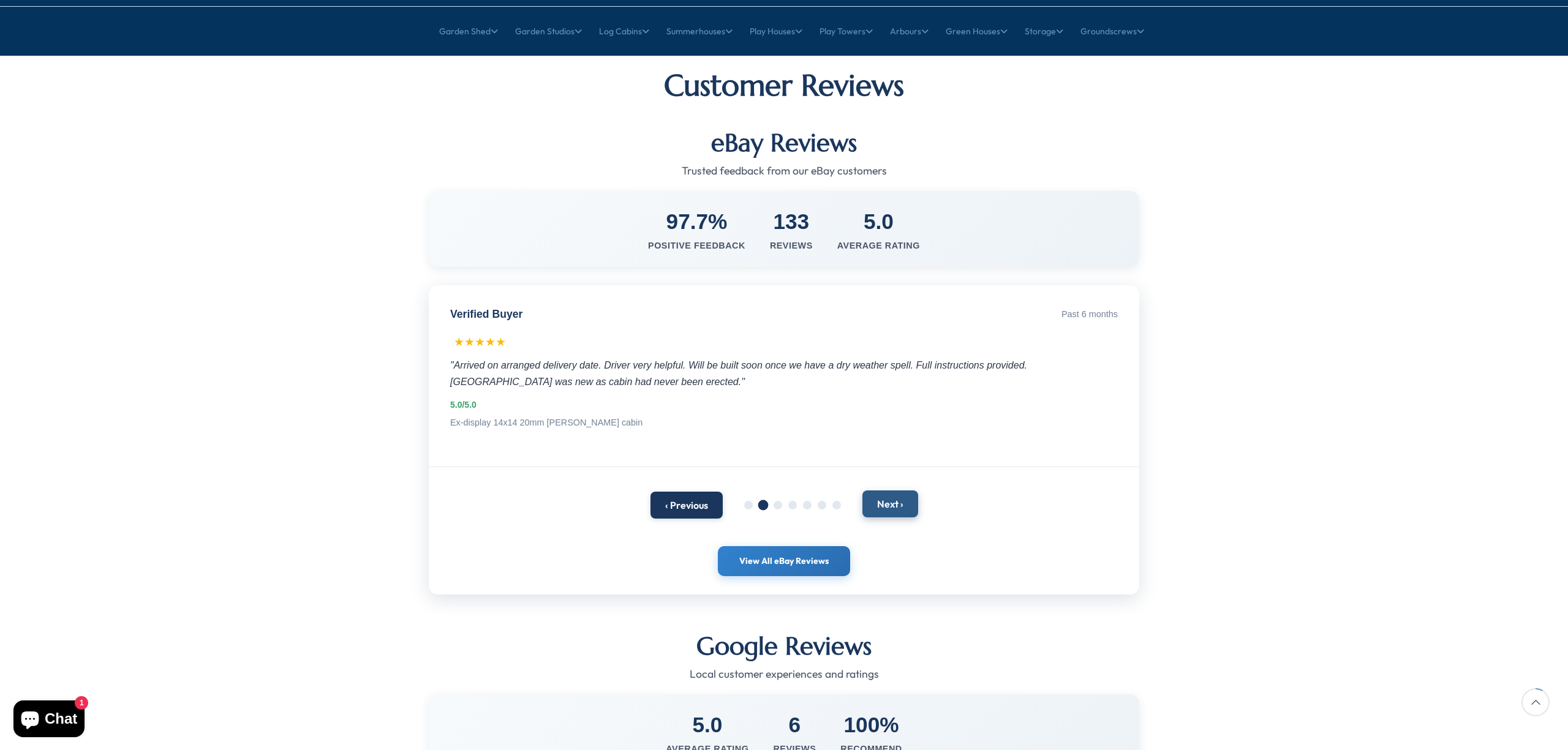
click at [886, 490] on button "Next ›" at bounding box center [890, 503] width 56 height 27
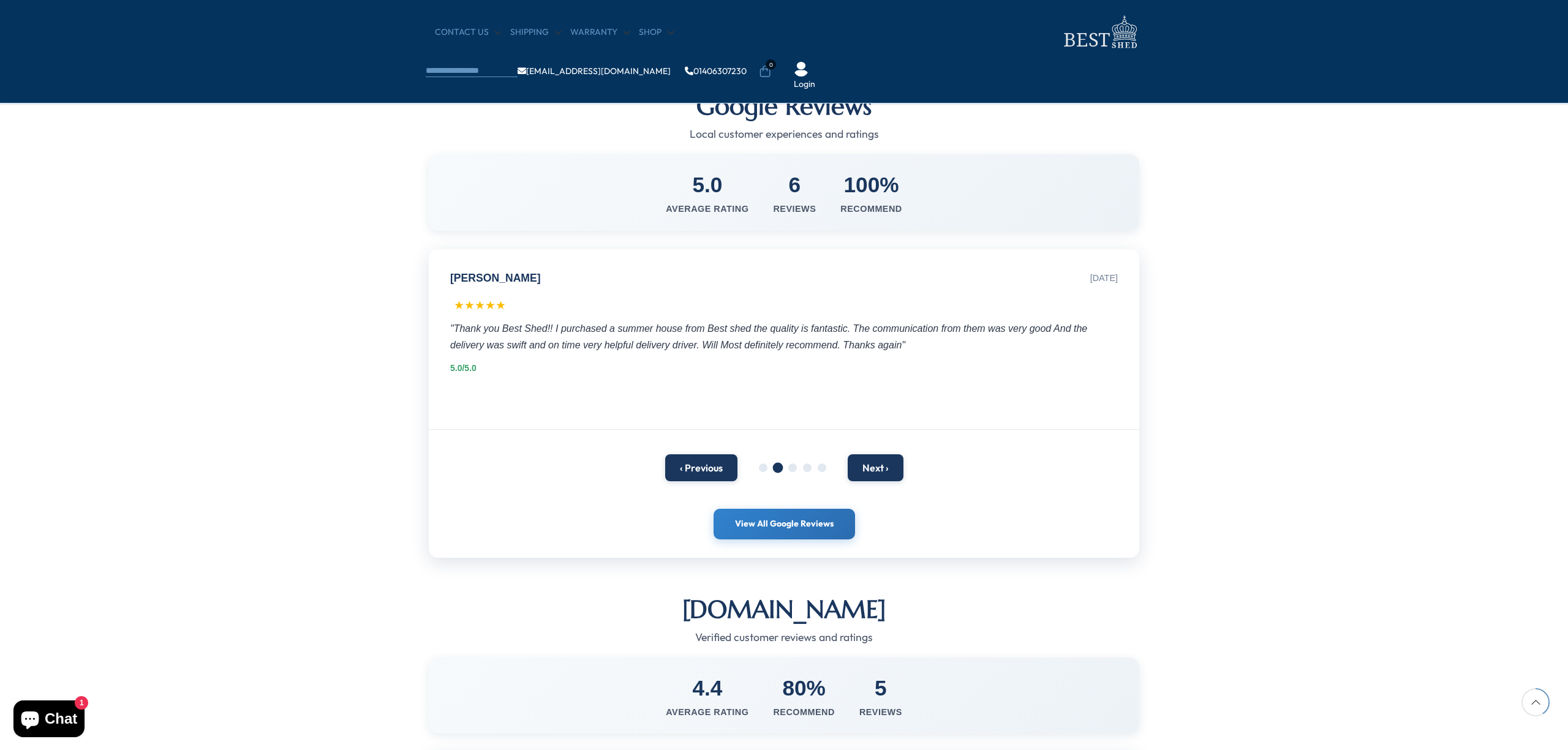
scroll to position [563, 0]
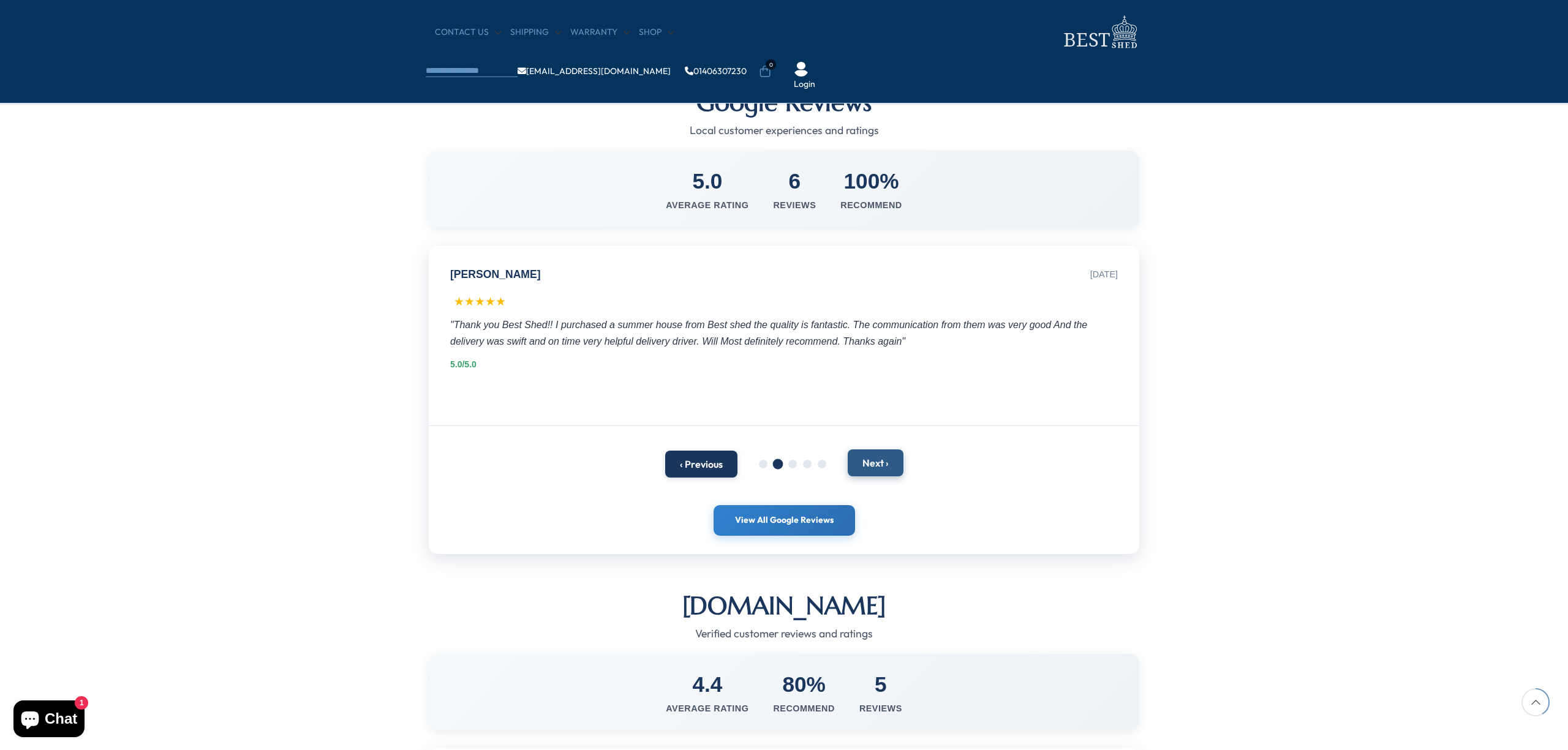
click at [886, 464] on button "Next ›" at bounding box center [876, 462] width 56 height 27
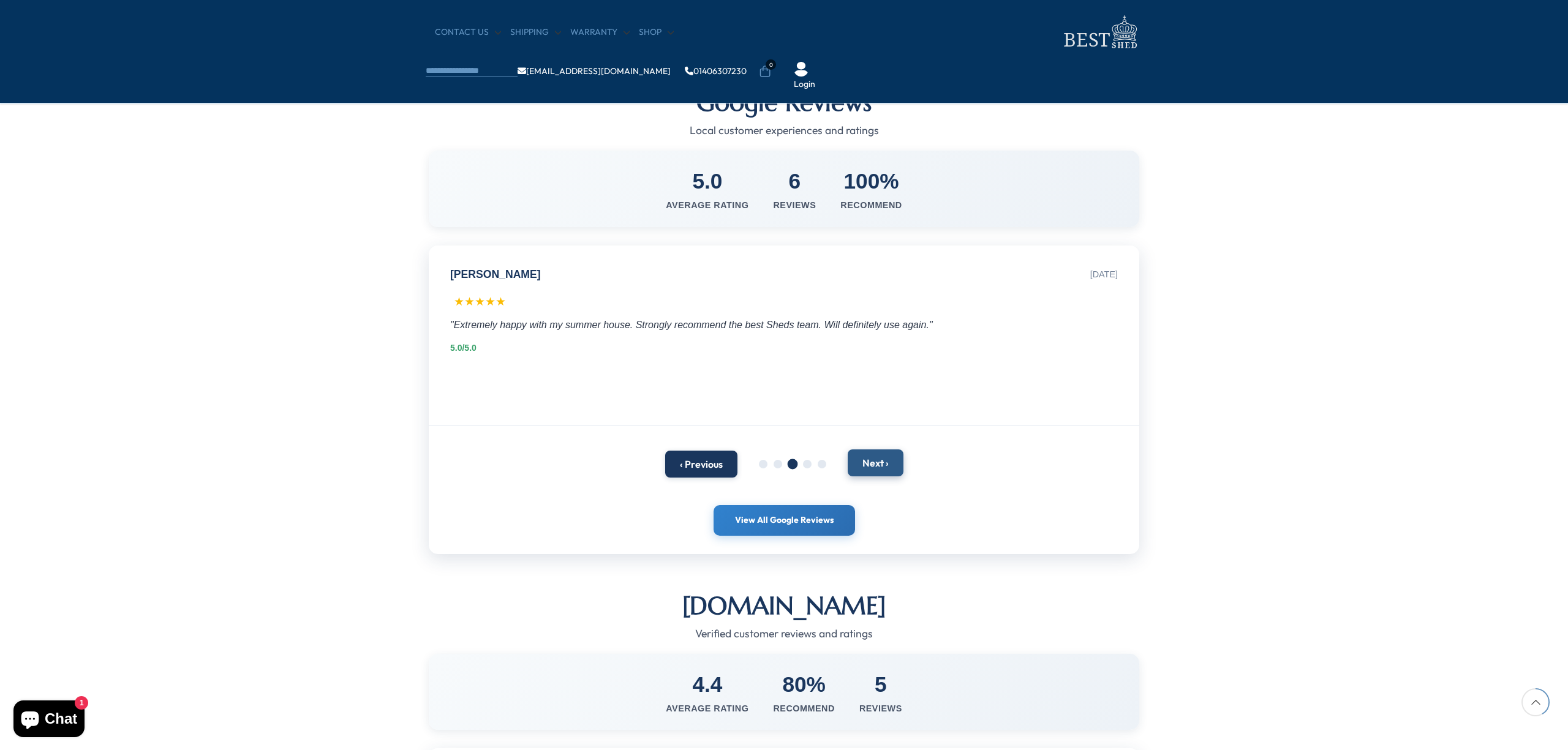
click at [886, 464] on button "Next ›" at bounding box center [876, 462] width 56 height 27
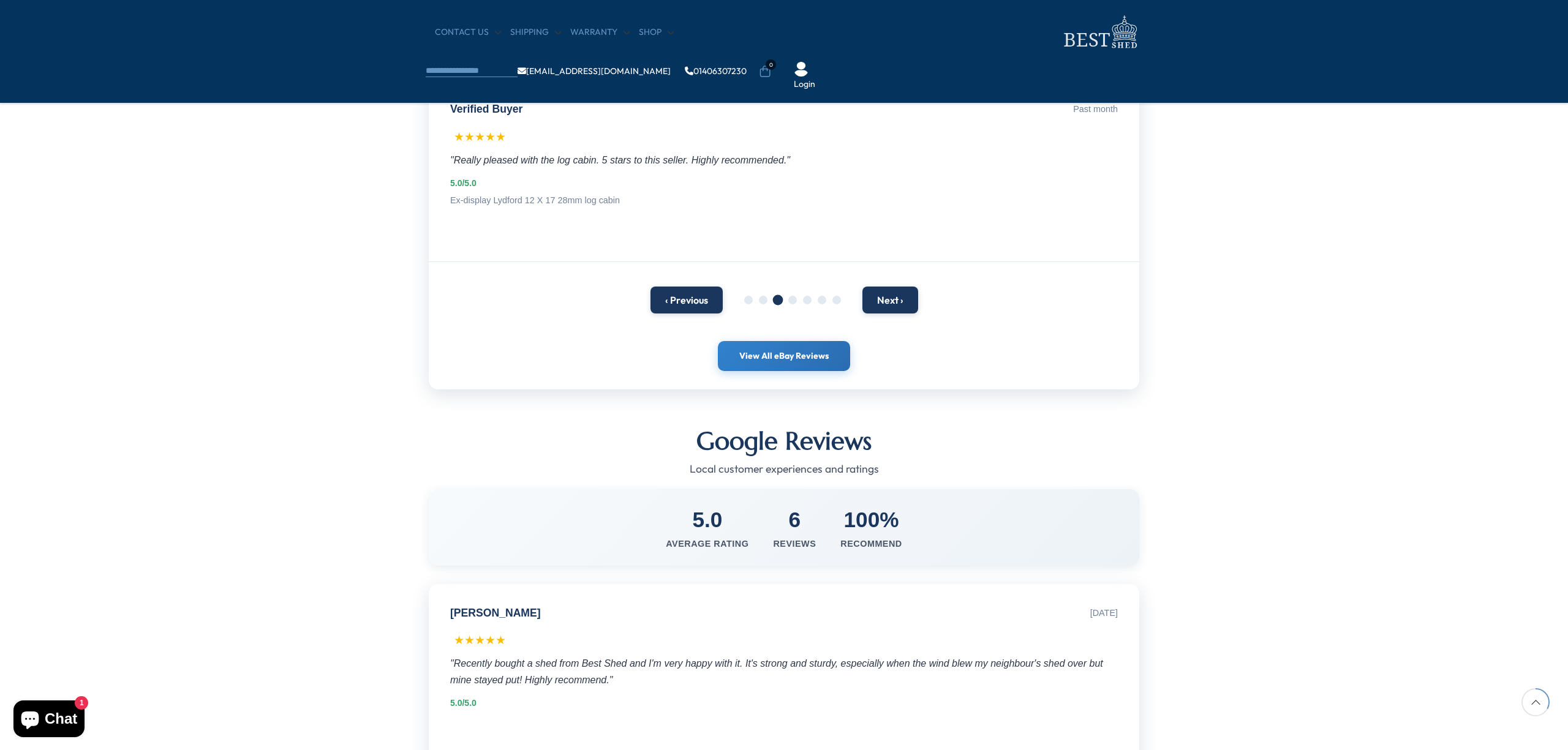
scroll to position [0, 0]
